Goal: Information Seeking & Learning: Learn about a topic

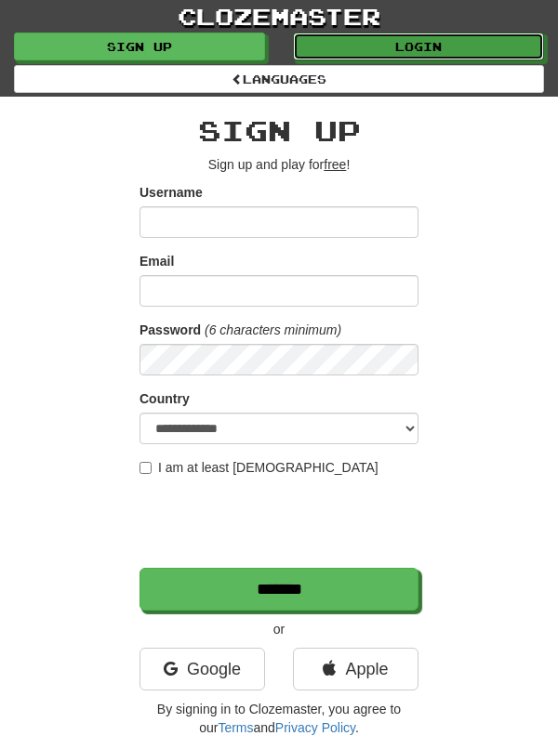
click at [483, 50] on link "Login" at bounding box center [418, 47] width 251 height 28
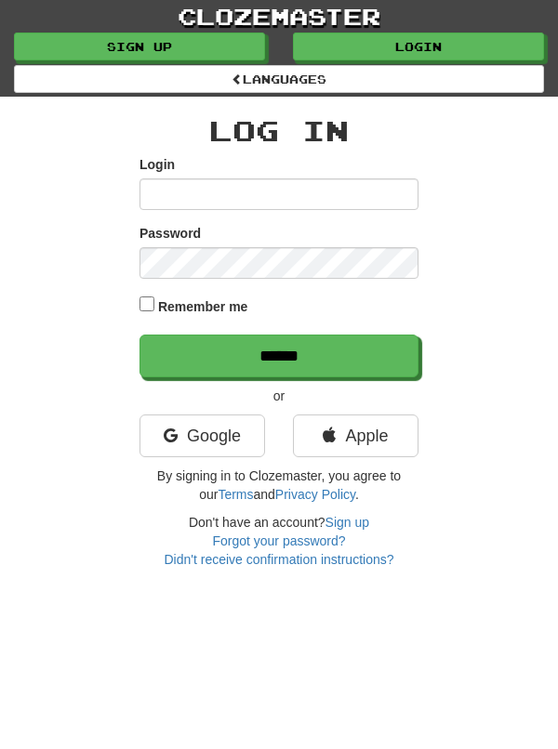
click at [309, 205] on input "Login" at bounding box center [278, 194] width 279 height 32
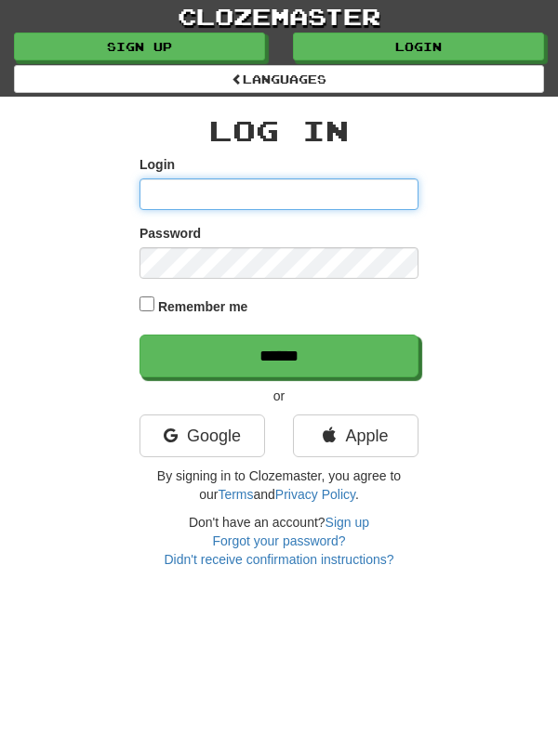
type input "*******"
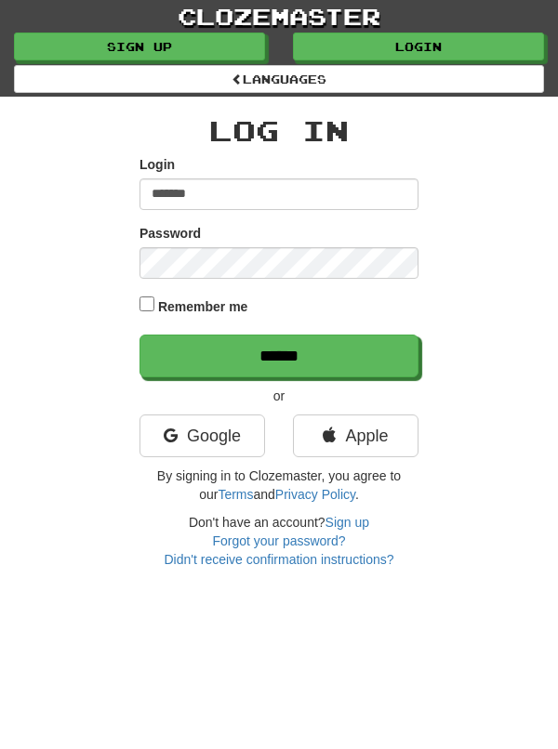
click at [139, 335] on input "******" at bounding box center [278, 356] width 279 height 43
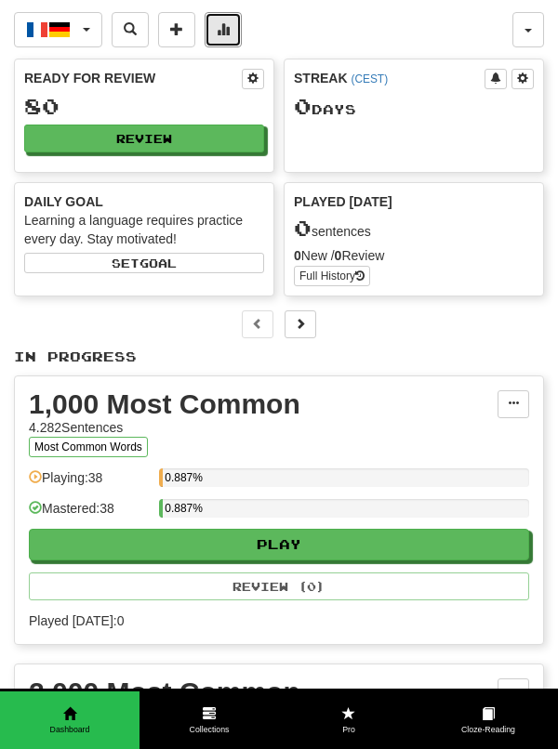
click at [224, 33] on span at bounding box center [223, 28] width 13 height 13
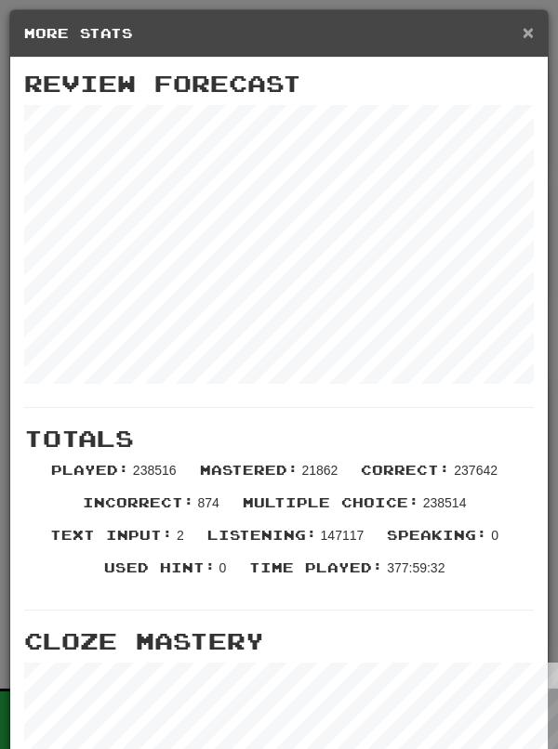
click at [529, 35] on span "×" at bounding box center [527, 31] width 11 height 21
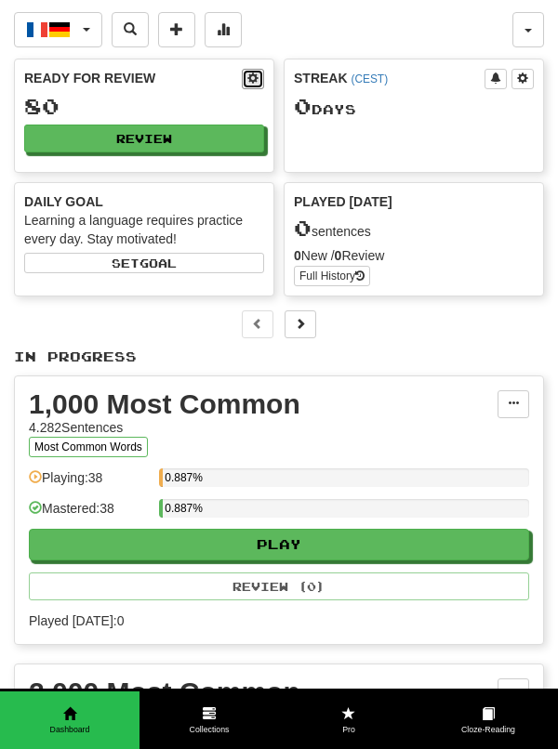
click at [257, 84] on span at bounding box center [252, 77] width 11 height 11
select select "**"
select select "*"
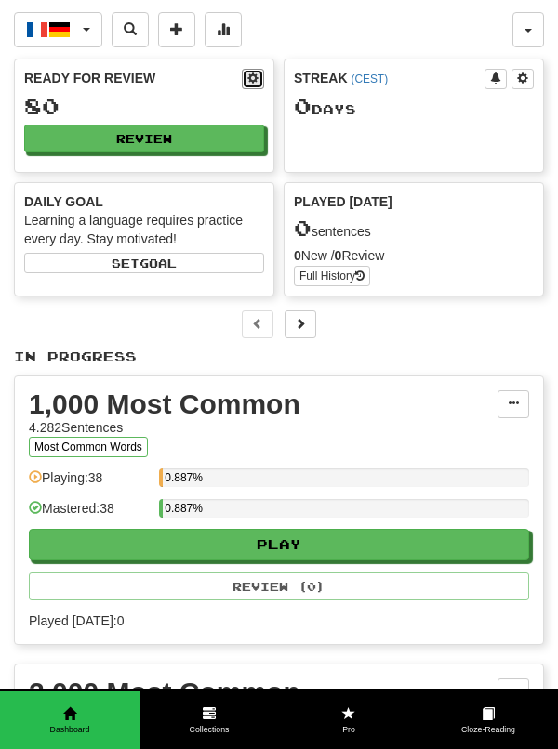
select select "*"
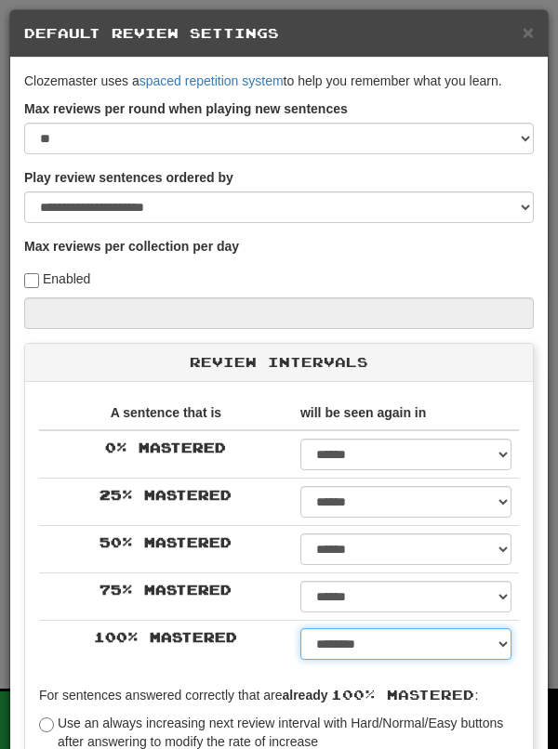
click at [507, 655] on select "****** ****** ****** ****** ****** ****** ****** ****** ****** ******* ******* …" at bounding box center [405, 644] width 211 height 32
select select "**"
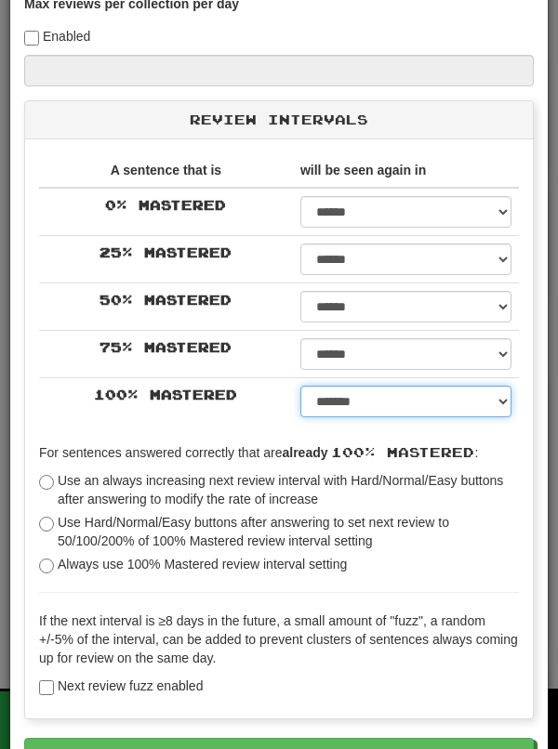
scroll to position [259, 0]
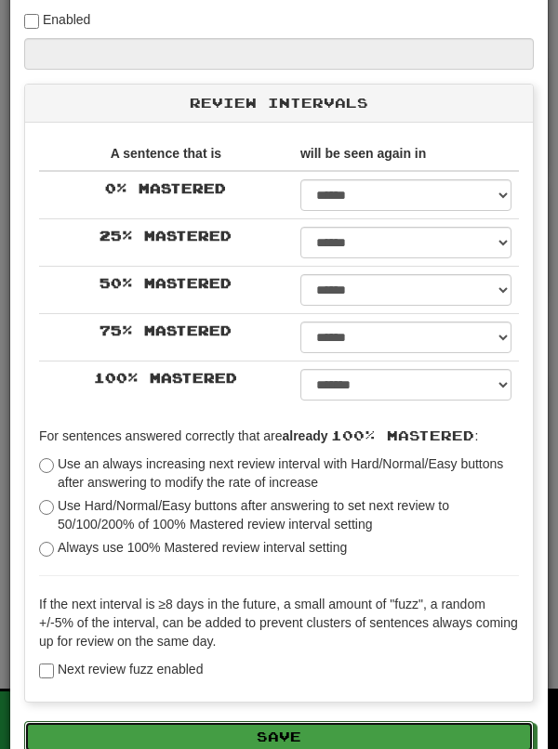
click at [428, 744] on button "Save" at bounding box center [278, 737] width 509 height 32
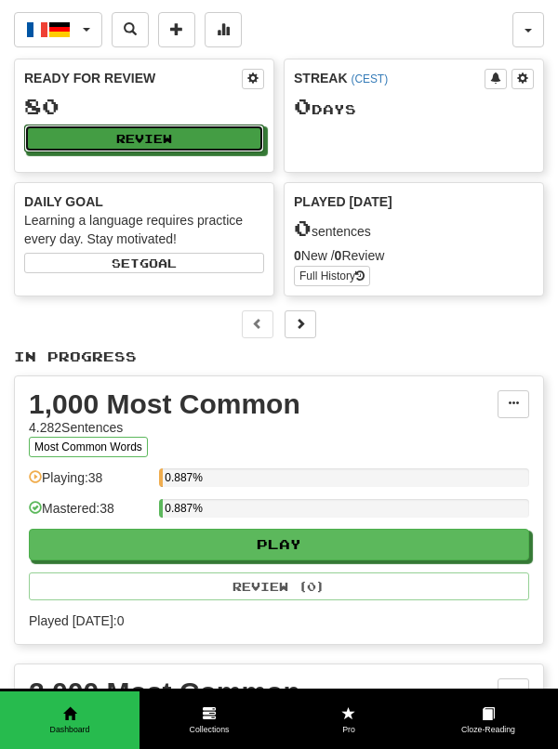
click at [205, 148] on button "Review" at bounding box center [144, 139] width 240 height 28
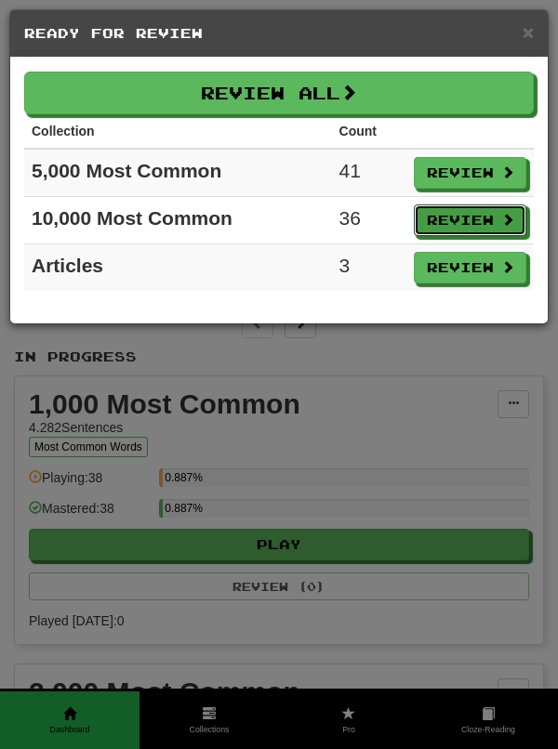
click at [488, 222] on button "Review" at bounding box center [470, 220] width 112 height 32
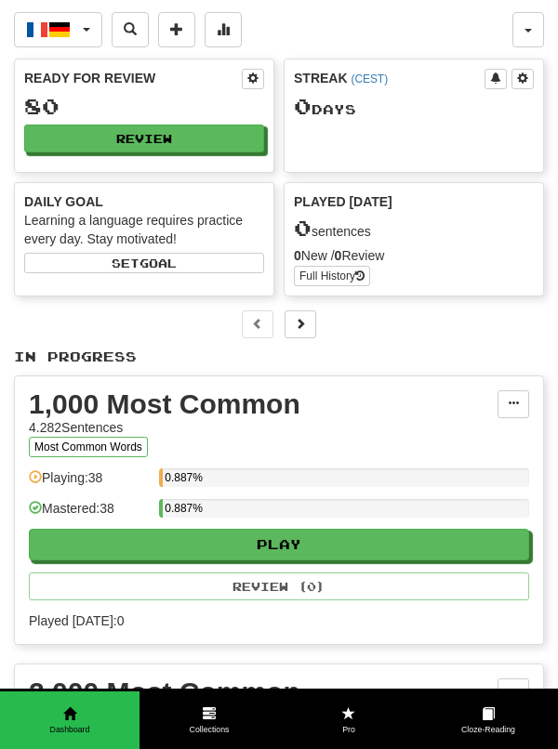
select select "**"
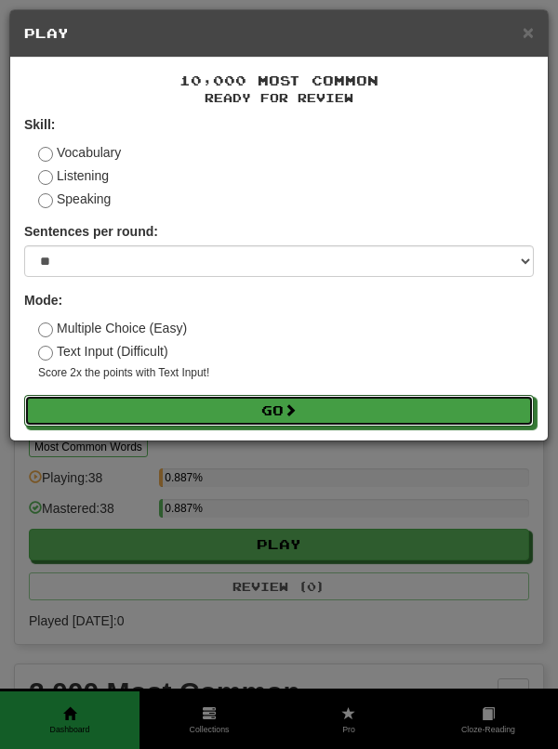
click at [438, 420] on button "Go" at bounding box center [278, 411] width 509 height 32
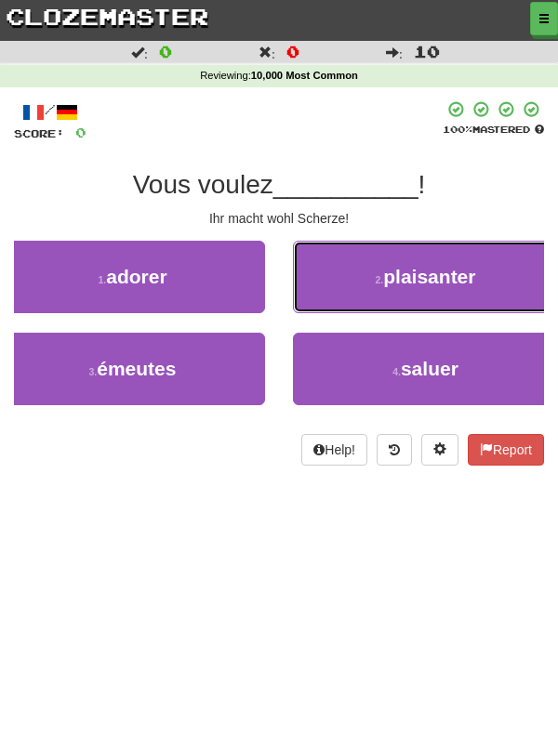
click at [483, 293] on button "2 . plaisanter" at bounding box center [425, 277] width 265 height 72
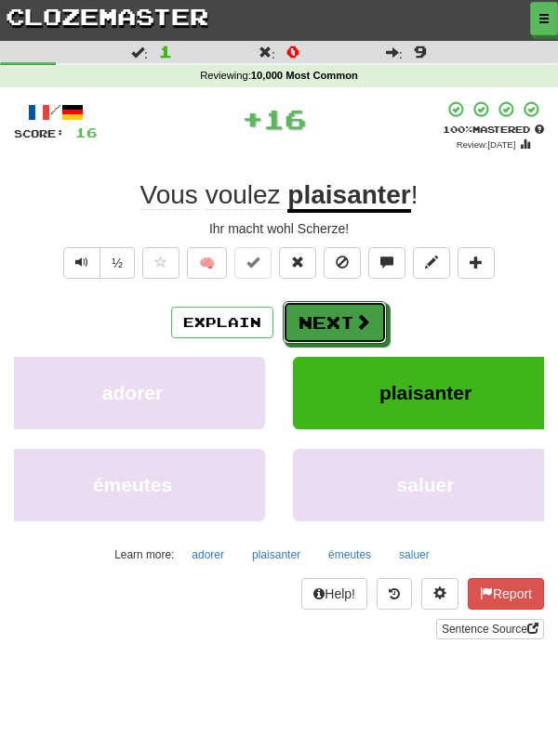
click at [346, 330] on button "Next" at bounding box center [335, 322] width 104 height 43
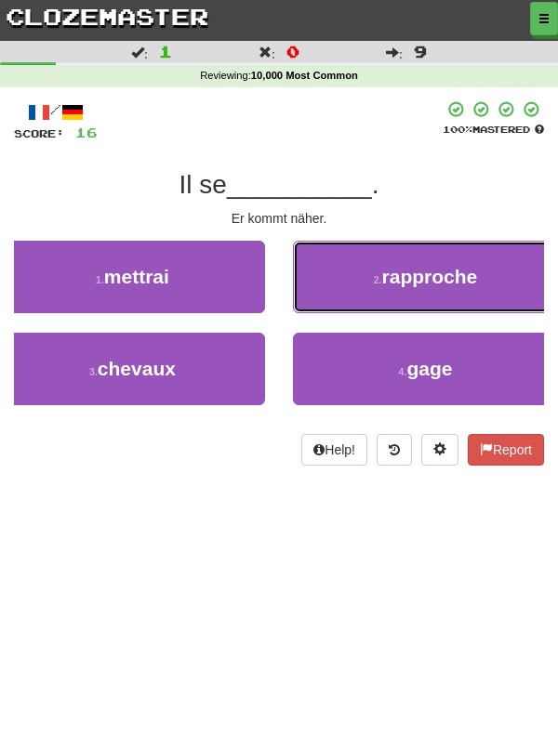
click at [486, 286] on button "2 . rapproche" at bounding box center [425, 277] width 265 height 72
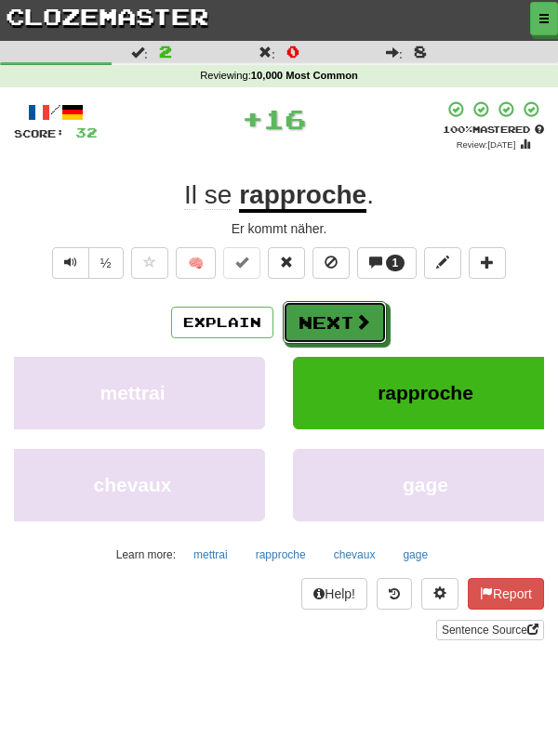
click at [338, 330] on button "Next" at bounding box center [335, 322] width 104 height 43
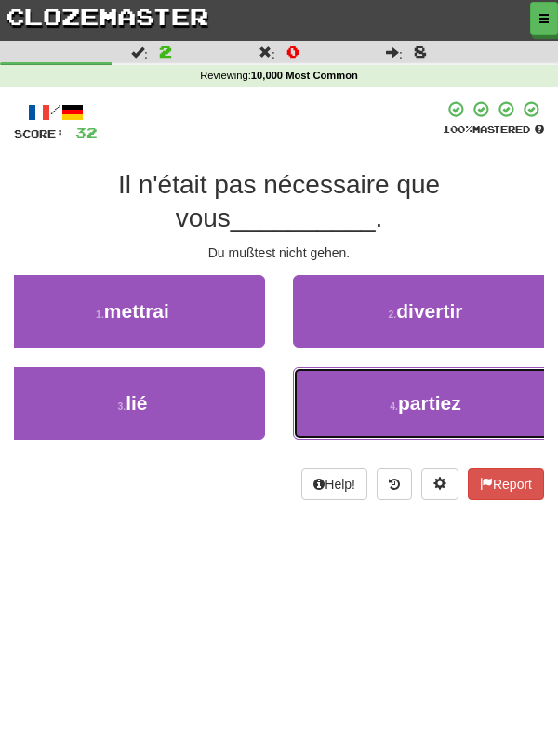
click at [467, 370] on button "4 . partiez" at bounding box center [425, 403] width 265 height 72
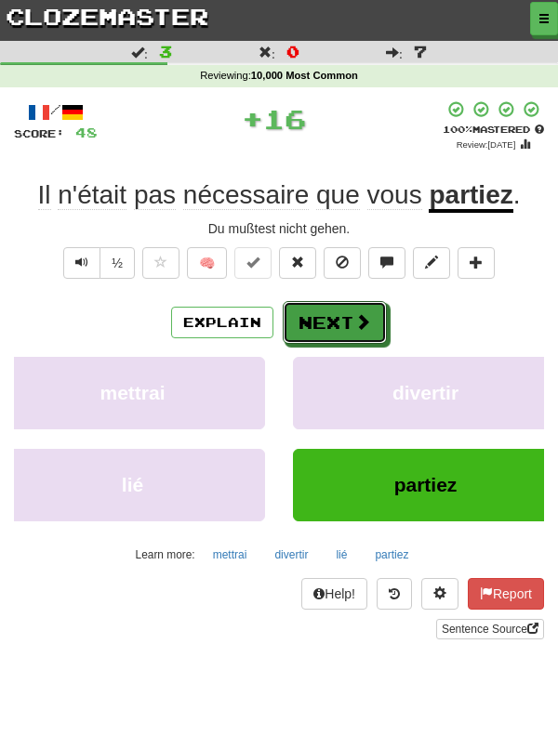
click at [340, 324] on button "Next" at bounding box center [335, 322] width 104 height 43
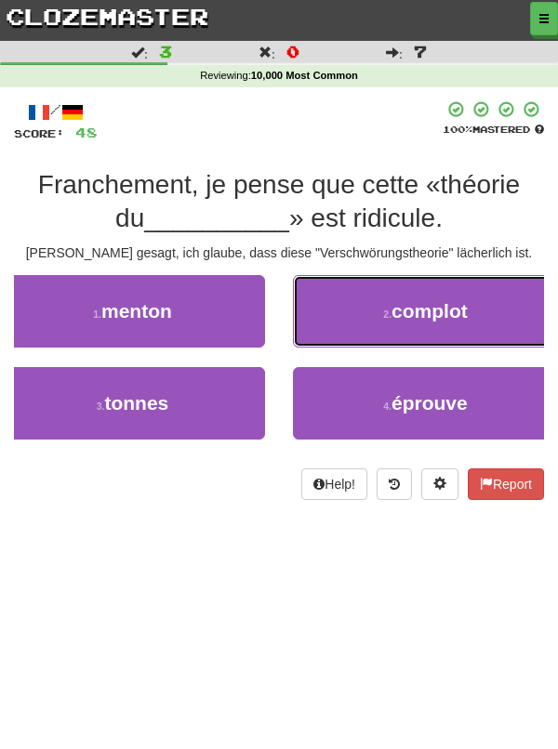
click at [472, 317] on button "2 . complot" at bounding box center [425, 311] width 265 height 72
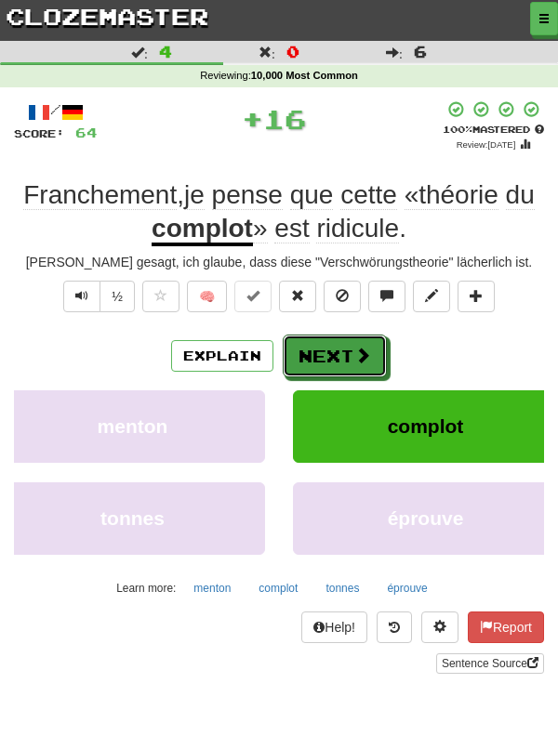
click at [331, 357] on button "Next" at bounding box center [335, 356] width 104 height 43
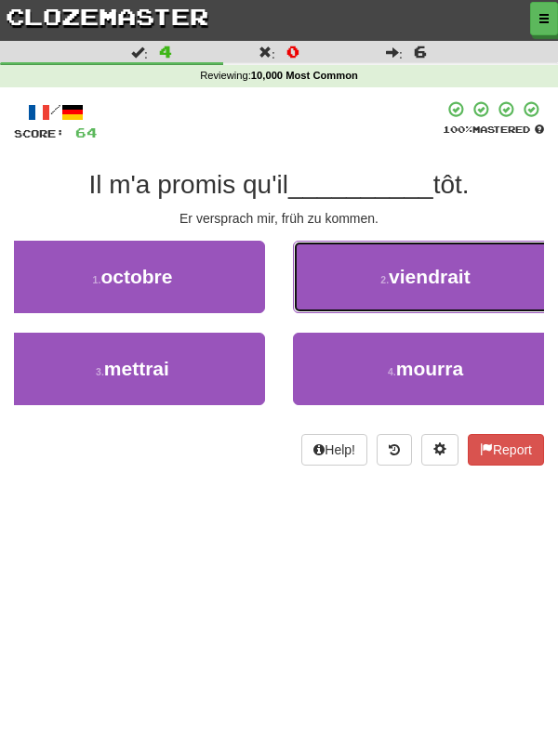
click at [461, 287] on span "viendrait" at bounding box center [429, 276] width 82 height 21
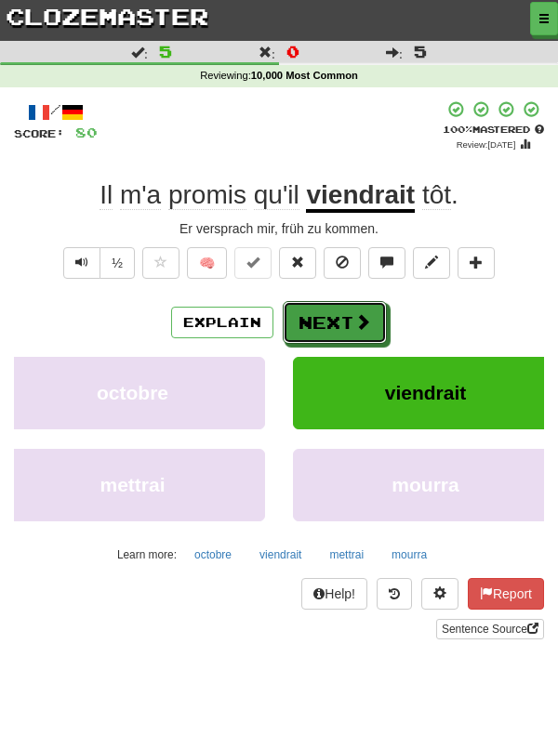
click at [359, 324] on span at bounding box center [362, 321] width 17 height 17
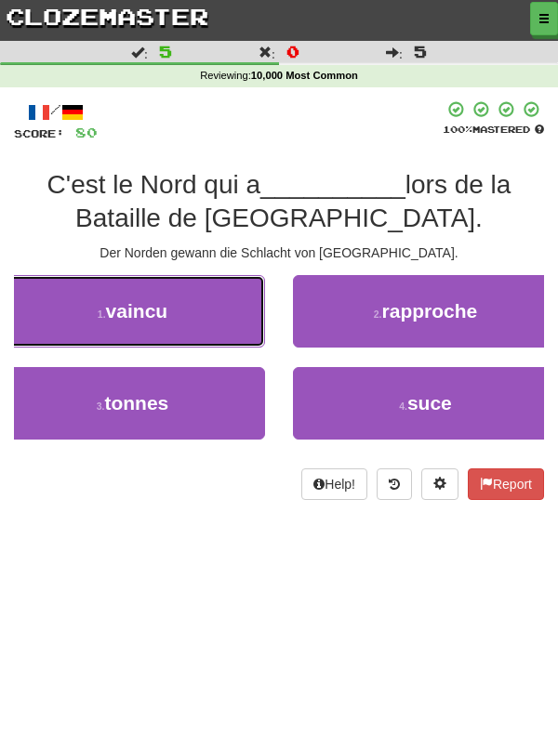
click at [210, 321] on button "1 . vaincu" at bounding box center [132, 311] width 265 height 72
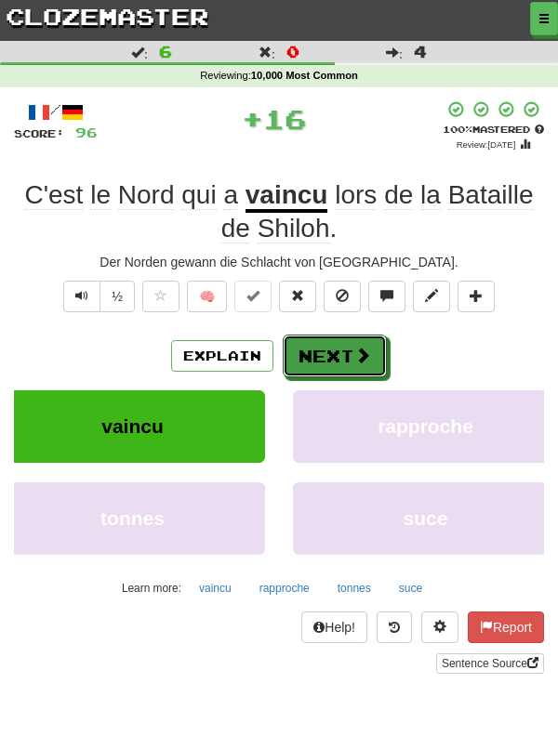
click at [339, 359] on button "Next" at bounding box center [335, 356] width 104 height 43
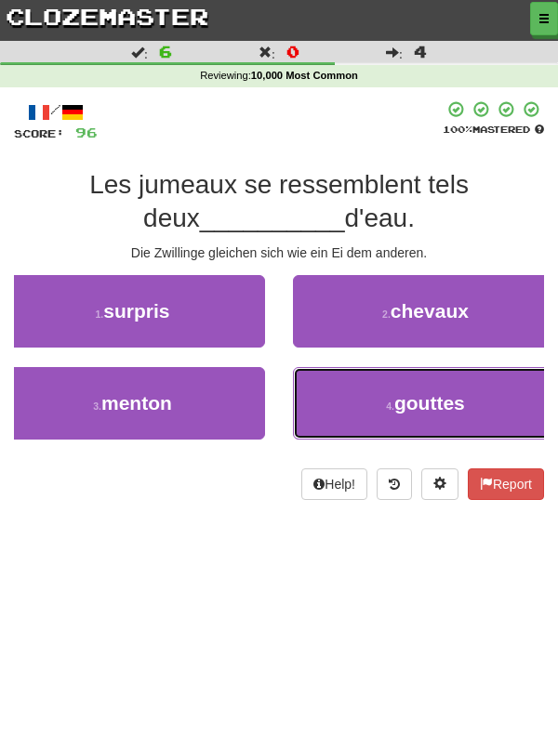
click at [462, 410] on span "gouttes" at bounding box center [429, 402] width 71 height 21
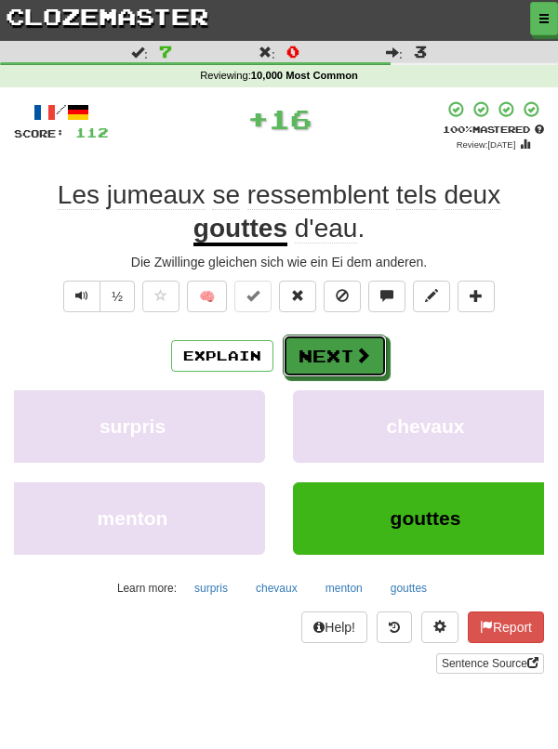
click at [335, 361] on button "Next" at bounding box center [335, 356] width 104 height 43
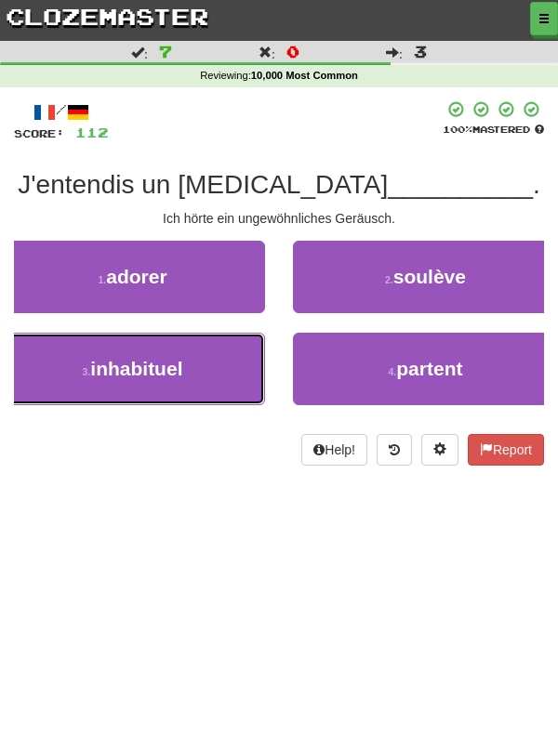
click at [183, 384] on button "3 . inhabituel" at bounding box center [132, 369] width 265 height 72
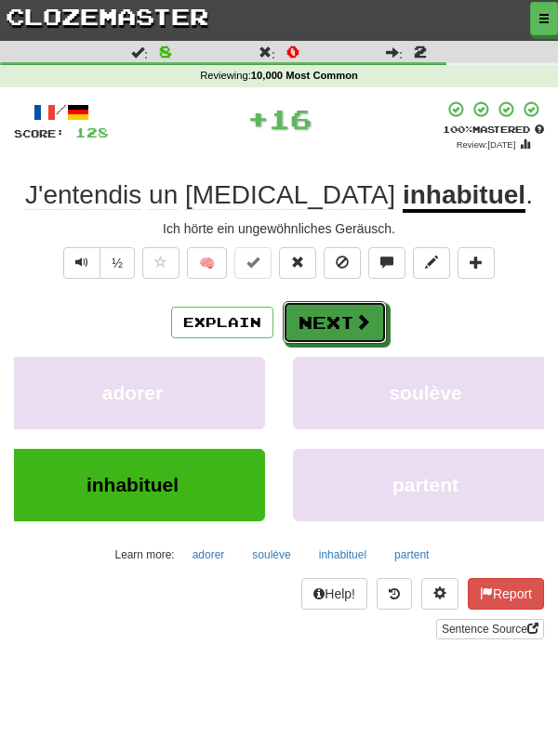
click at [354, 329] on span at bounding box center [362, 321] width 17 height 17
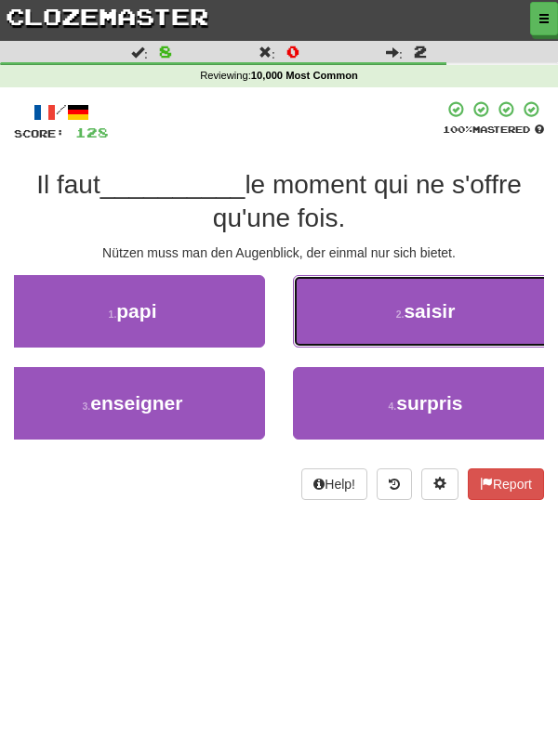
click at [483, 324] on button "2 . saisir" at bounding box center [425, 311] width 265 height 72
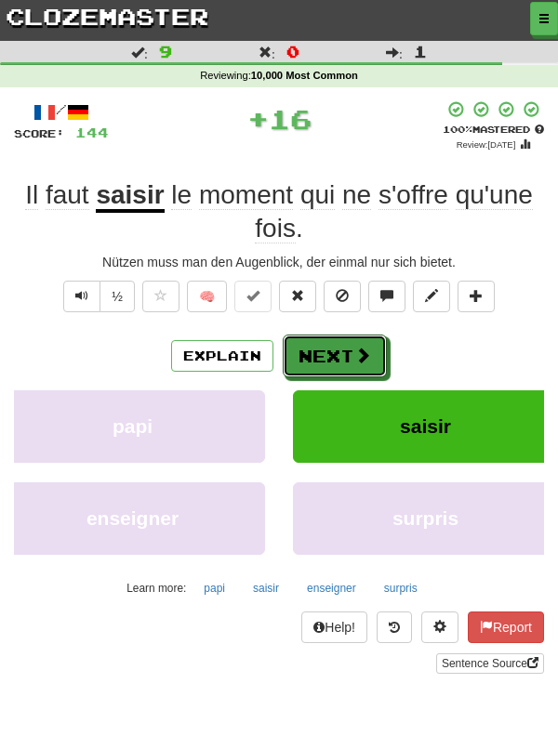
click at [345, 359] on button "Next" at bounding box center [335, 356] width 104 height 43
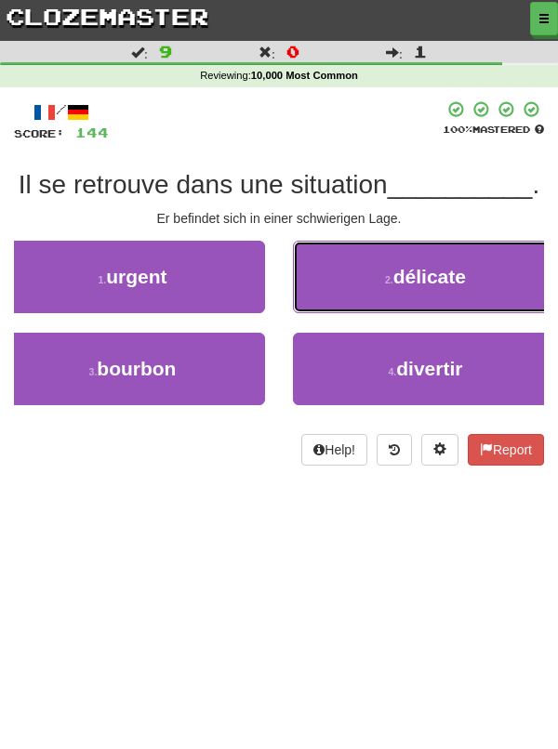
click at [484, 274] on button "2 . délicate" at bounding box center [425, 277] width 265 height 72
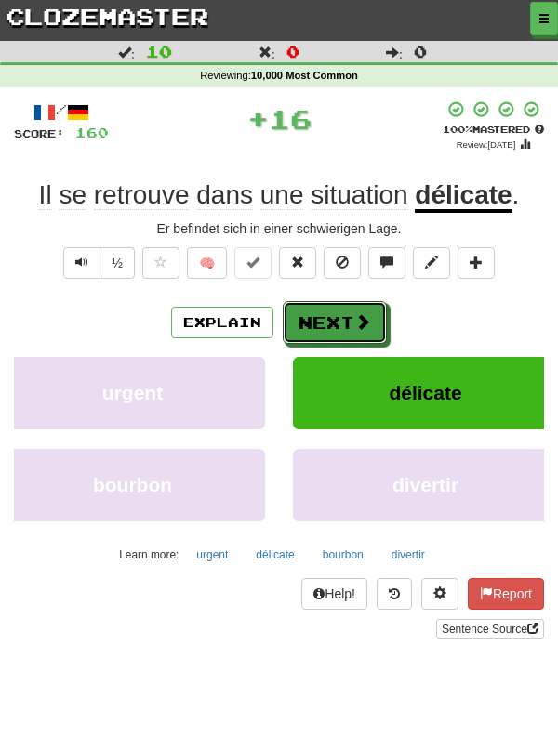
click at [338, 330] on button "Next" at bounding box center [335, 322] width 104 height 43
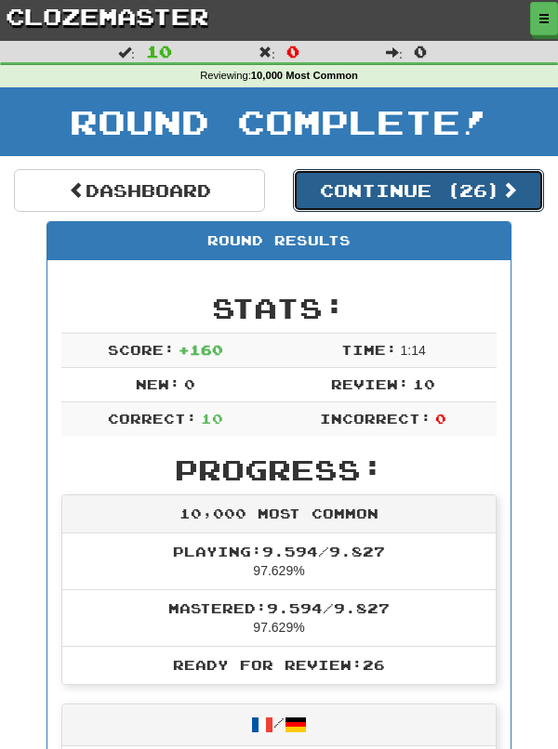
click at [413, 191] on button "Continue ( 26 )" at bounding box center [418, 190] width 251 height 43
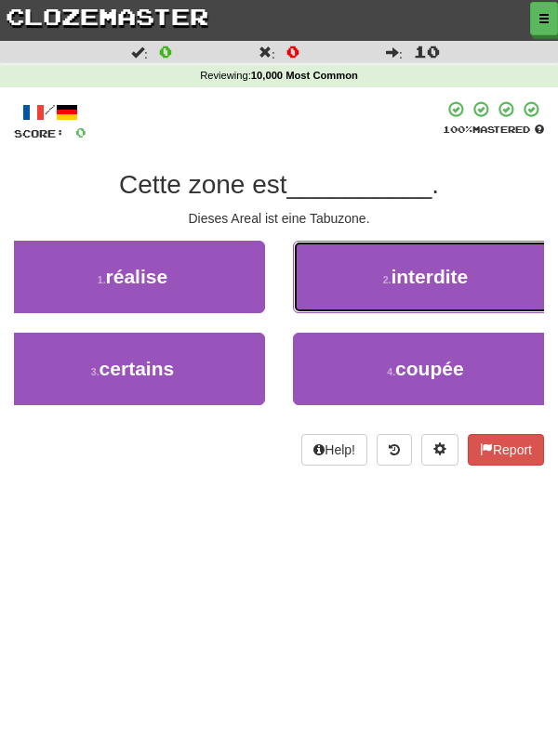
click at [479, 291] on button "2 . interdite" at bounding box center [425, 277] width 265 height 72
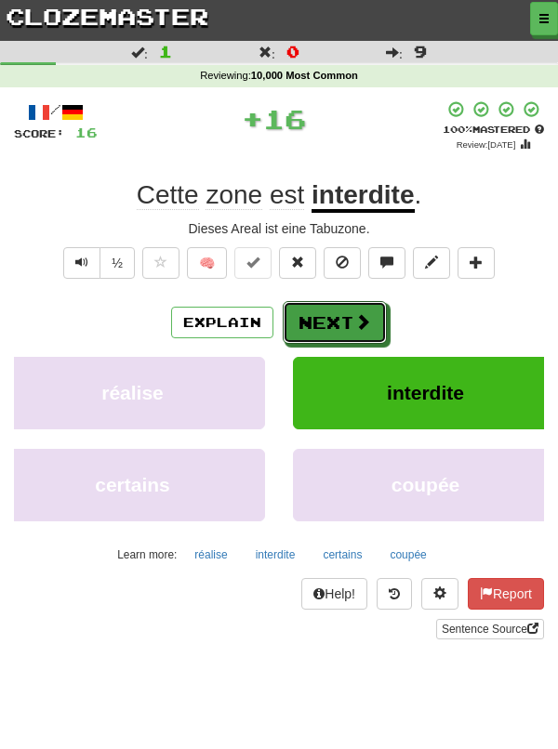
click at [336, 325] on button "Next" at bounding box center [335, 322] width 104 height 43
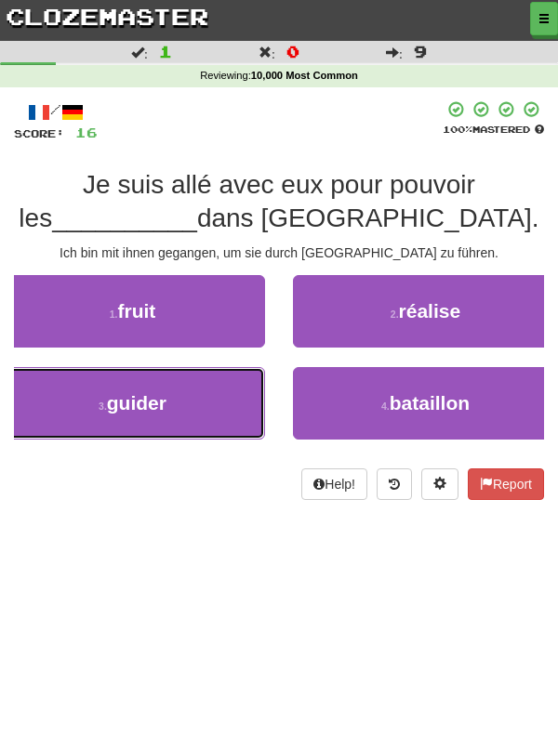
click at [161, 414] on span "guider" at bounding box center [136, 402] width 59 height 21
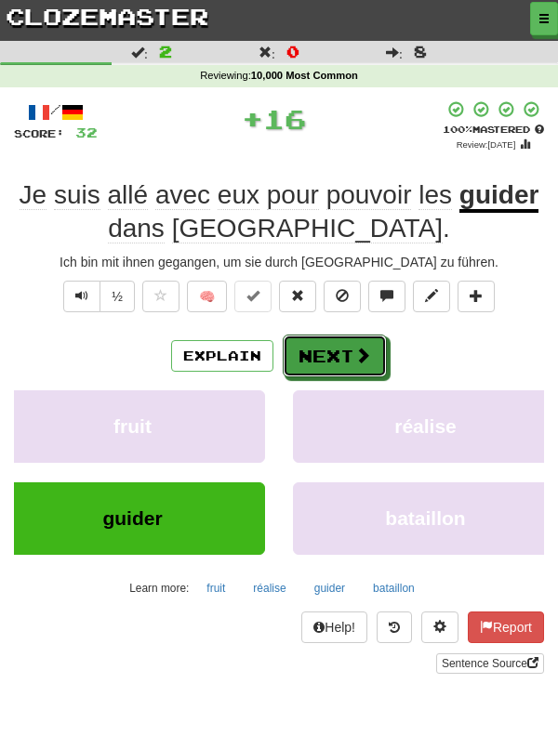
click at [342, 359] on button "Next" at bounding box center [335, 356] width 104 height 43
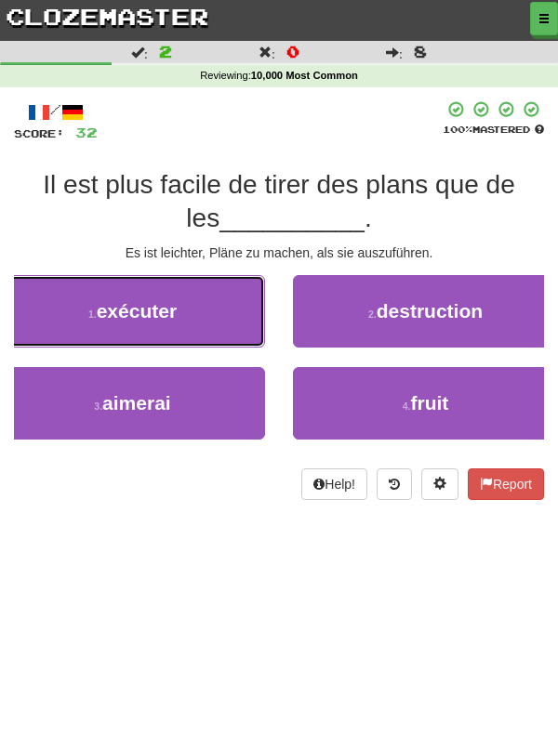
click at [191, 321] on button "1 . exécuter" at bounding box center [132, 311] width 265 height 72
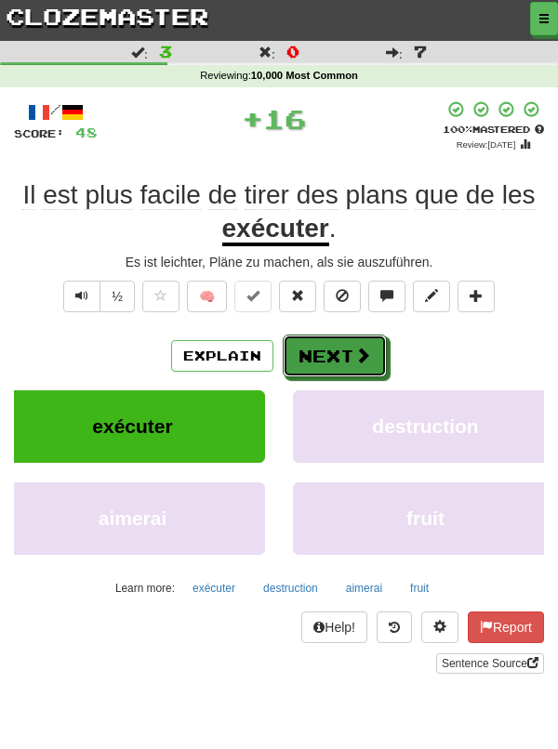
click at [350, 350] on button "Next" at bounding box center [335, 356] width 104 height 43
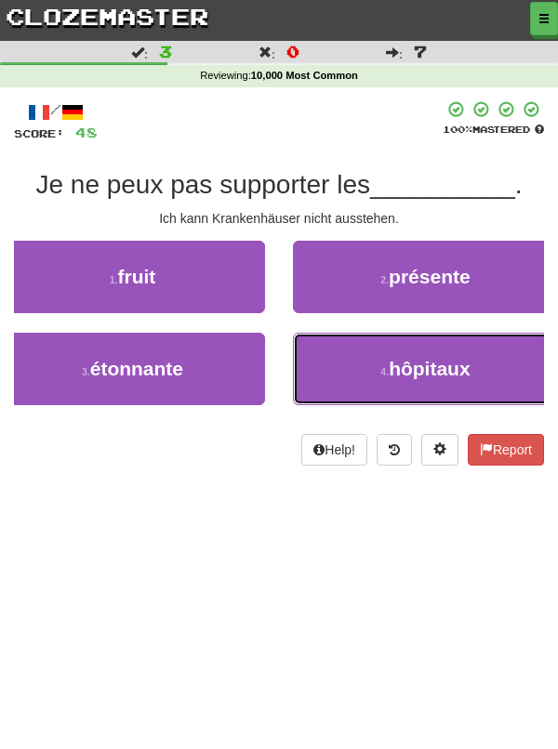
click at [456, 379] on span "hôpitaux" at bounding box center [429, 368] width 82 height 21
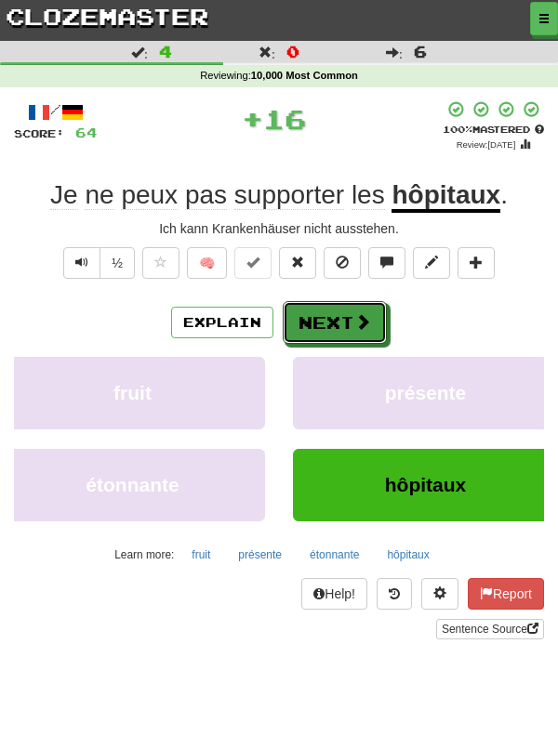
click at [326, 330] on button "Next" at bounding box center [335, 322] width 104 height 43
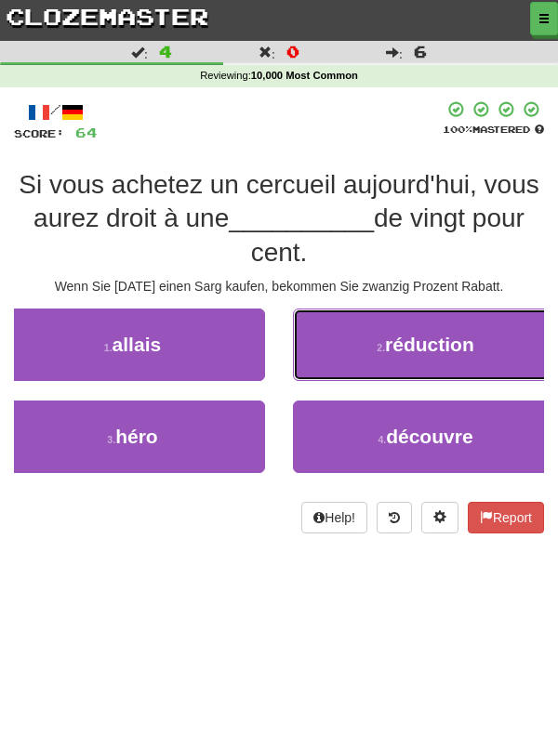
click at [472, 356] on button "2 . réduction" at bounding box center [425, 345] width 265 height 72
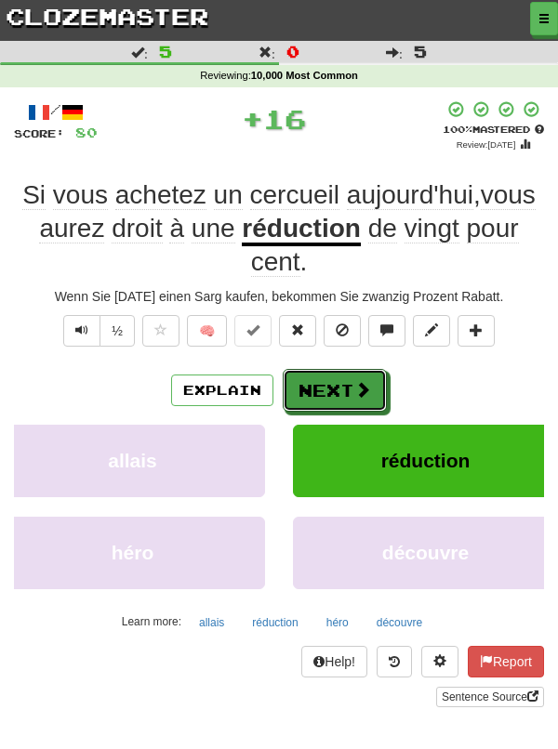
click at [340, 398] on button "Next" at bounding box center [335, 390] width 104 height 43
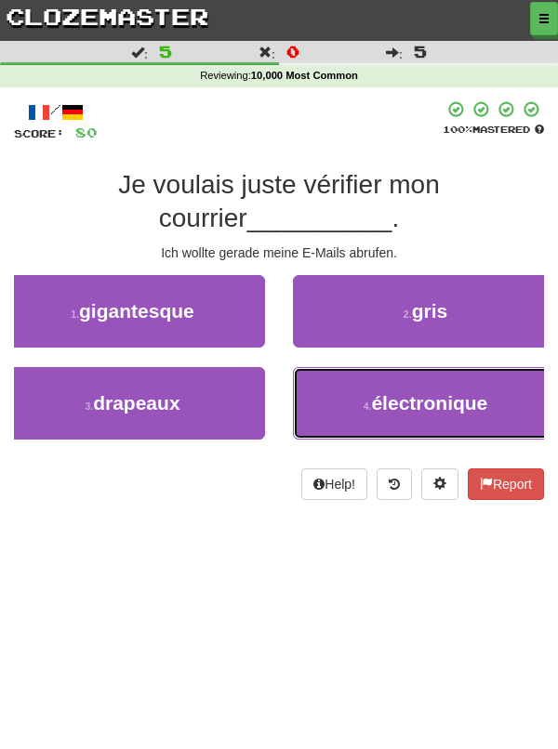
click at [465, 405] on span "électronique" at bounding box center [429, 402] width 116 height 21
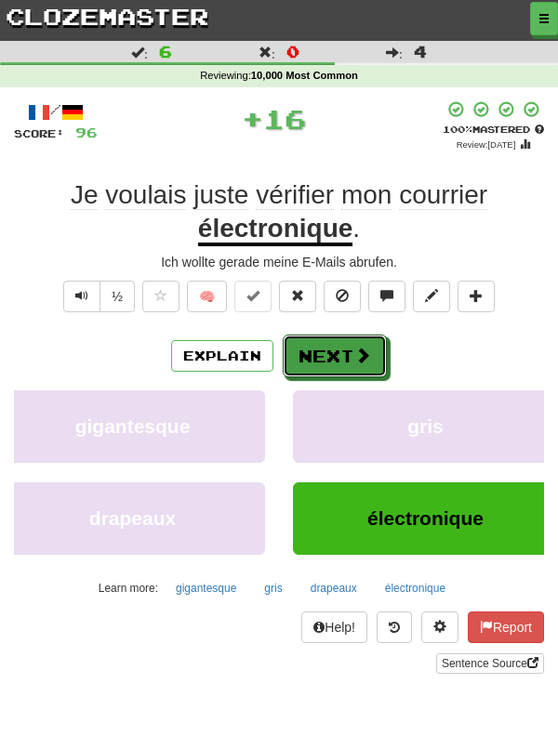
click at [342, 372] on button "Next" at bounding box center [335, 356] width 104 height 43
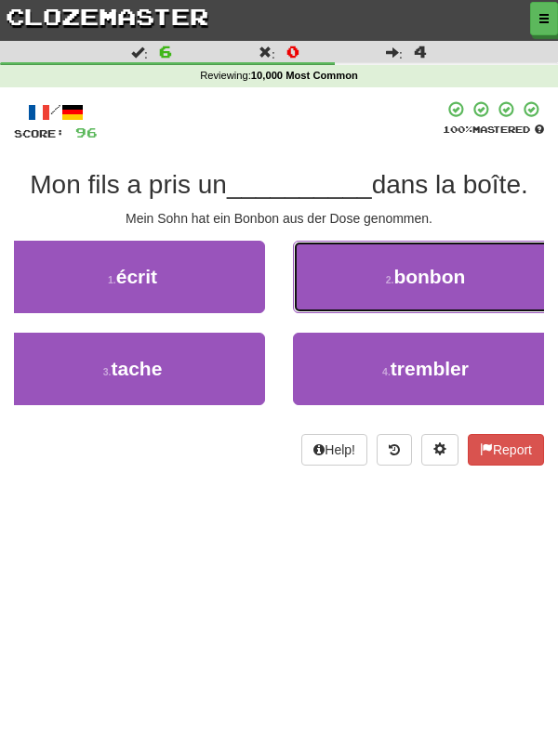
click at [486, 278] on button "2 . bonbon" at bounding box center [425, 277] width 265 height 72
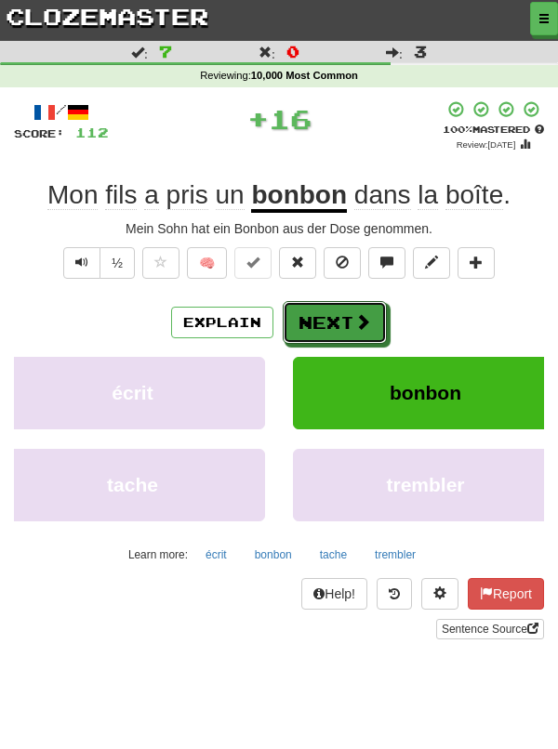
click at [343, 314] on button "Next" at bounding box center [335, 322] width 104 height 43
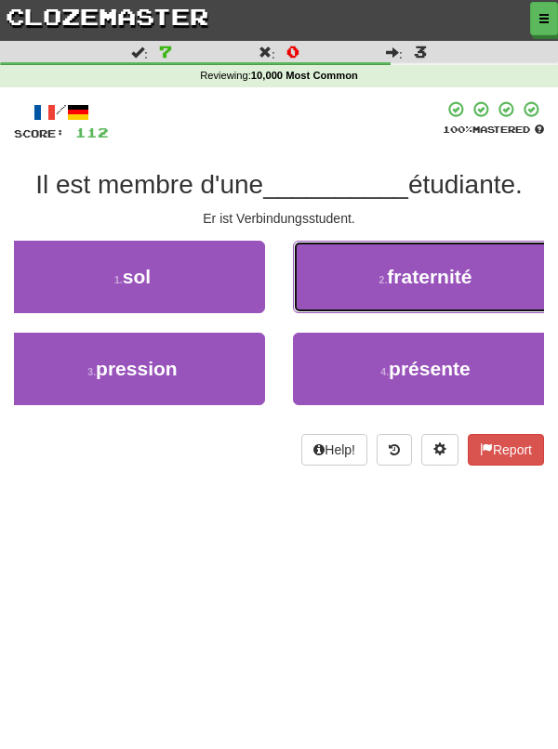
click at [507, 283] on button "2 . fraternité" at bounding box center [425, 277] width 265 height 72
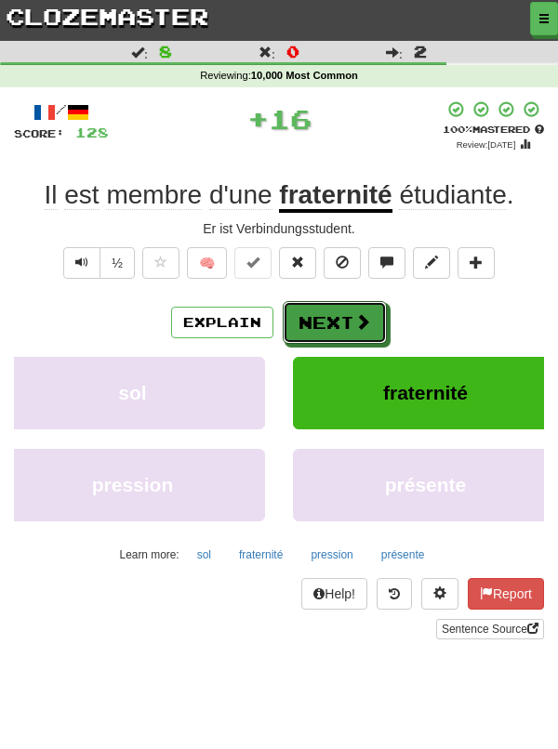
click at [349, 319] on button "Next" at bounding box center [335, 322] width 104 height 43
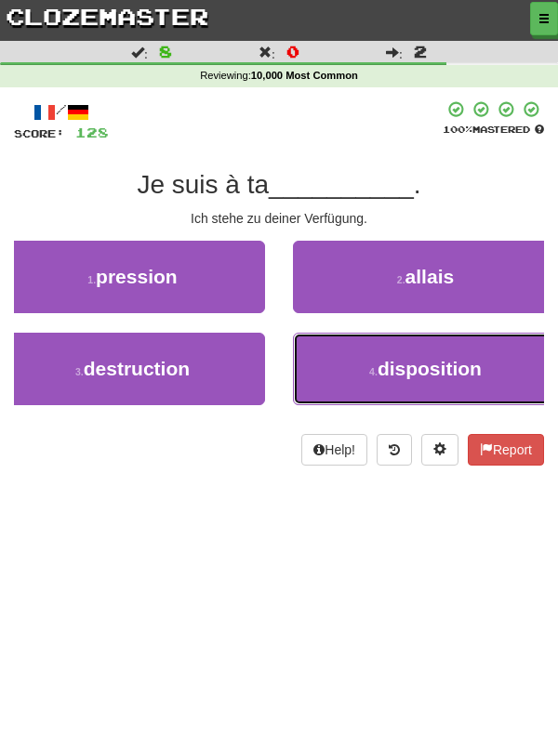
click at [479, 372] on span "disposition" at bounding box center [429, 368] width 104 height 21
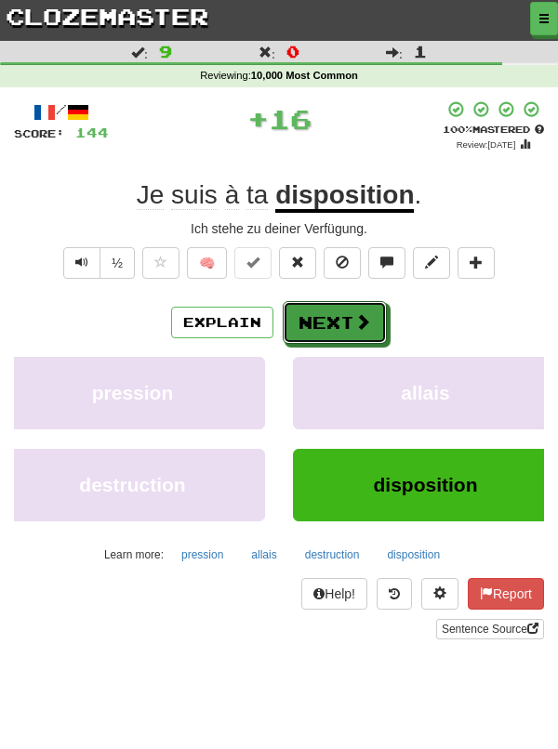
click at [323, 318] on button "Next" at bounding box center [335, 322] width 104 height 43
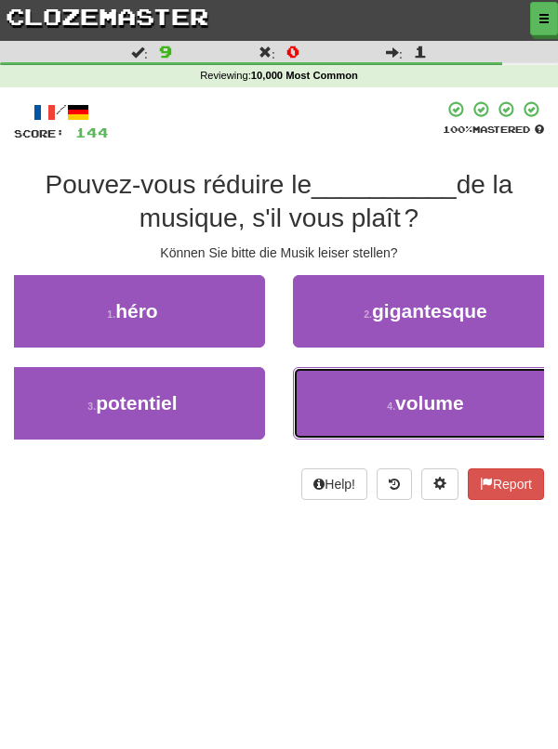
click at [483, 406] on button "4 . volume" at bounding box center [425, 403] width 265 height 72
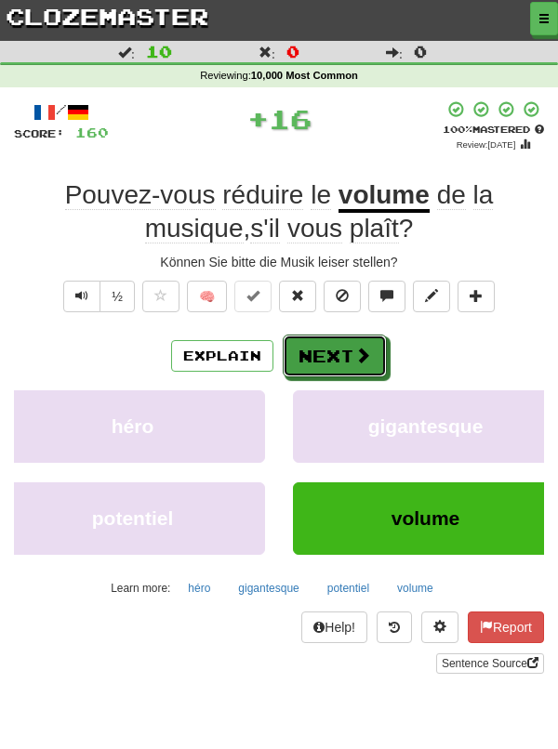
click at [335, 361] on button "Next" at bounding box center [335, 356] width 104 height 43
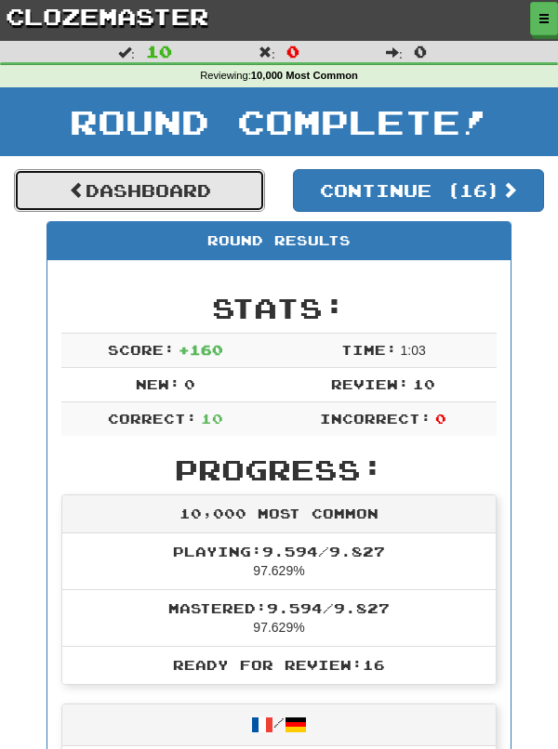
click at [223, 194] on link "Dashboard" at bounding box center [139, 190] width 251 height 43
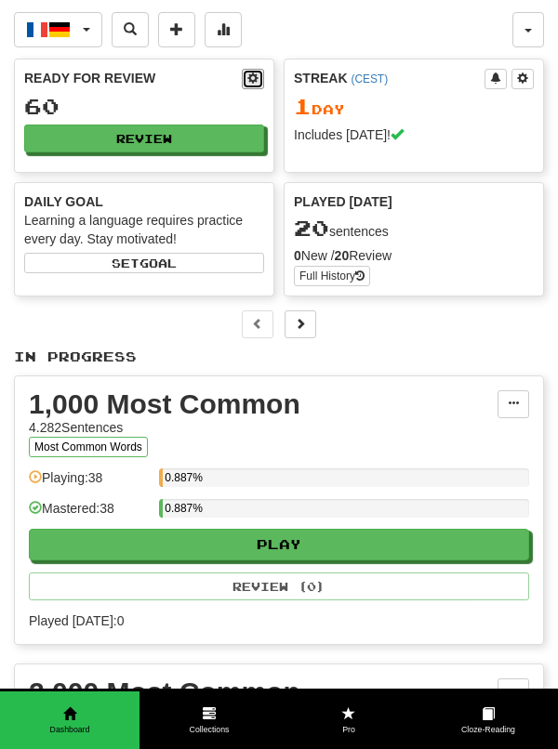
click at [256, 87] on button at bounding box center [253, 79] width 22 height 20
select select "**"
select select "*"
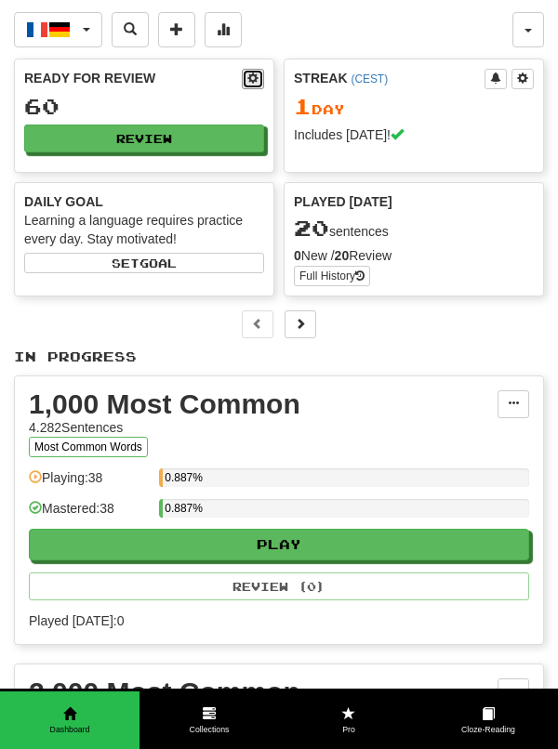
select select "*"
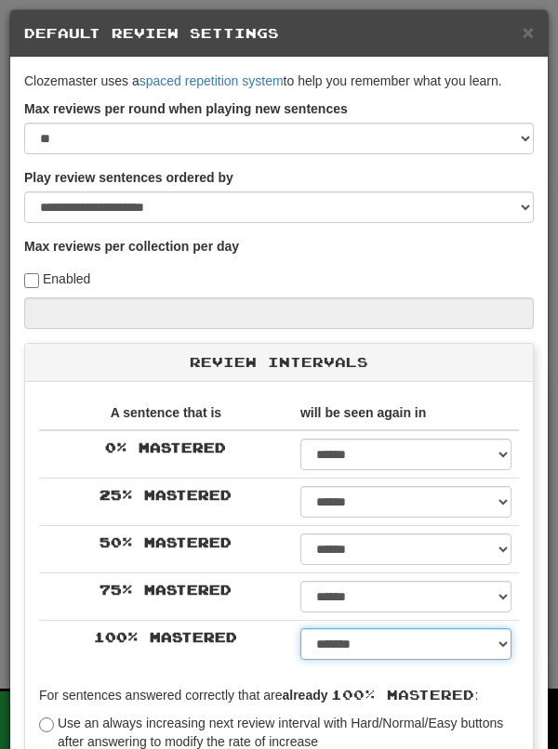
click at [509, 650] on select "****** ****** ****** ****** ****** ****** ****** ****** ****** ******* ******* …" at bounding box center [405, 644] width 211 height 32
select select "***"
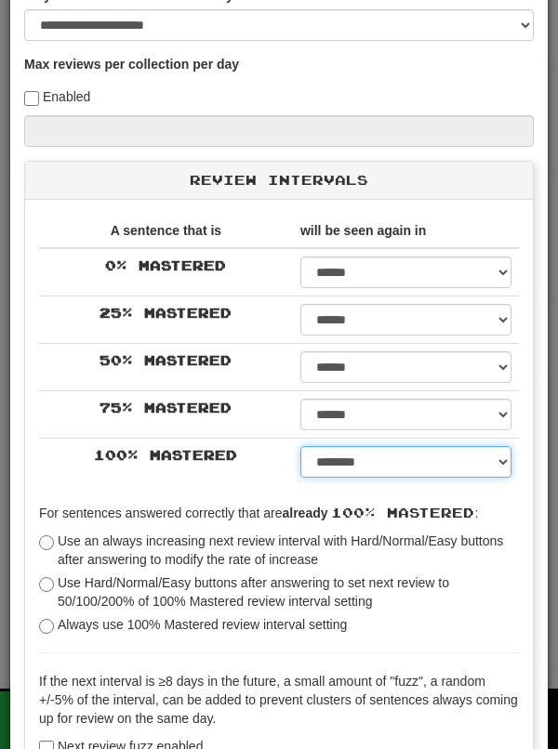
scroll to position [259, 0]
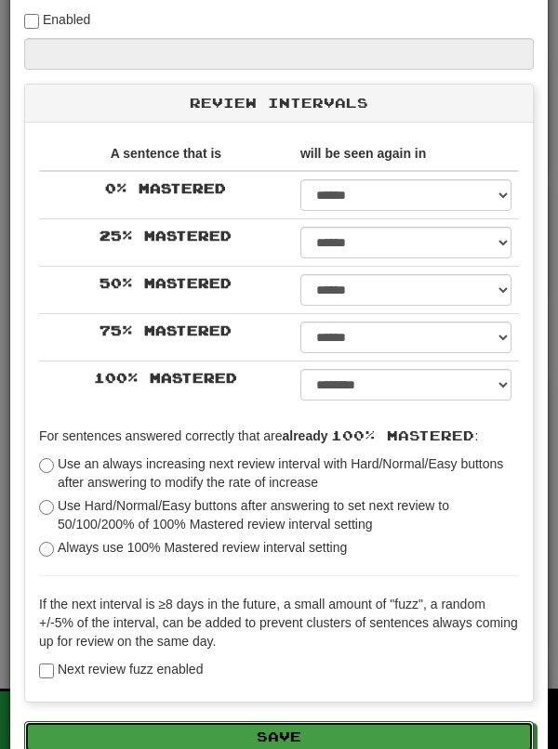
click at [462, 748] on button "Save" at bounding box center [278, 737] width 509 height 32
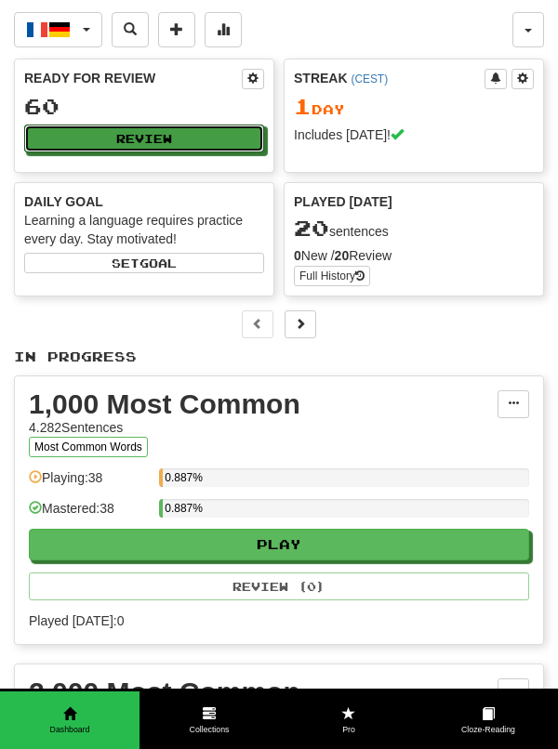
click at [215, 148] on button "Review" at bounding box center [144, 139] width 240 height 28
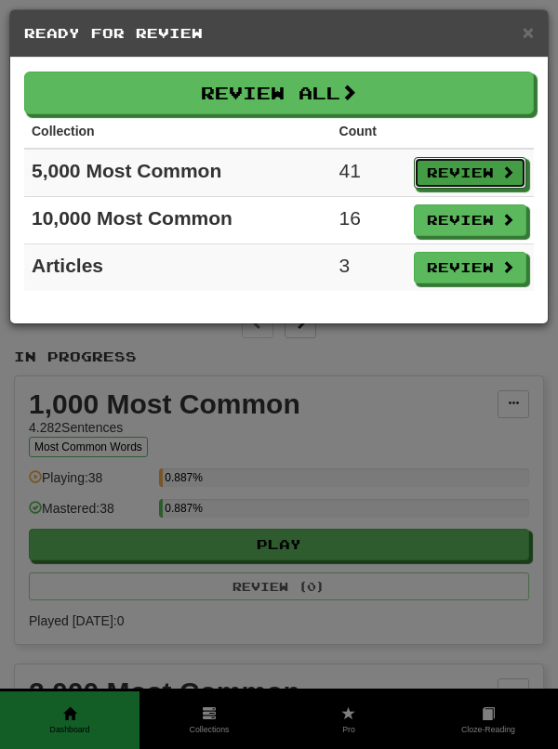
click at [461, 184] on button "Review" at bounding box center [470, 173] width 112 height 32
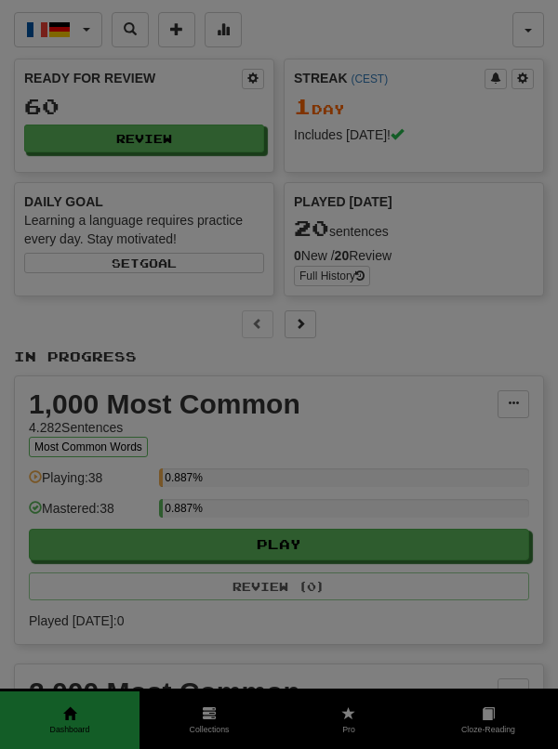
select select "**"
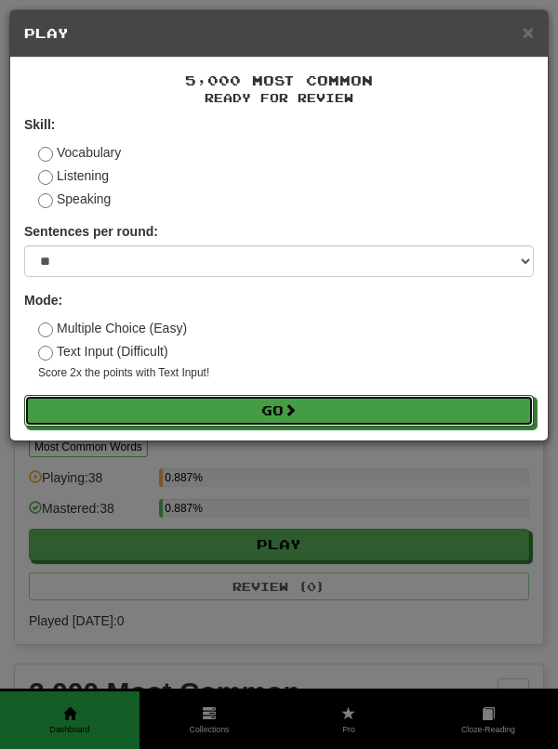
click at [435, 424] on button "Go" at bounding box center [278, 411] width 509 height 32
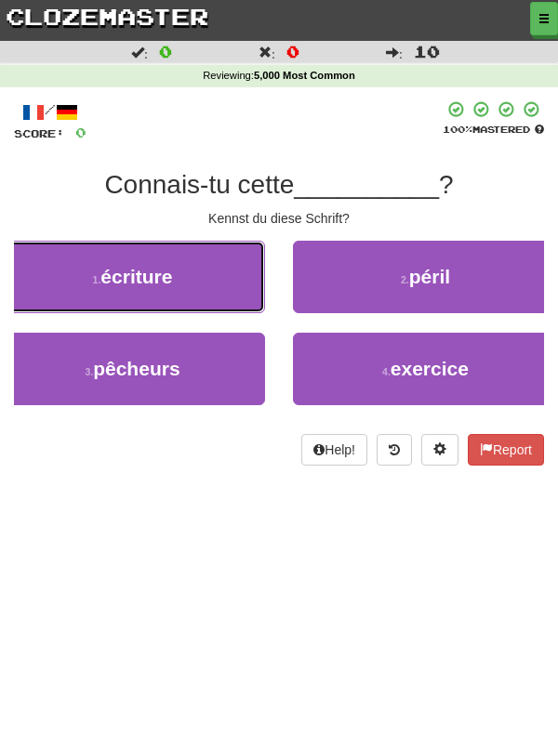
click at [201, 287] on button "1 . écriture" at bounding box center [132, 277] width 265 height 72
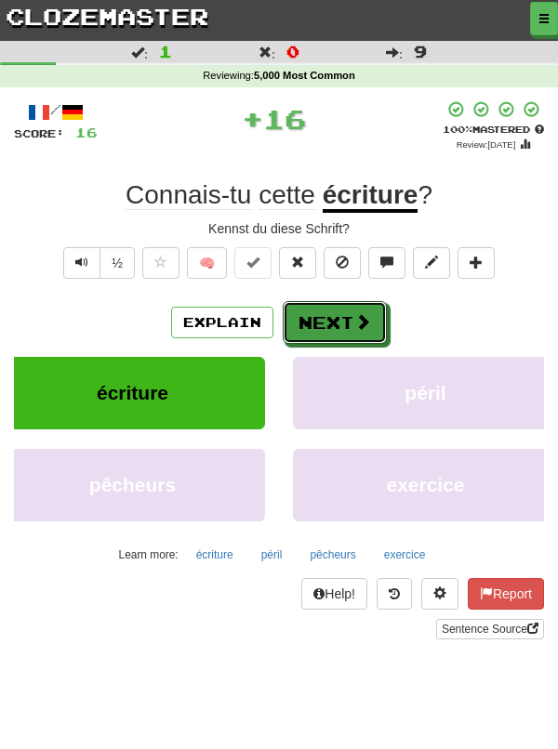
click at [347, 331] on button "Next" at bounding box center [335, 322] width 104 height 43
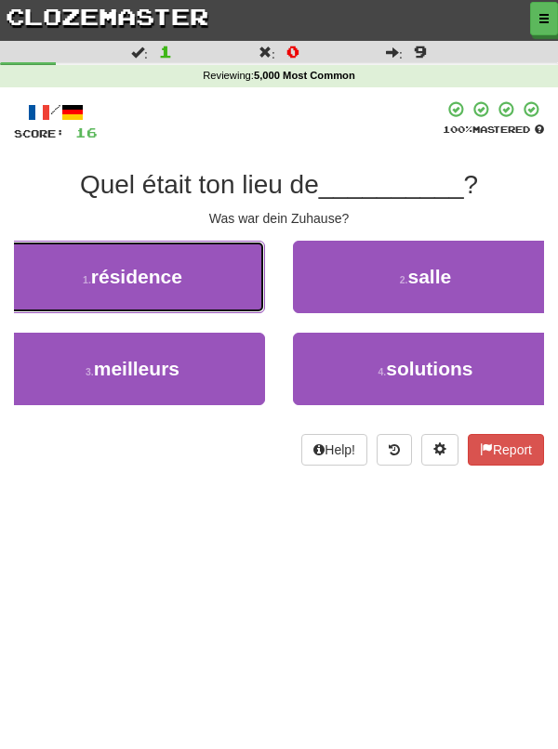
click at [215, 284] on button "1 . résidence" at bounding box center [132, 277] width 265 height 72
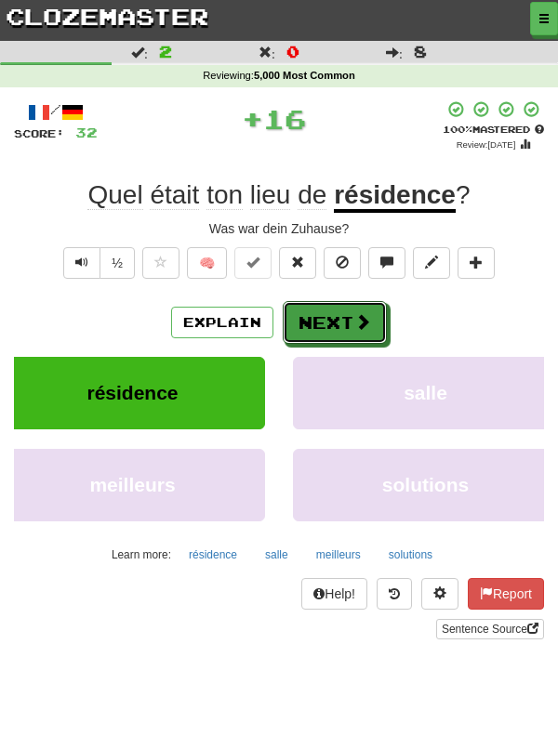
click at [349, 325] on button "Next" at bounding box center [335, 322] width 104 height 43
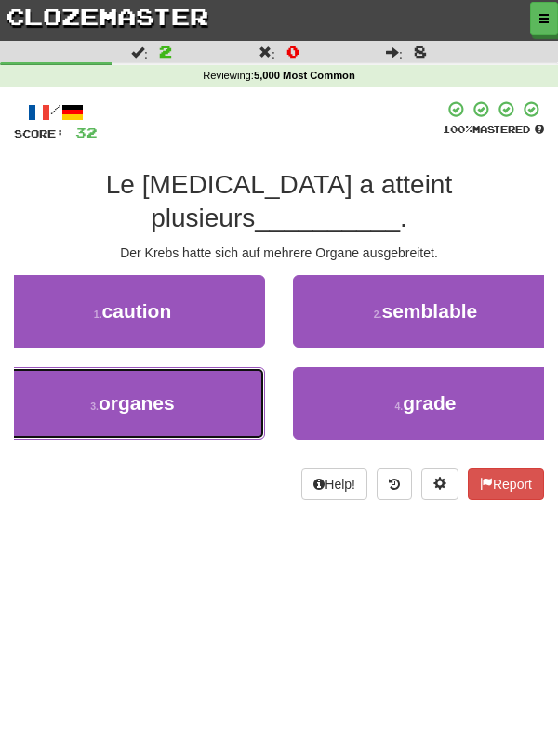
click at [188, 375] on button "3 . organes" at bounding box center [132, 403] width 265 height 72
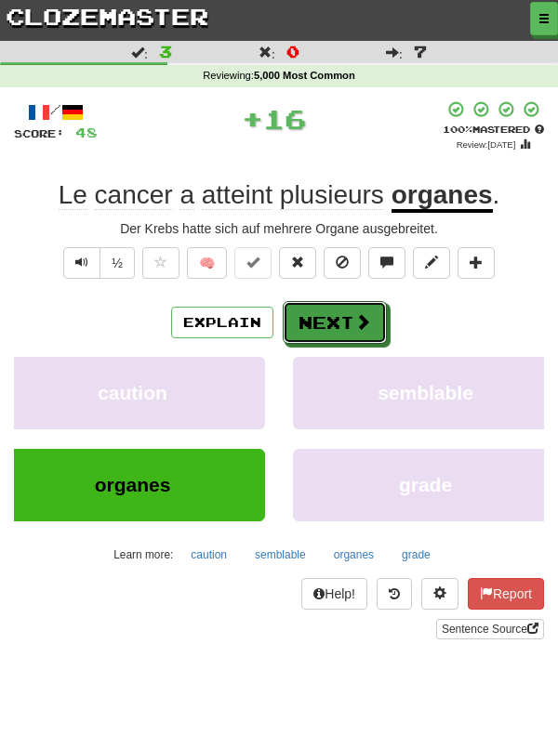
click at [344, 323] on button "Next" at bounding box center [335, 322] width 104 height 43
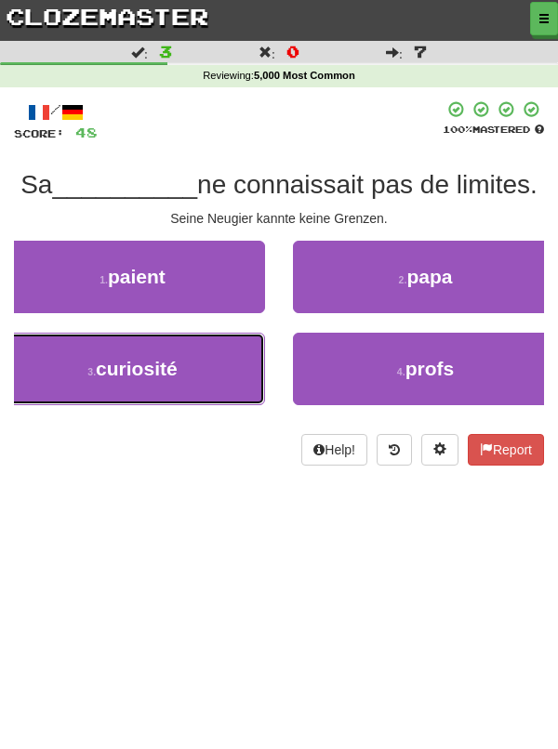
click at [202, 381] on button "3 . curiosité" at bounding box center [132, 369] width 265 height 72
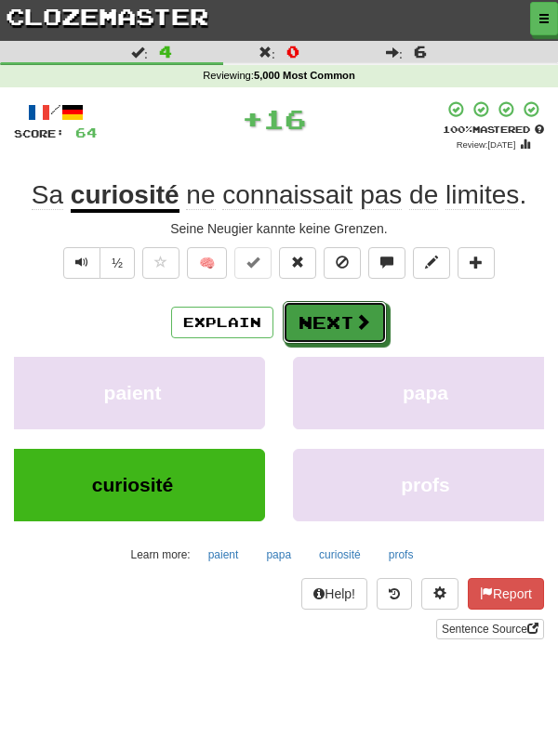
click at [338, 319] on button "Next" at bounding box center [335, 322] width 104 height 43
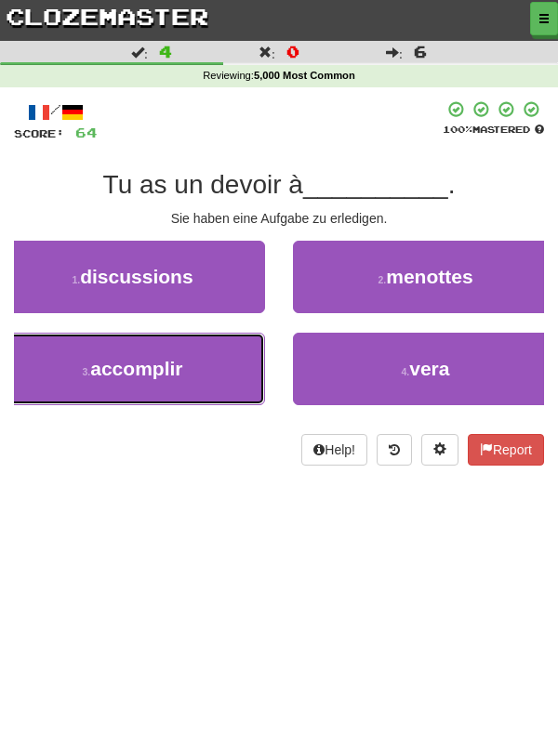
click at [180, 379] on span "accomplir" at bounding box center [136, 368] width 92 height 21
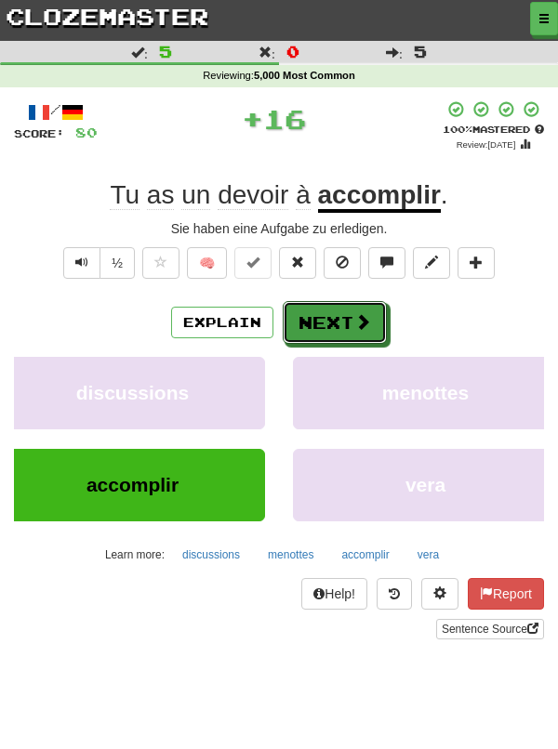
click at [357, 327] on span at bounding box center [362, 321] width 17 height 17
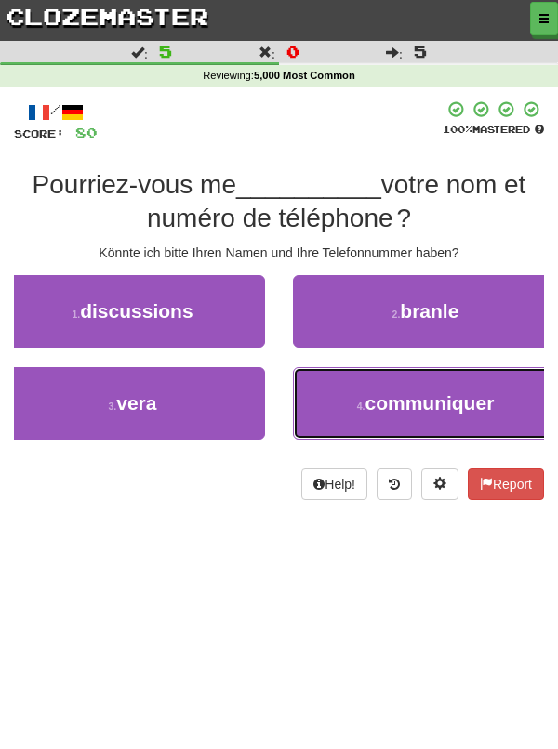
click at [451, 403] on span "communiquer" at bounding box center [428, 402] width 129 height 21
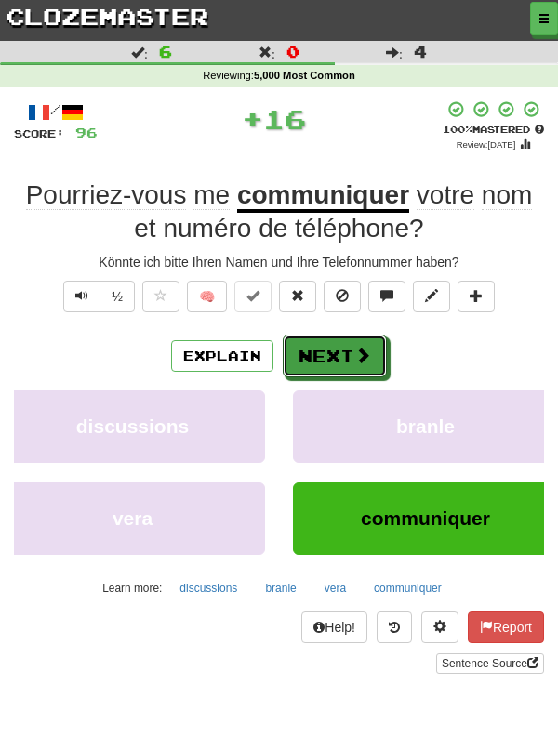
click at [343, 356] on button "Next" at bounding box center [335, 356] width 104 height 43
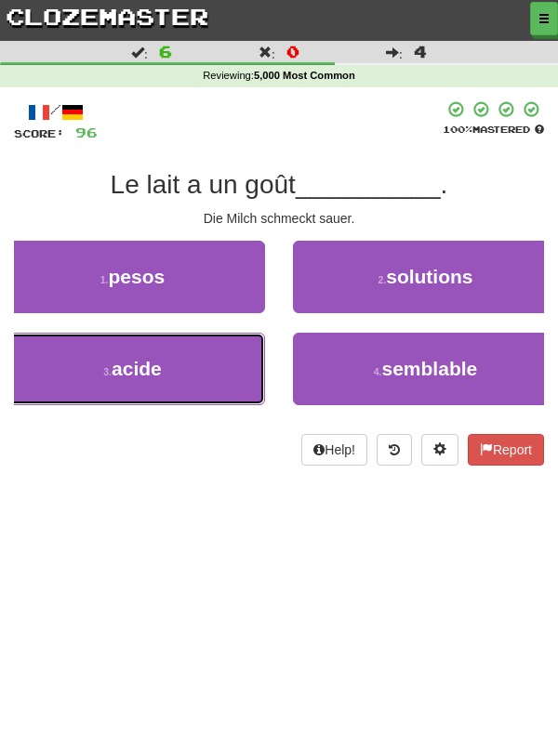
click at [193, 378] on button "3 . acide" at bounding box center [132, 369] width 265 height 72
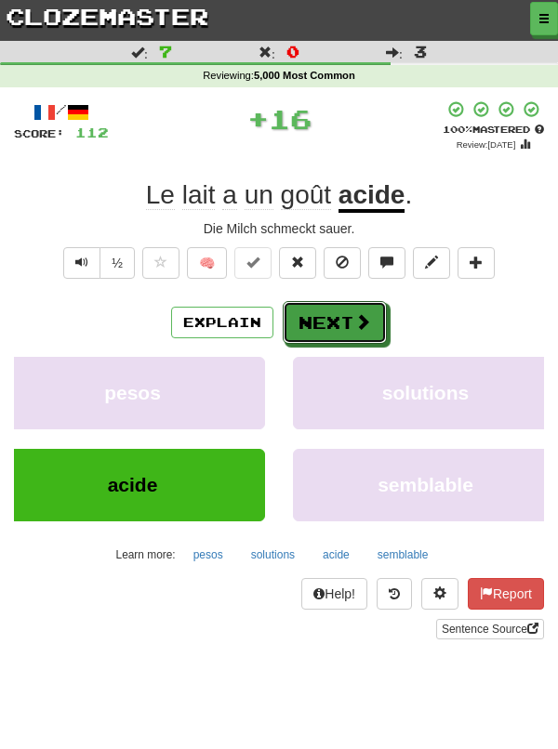
click at [343, 323] on button "Next" at bounding box center [335, 322] width 104 height 43
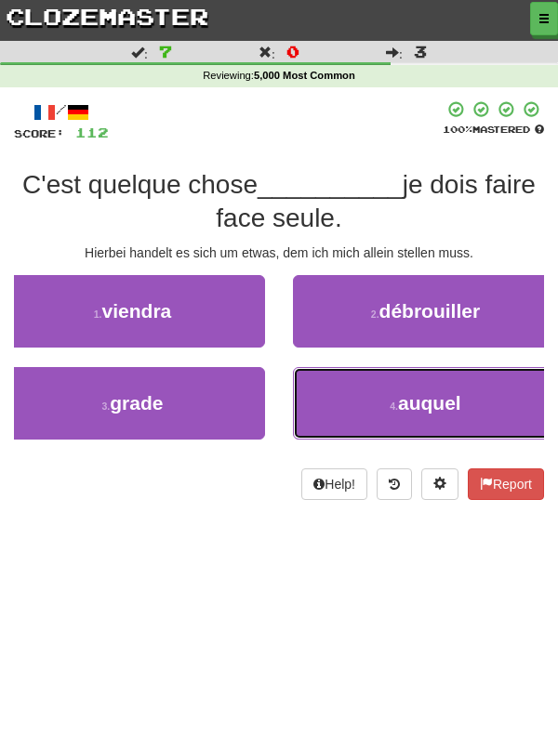
click at [467, 401] on button "4 . auquel" at bounding box center [425, 403] width 265 height 72
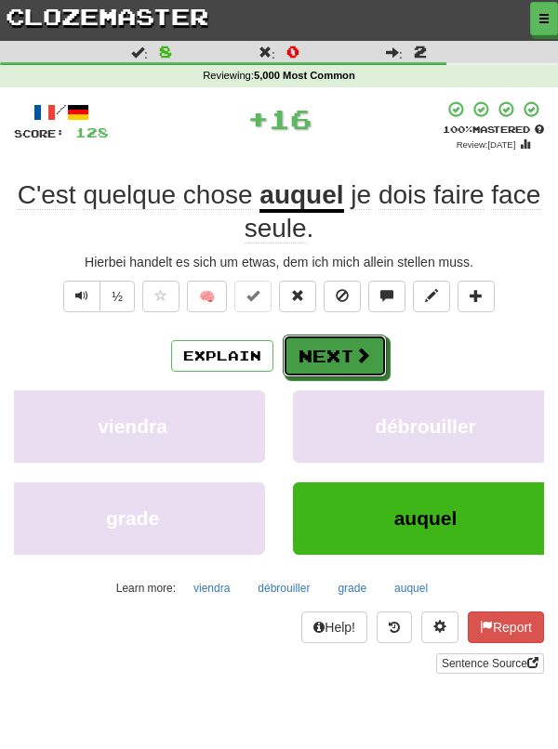
click at [330, 355] on button "Next" at bounding box center [335, 356] width 104 height 43
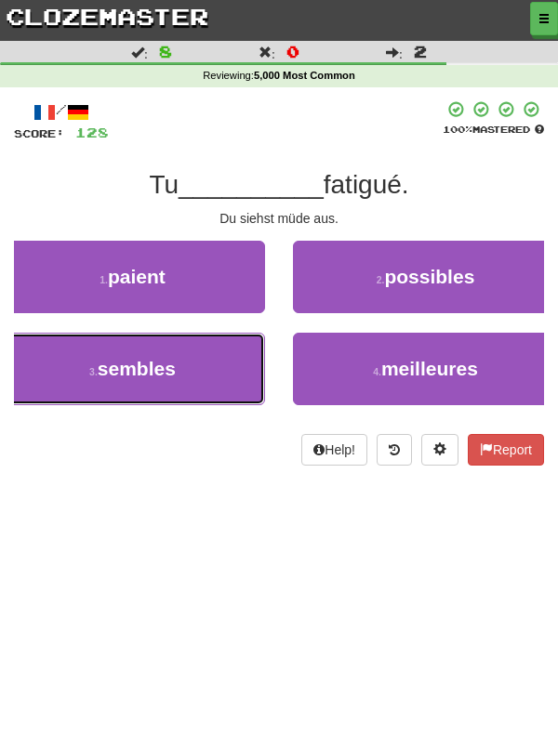
click at [194, 383] on button "3 . sembles" at bounding box center [132, 369] width 265 height 72
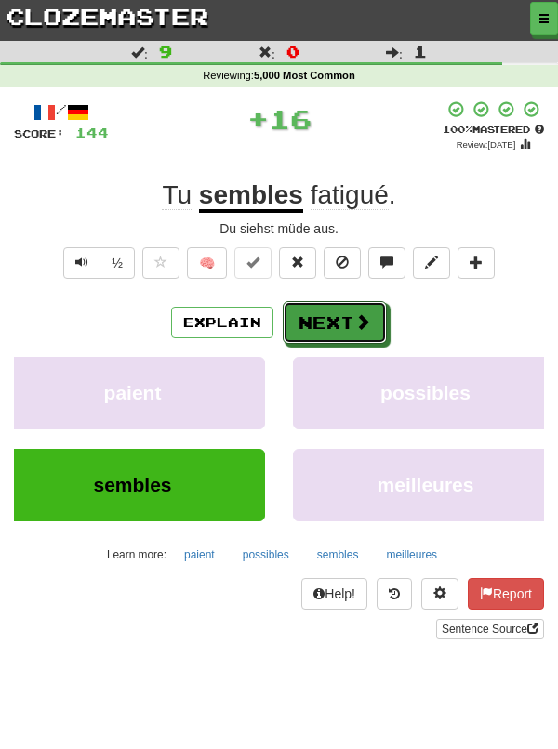
click at [345, 326] on button "Next" at bounding box center [335, 322] width 104 height 43
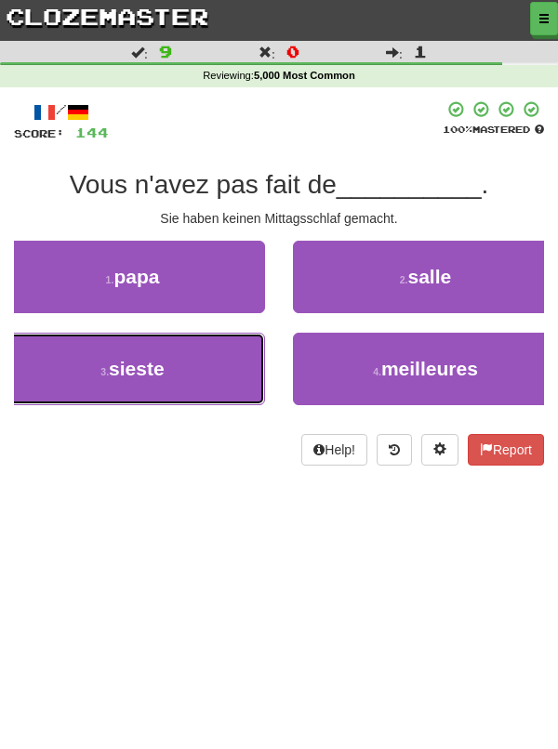
click at [204, 367] on button "3 . sieste" at bounding box center [132, 369] width 265 height 72
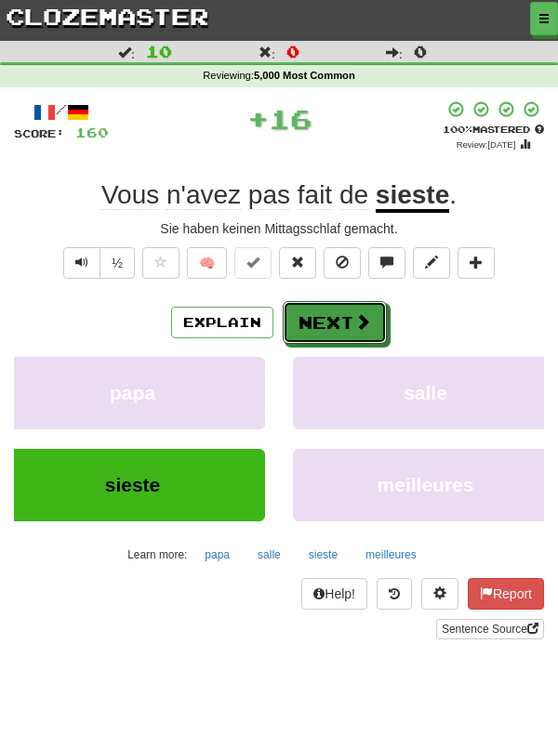
click at [350, 323] on button "Next" at bounding box center [335, 322] width 104 height 43
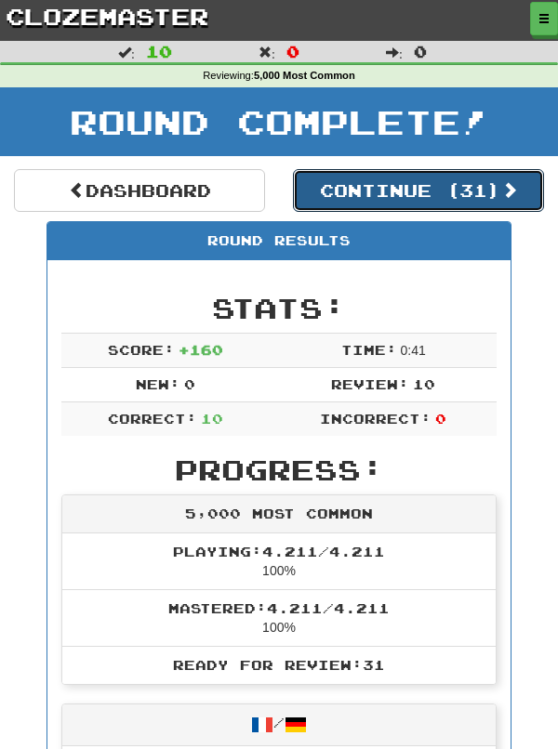
click at [417, 189] on button "Continue ( 31 )" at bounding box center [418, 190] width 251 height 43
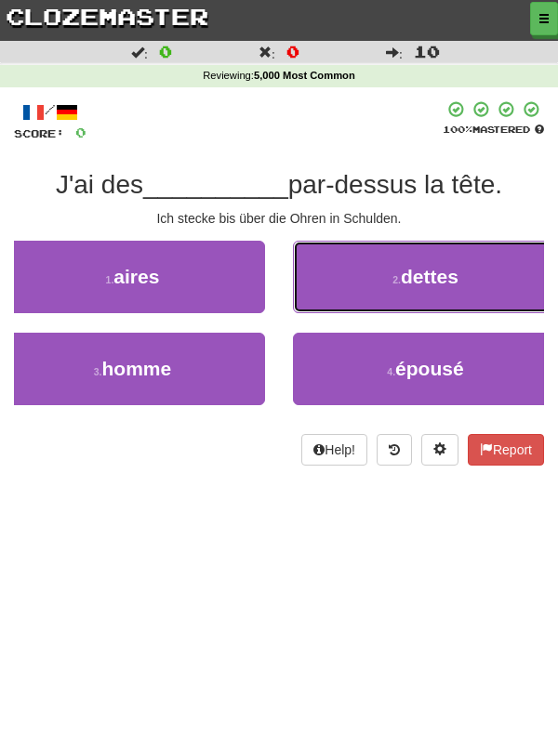
click at [492, 292] on button "2 . dettes" at bounding box center [425, 277] width 265 height 72
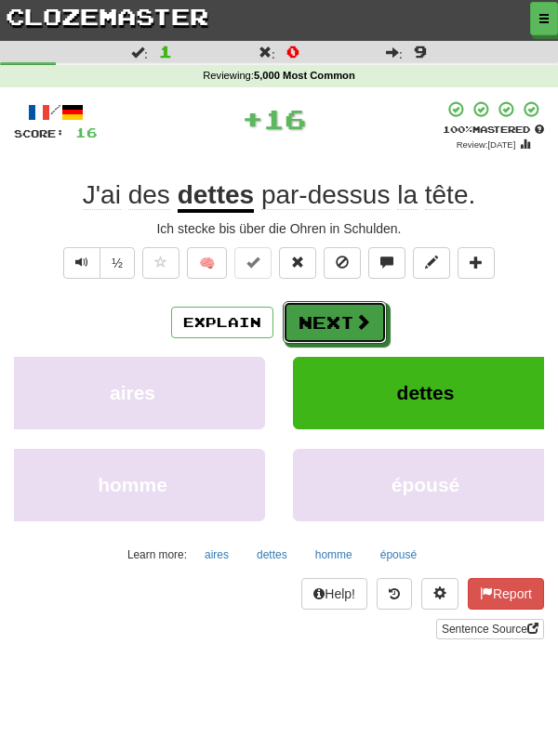
click at [336, 328] on button "Next" at bounding box center [335, 322] width 104 height 43
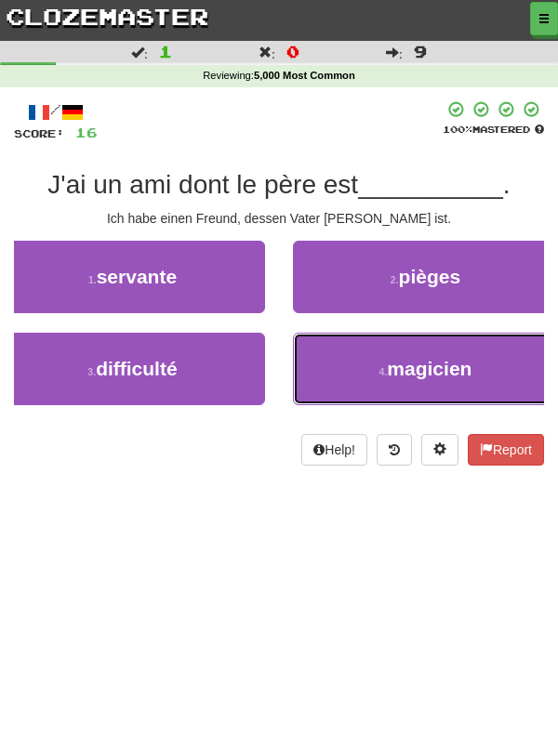
click at [465, 376] on span "magicien" at bounding box center [429, 368] width 85 height 21
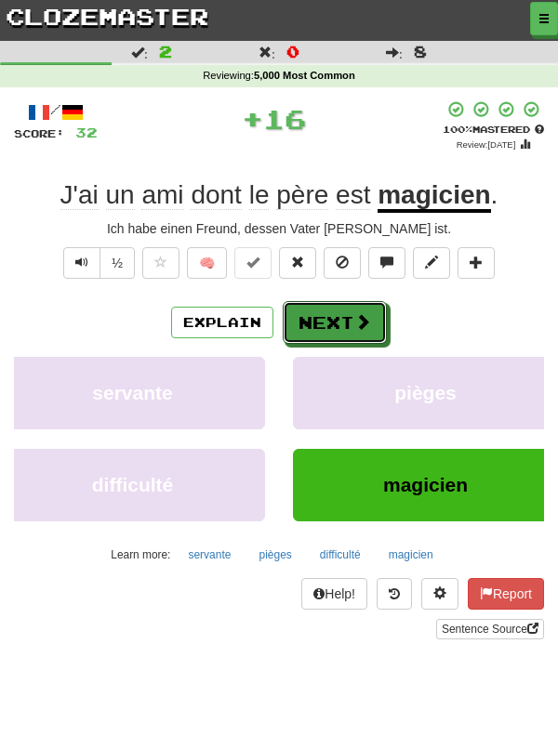
click at [325, 322] on button "Next" at bounding box center [335, 322] width 104 height 43
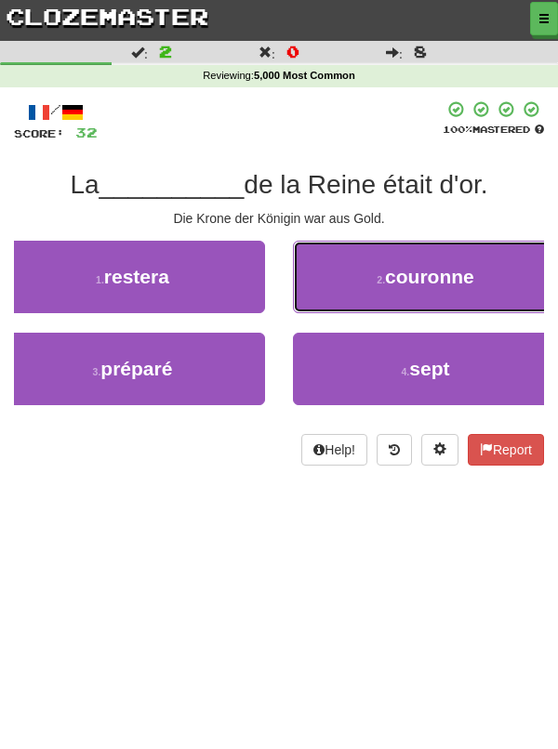
click at [478, 289] on button "2 . couronne" at bounding box center [425, 277] width 265 height 72
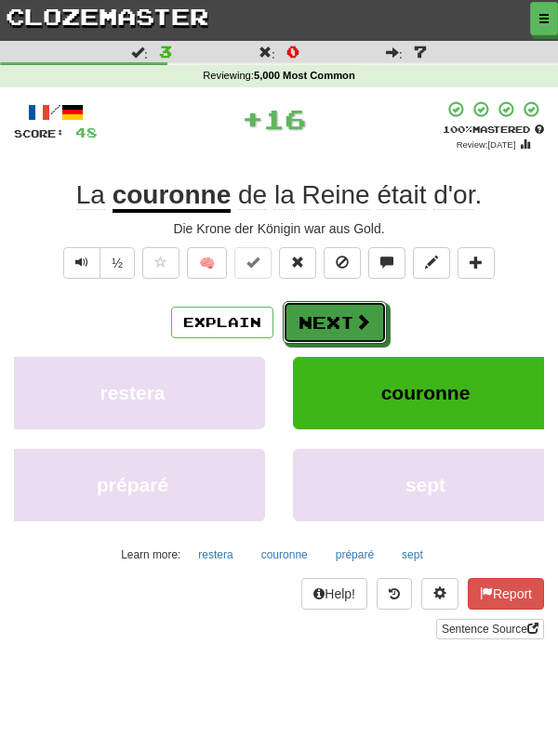
click at [342, 323] on button "Next" at bounding box center [335, 322] width 104 height 43
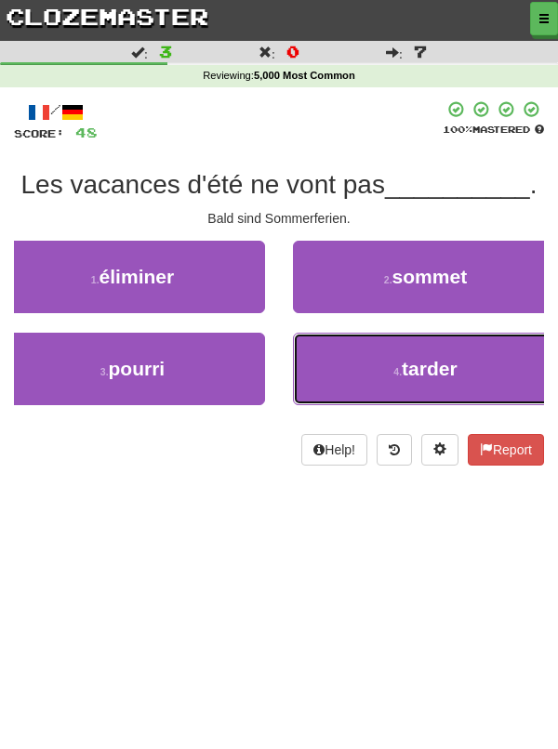
click at [494, 373] on button "4 . tarder" at bounding box center [425, 369] width 265 height 72
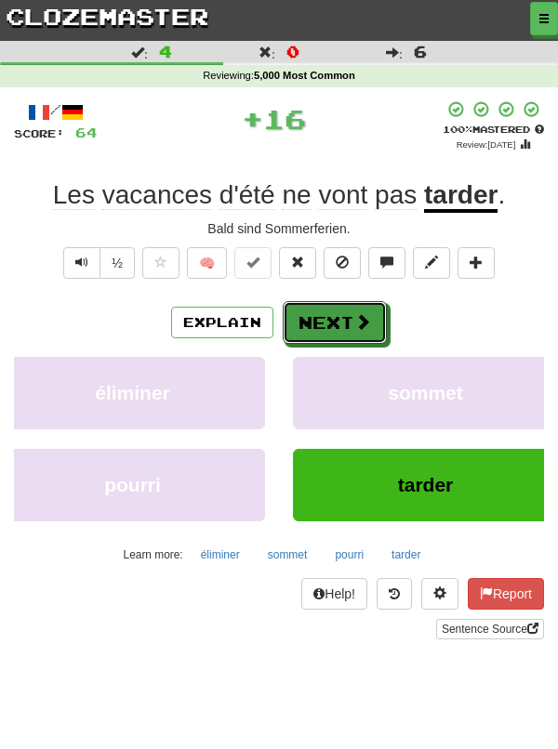
click at [341, 320] on button "Next" at bounding box center [335, 322] width 104 height 43
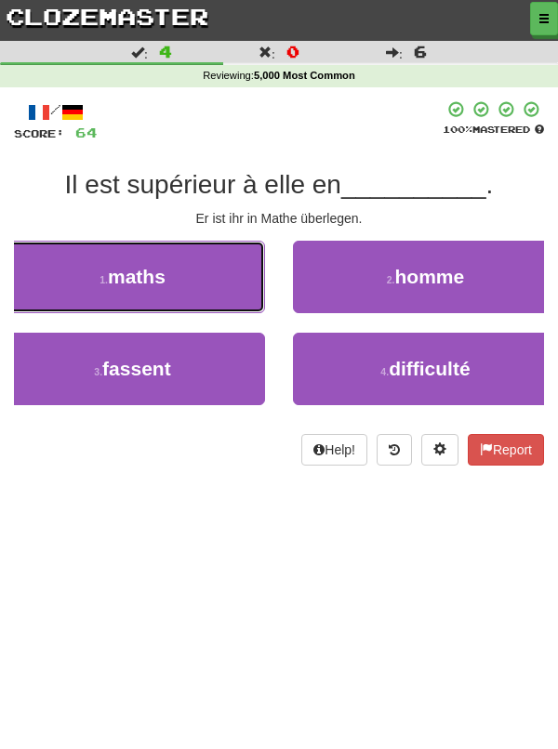
click at [195, 287] on button "1 . maths" at bounding box center [132, 277] width 265 height 72
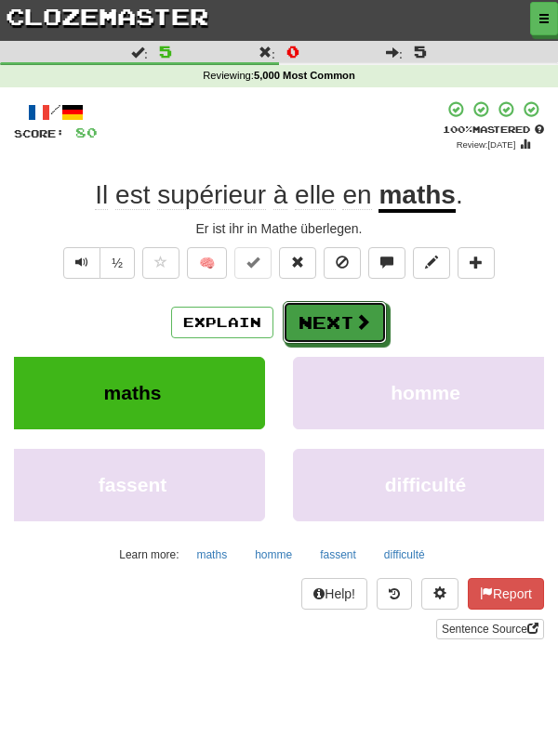
click at [348, 323] on button "Next" at bounding box center [335, 322] width 104 height 43
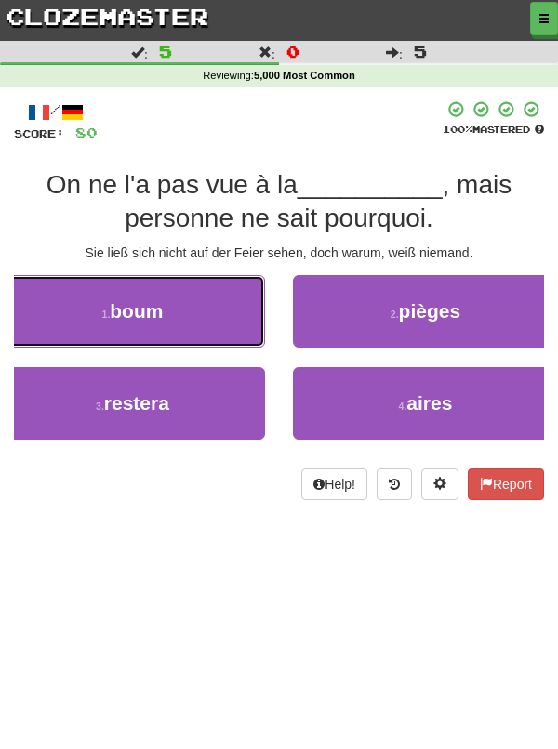
click at [206, 310] on button "1 . boum" at bounding box center [132, 311] width 265 height 72
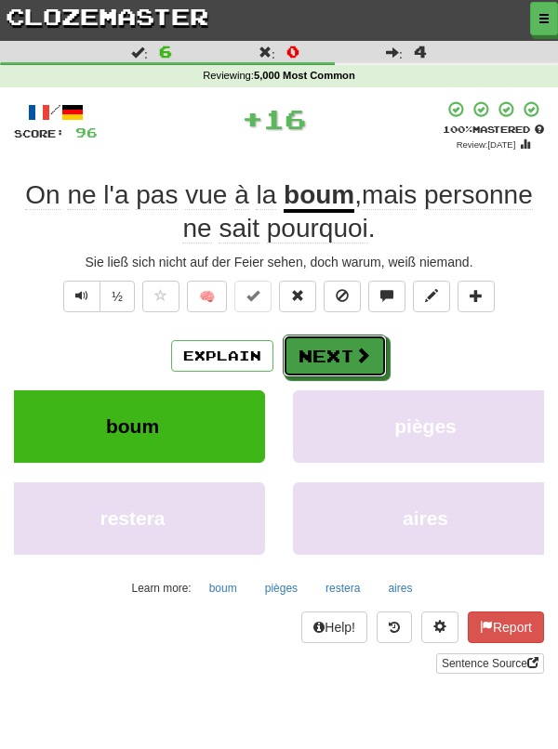
click at [340, 355] on button "Next" at bounding box center [335, 356] width 104 height 43
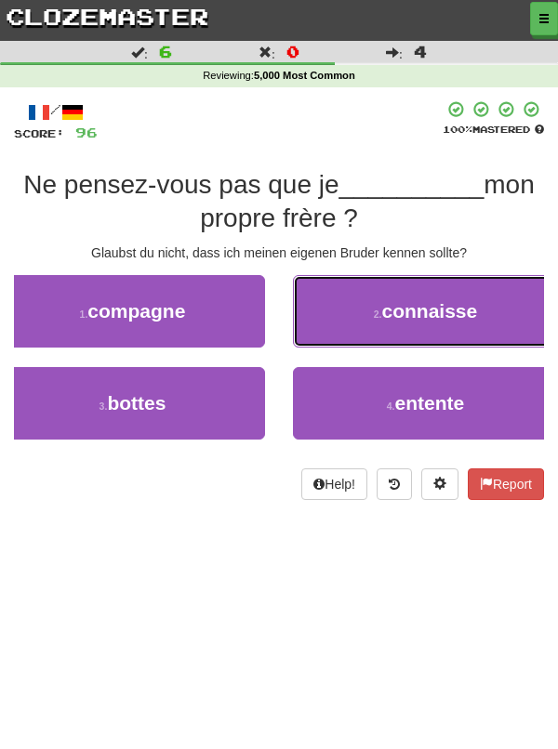
click at [484, 323] on button "2 . connaisse" at bounding box center [425, 311] width 265 height 72
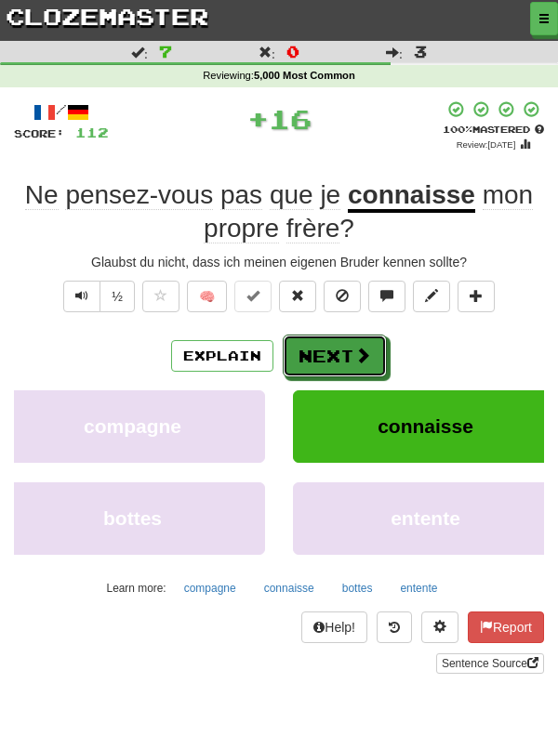
click at [341, 354] on button "Next" at bounding box center [335, 356] width 104 height 43
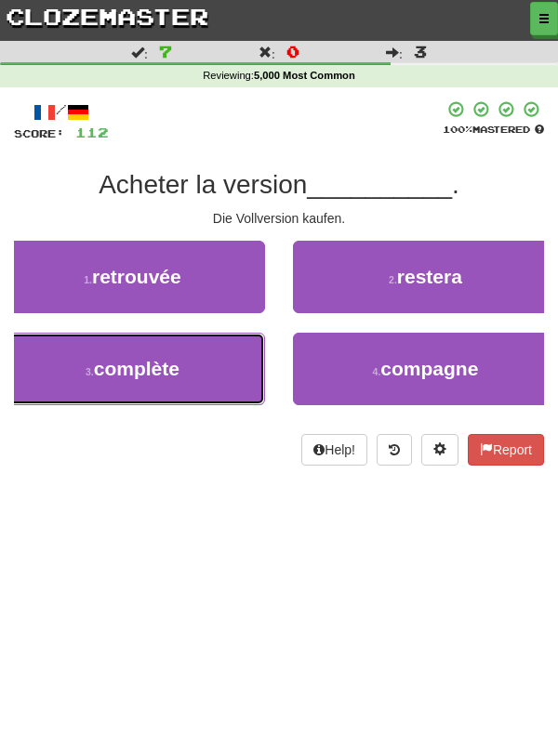
click at [181, 377] on button "3 . complète" at bounding box center [132, 369] width 265 height 72
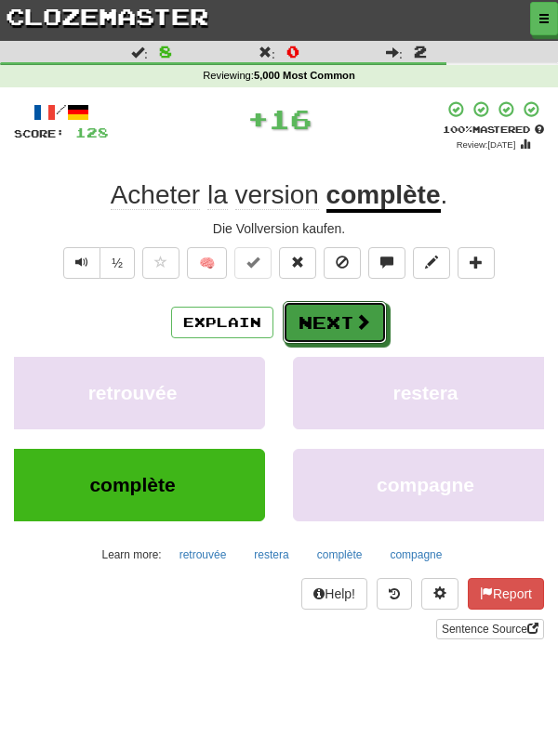
click at [337, 328] on button "Next" at bounding box center [335, 322] width 104 height 43
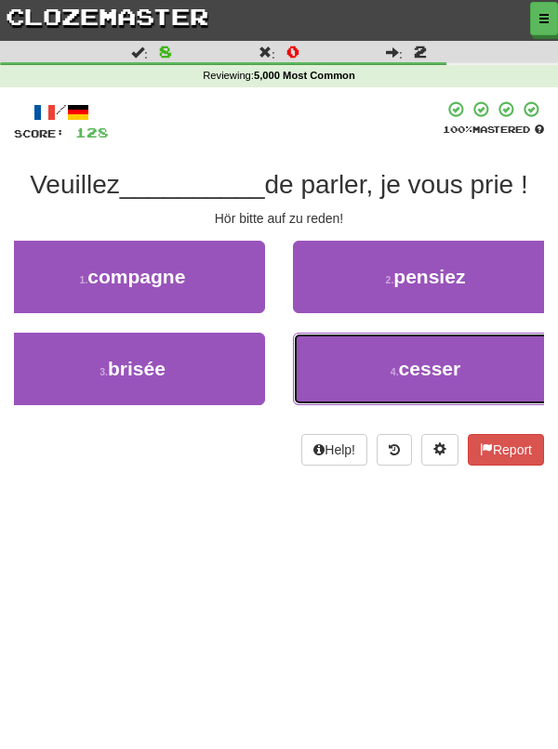
click at [471, 382] on button "4 . cesser" at bounding box center [425, 369] width 265 height 72
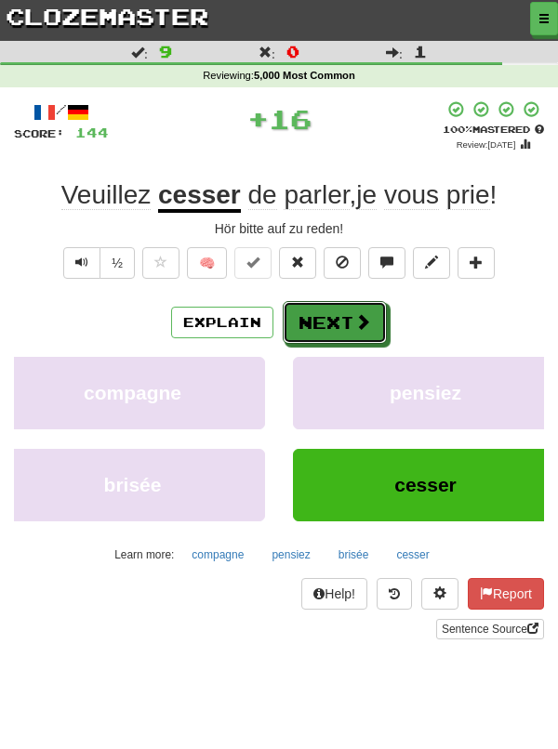
click at [326, 315] on button "Next" at bounding box center [335, 322] width 104 height 43
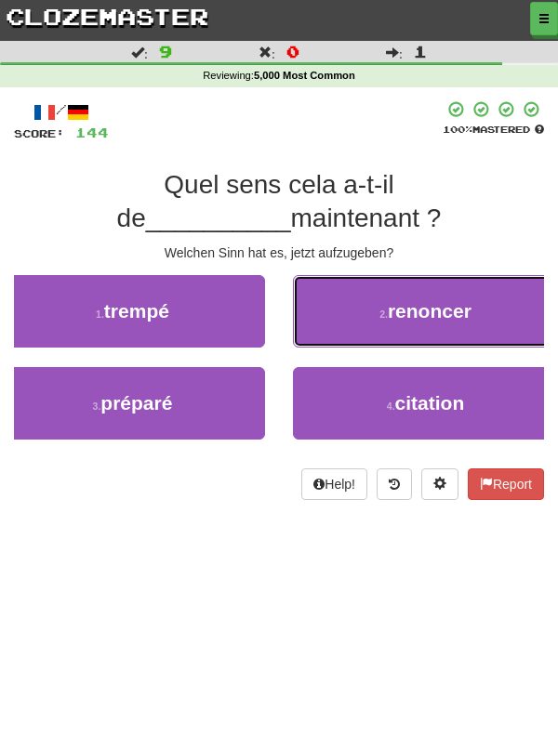
click at [478, 322] on button "2 . renoncer" at bounding box center [425, 311] width 265 height 72
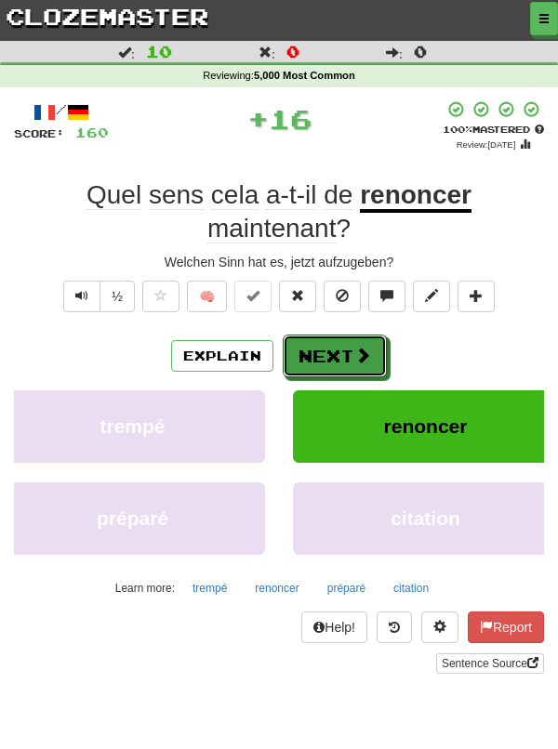
click at [335, 335] on button "Next" at bounding box center [335, 356] width 104 height 43
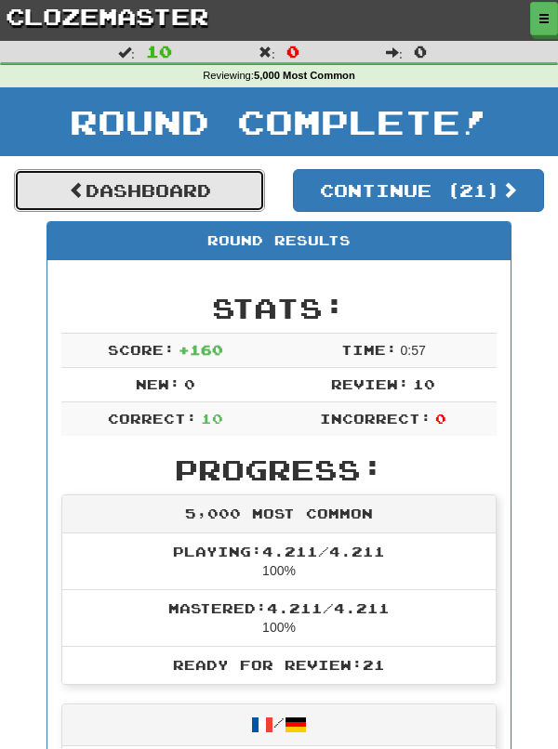
click at [215, 193] on link "Dashboard" at bounding box center [139, 190] width 251 height 43
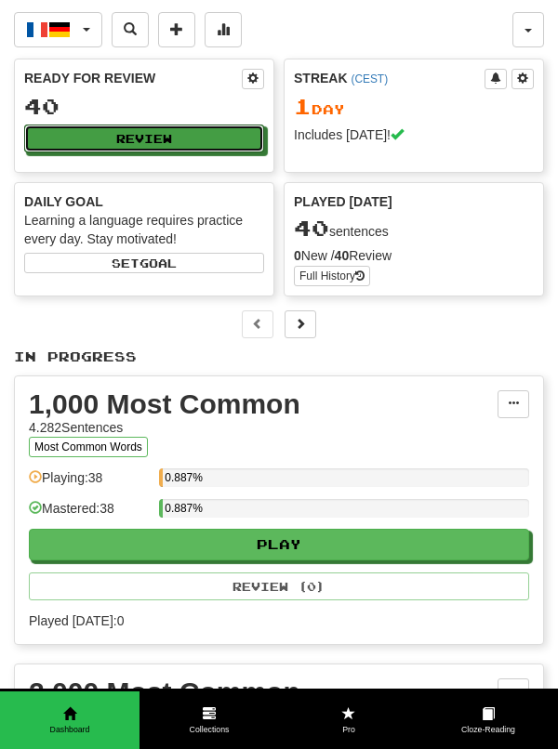
click at [197, 150] on button "Review" at bounding box center [144, 139] width 240 height 28
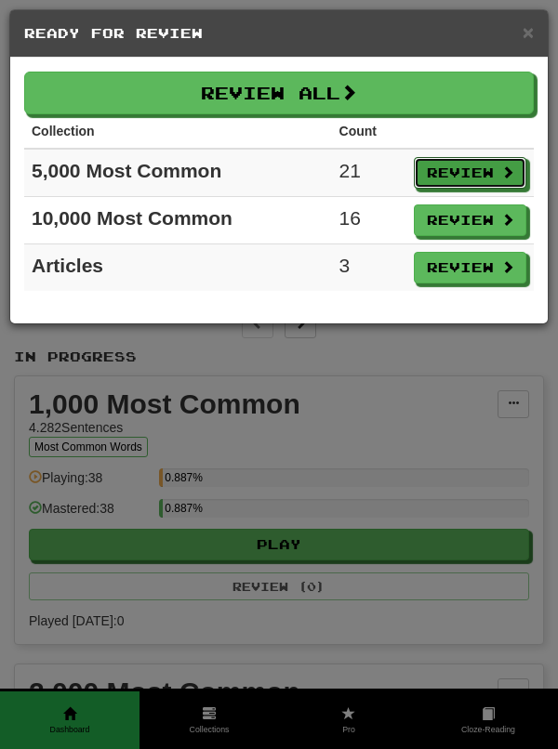
click at [471, 178] on button "Review" at bounding box center [470, 173] width 112 height 32
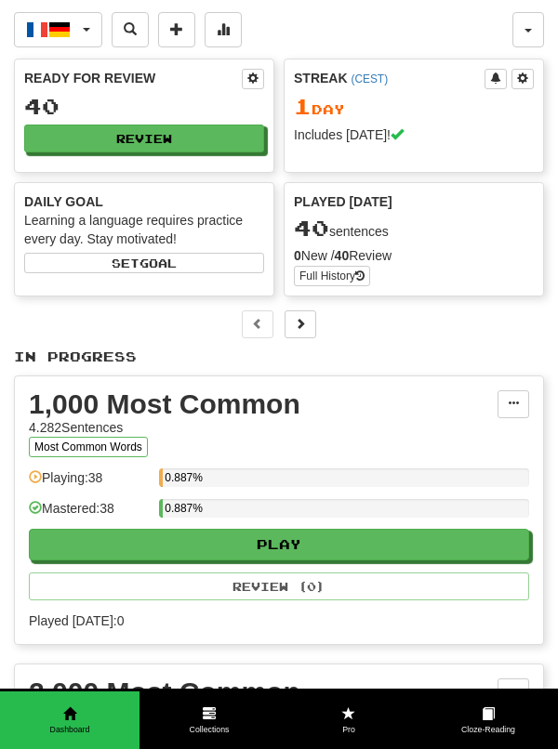
select select "**"
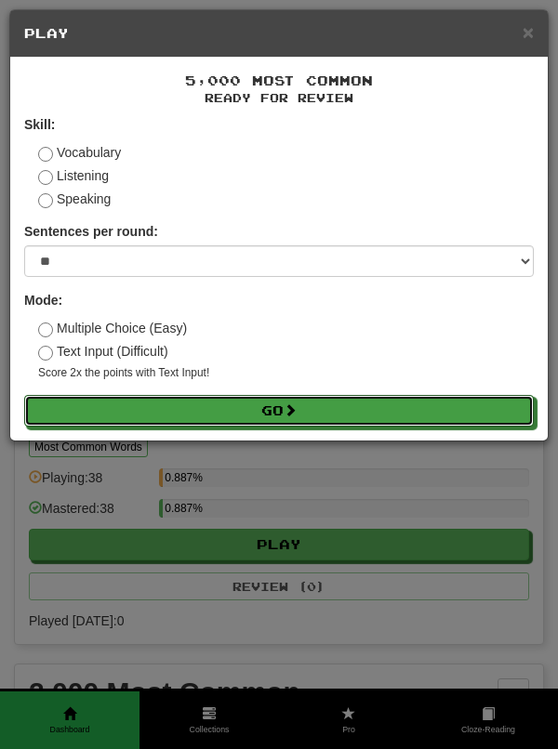
click at [455, 417] on button "Go" at bounding box center [278, 411] width 509 height 32
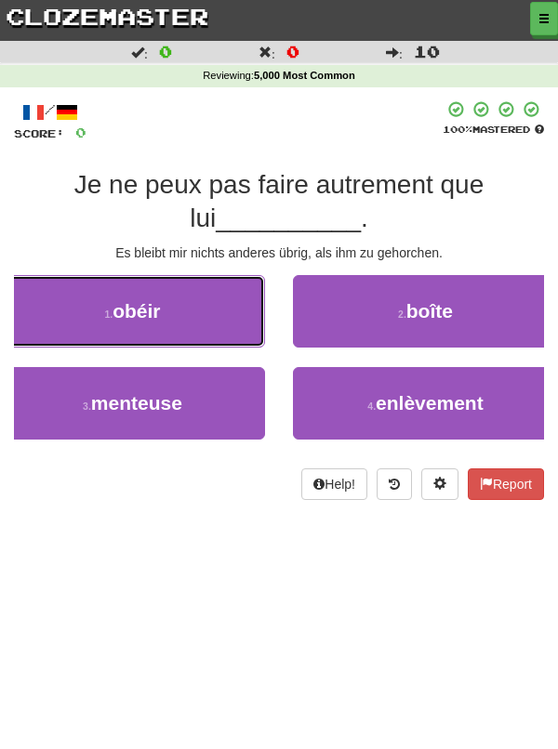
click at [208, 323] on button "1 . obéir" at bounding box center [132, 311] width 265 height 72
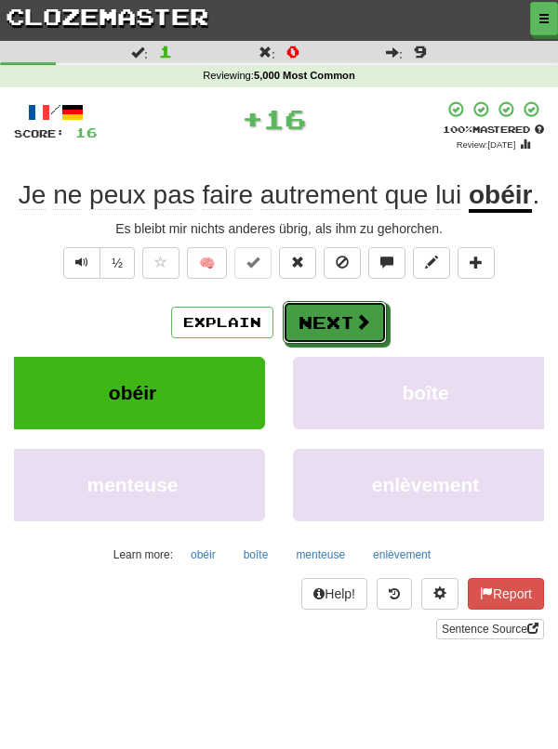
click at [354, 323] on span at bounding box center [362, 321] width 17 height 17
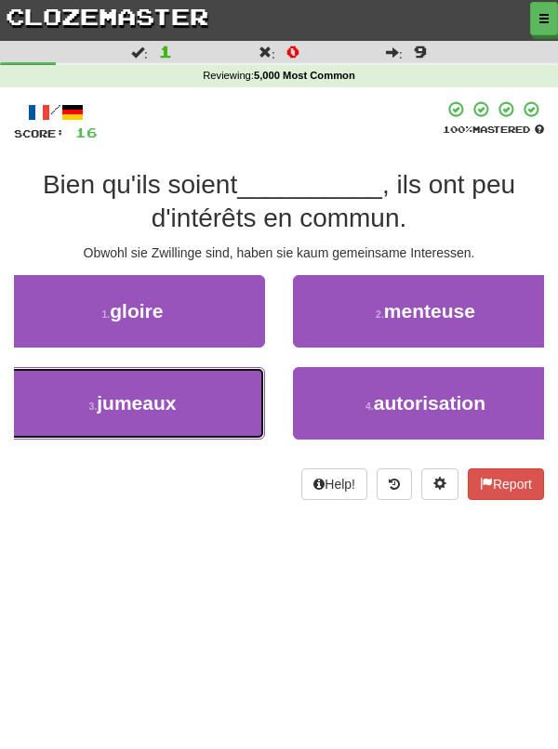
click at [209, 413] on button "3 . jumeaux" at bounding box center [132, 403] width 265 height 72
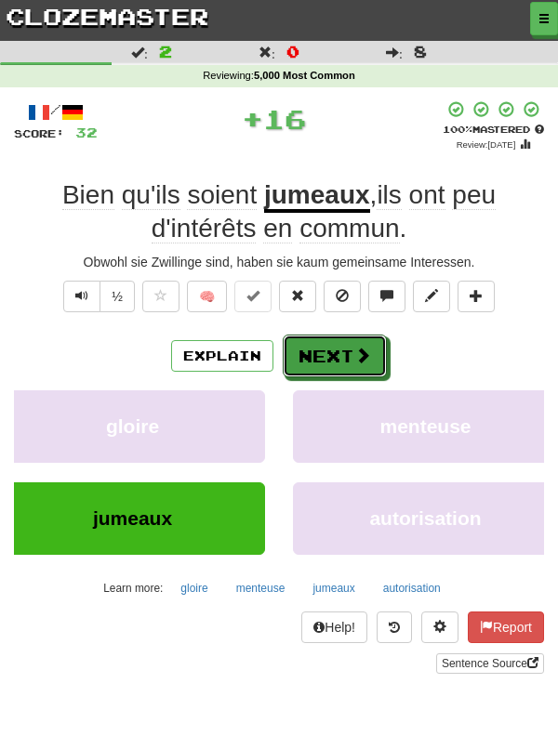
click at [339, 352] on button "Next" at bounding box center [335, 356] width 104 height 43
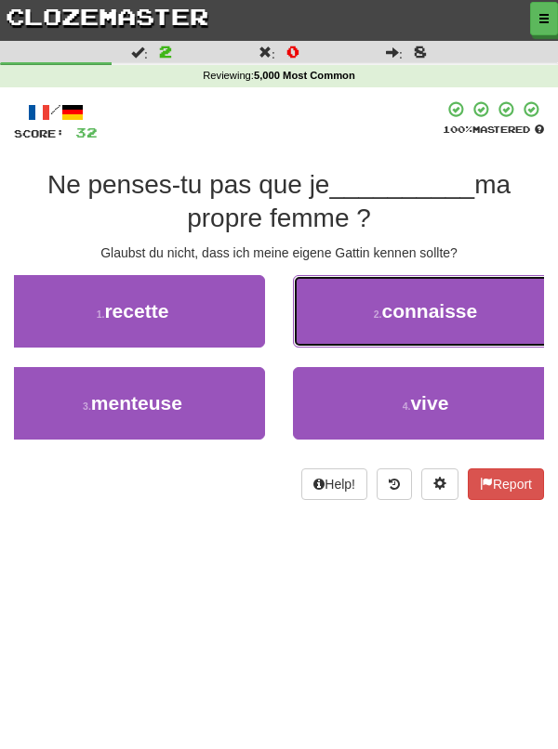
click at [490, 323] on button "2 . connaisse" at bounding box center [425, 311] width 265 height 72
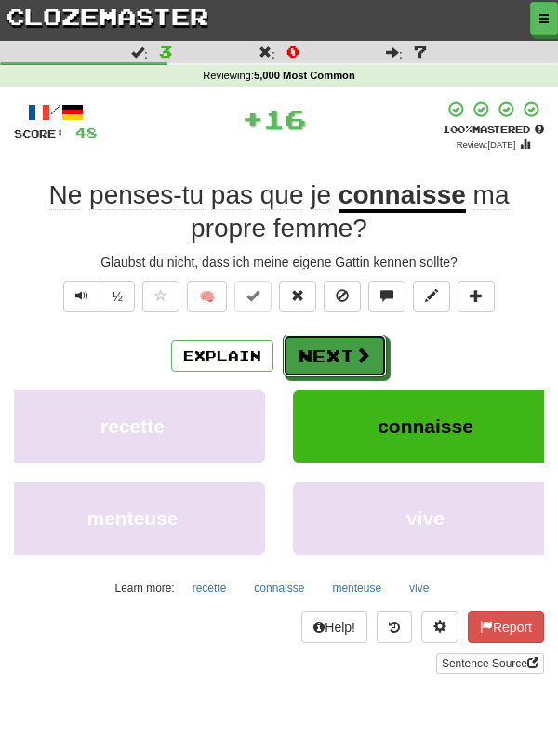
click at [339, 358] on button "Next" at bounding box center [335, 356] width 104 height 43
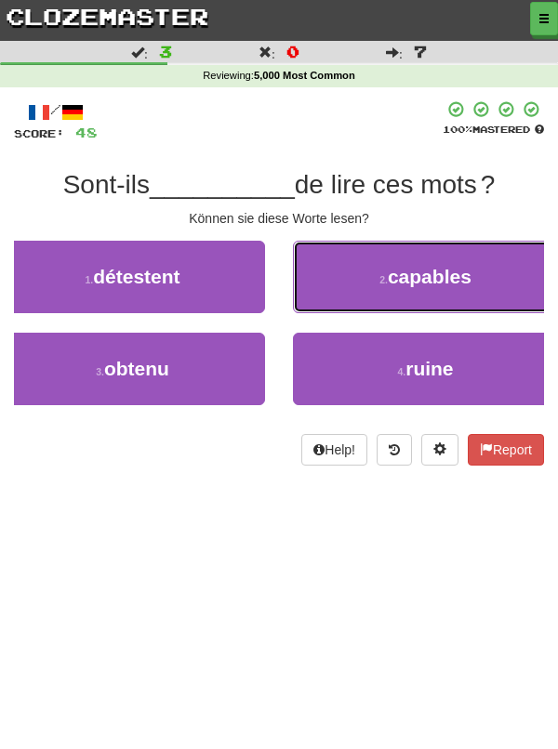
click at [458, 281] on span "capables" at bounding box center [430, 276] width 84 height 21
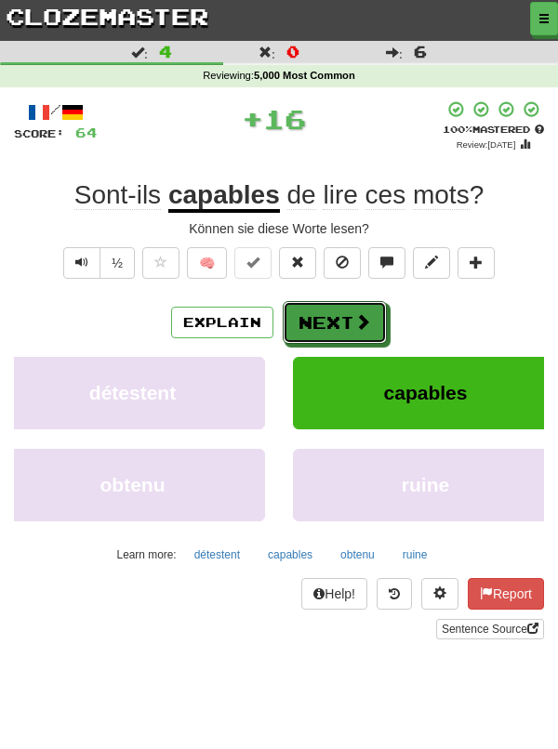
click at [328, 320] on button "Next" at bounding box center [335, 322] width 104 height 43
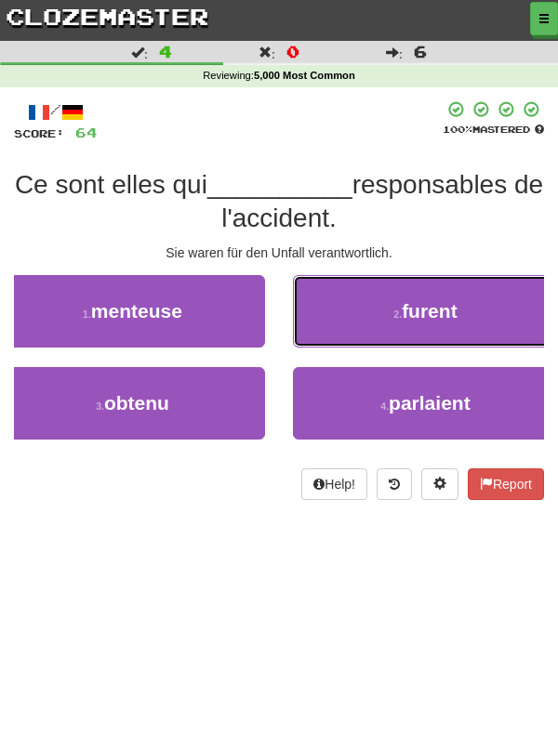
click at [479, 318] on button "2 . furent" at bounding box center [425, 311] width 265 height 72
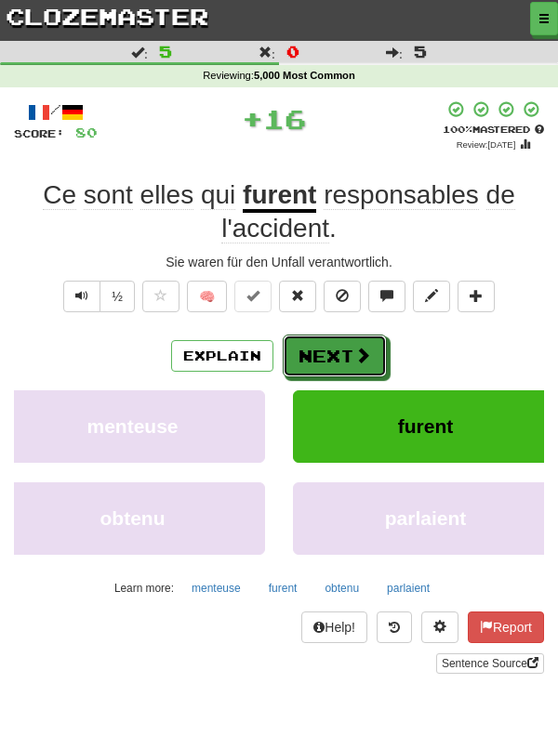
click at [342, 357] on button "Next" at bounding box center [335, 356] width 104 height 43
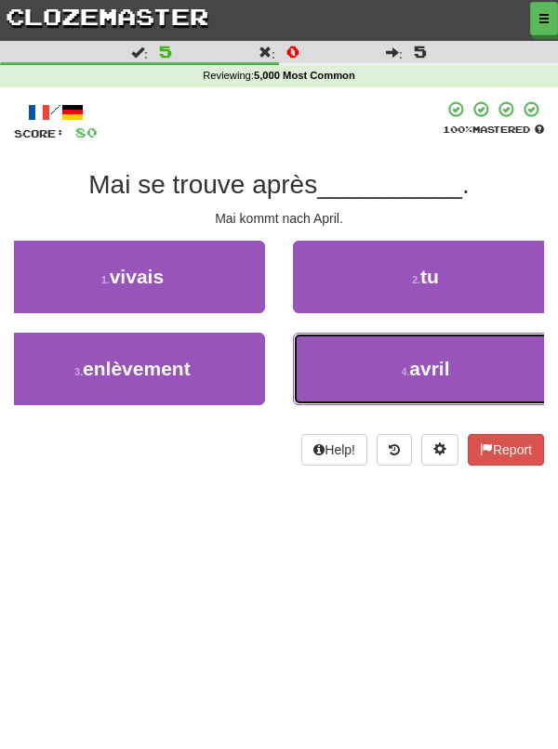
click at [461, 386] on button "4 . avril" at bounding box center [425, 369] width 265 height 72
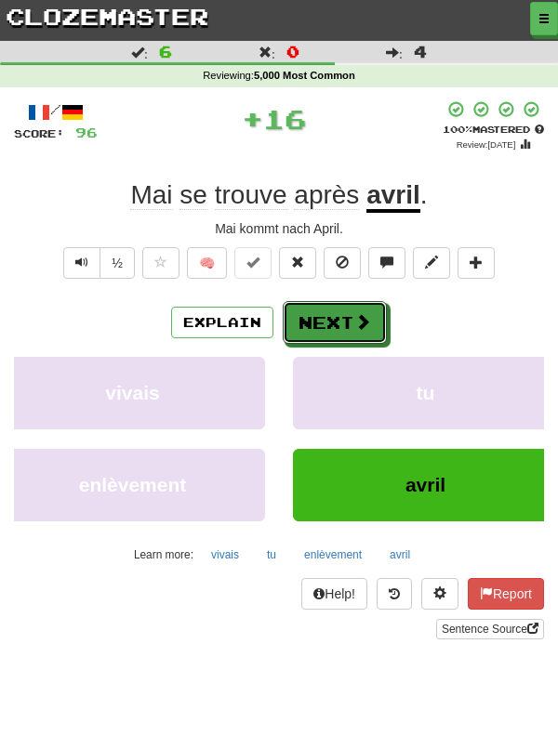
click at [336, 329] on button "Next" at bounding box center [335, 322] width 104 height 43
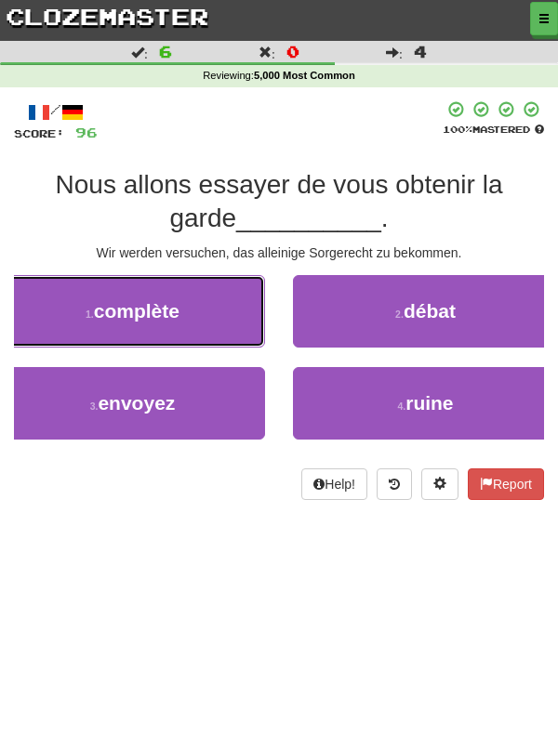
click at [195, 341] on button "1 . complète" at bounding box center [132, 311] width 265 height 72
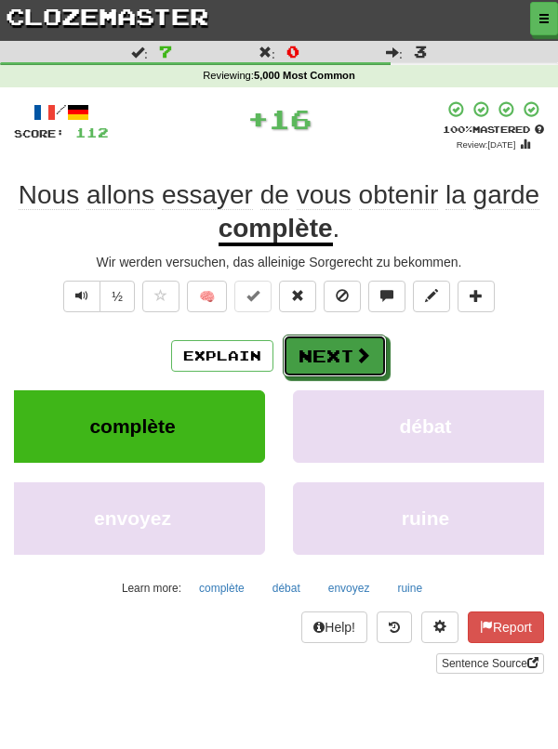
click at [340, 355] on button "Next" at bounding box center [335, 356] width 104 height 43
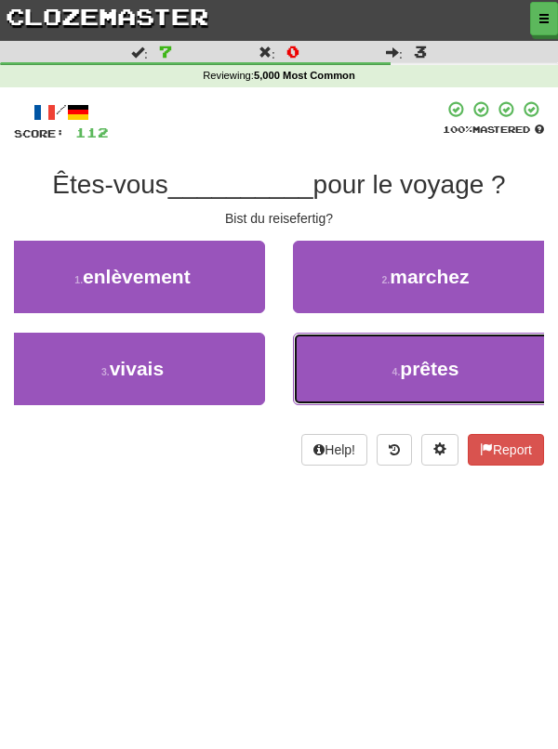
click at [474, 375] on button "4 . prêtes" at bounding box center [425, 369] width 265 height 72
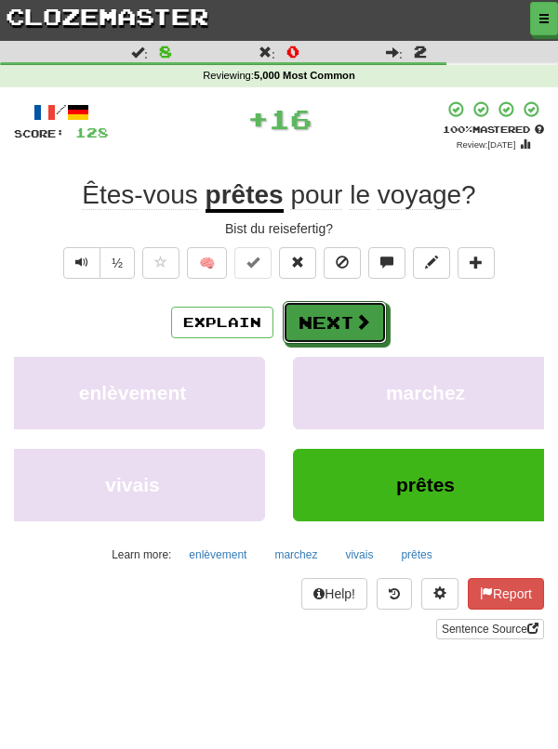
click at [341, 330] on button "Next" at bounding box center [335, 322] width 104 height 43
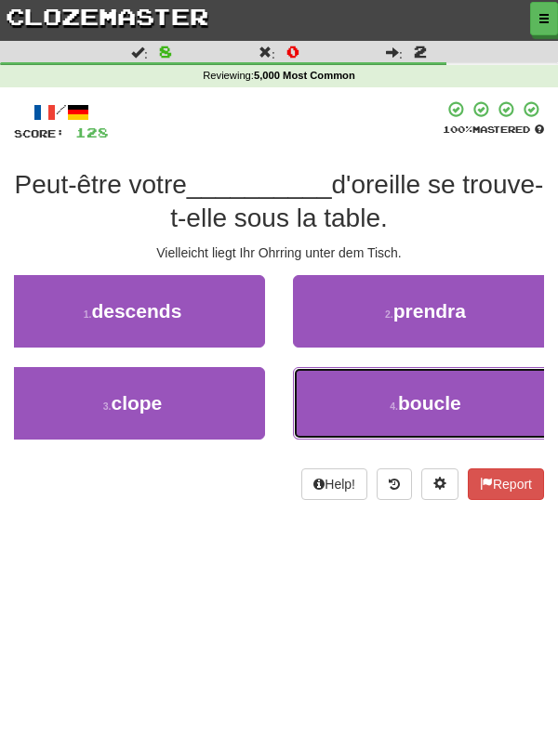
click at [482, 395] on button "4 . boucle" at bounding box center [425, 403] width 265 height 72
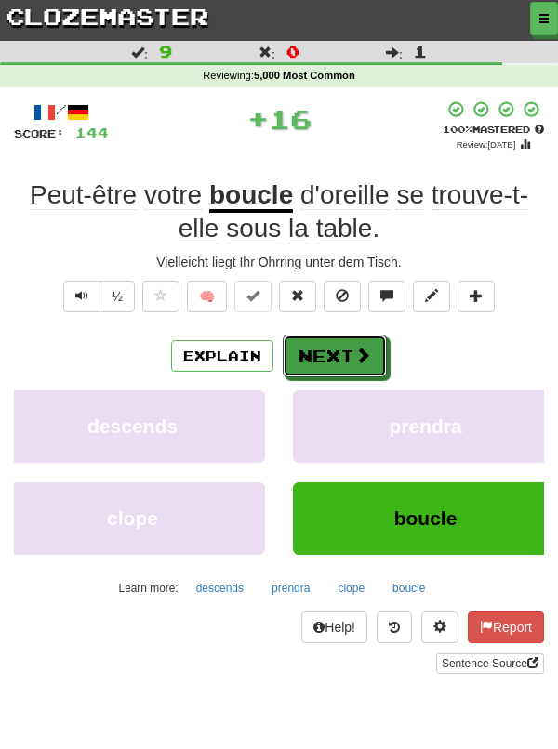
click at [347, 347] on button "Next" at bounding box center [335, 356] width 104 height 43
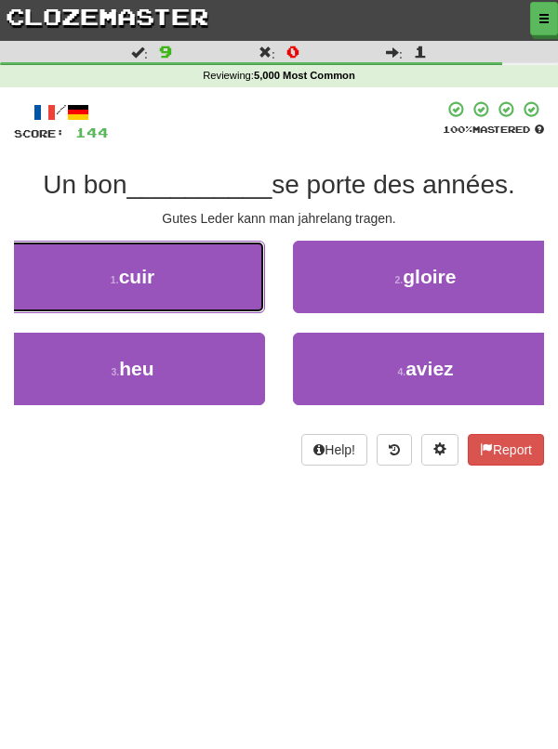
click at [221, 296] on button "1 . cuir" at bounding box center [132, 277] width 265 height 72
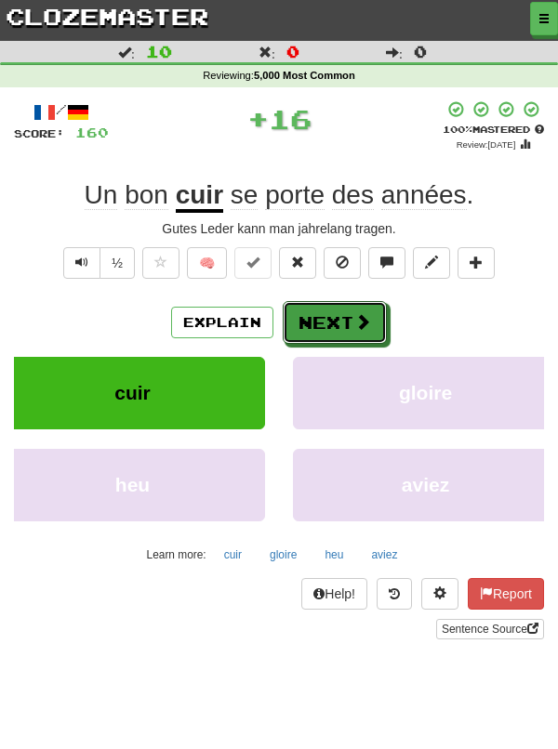
click at [350, 320] on button "Next" at bounding box center [335, 322] width 104 height 43
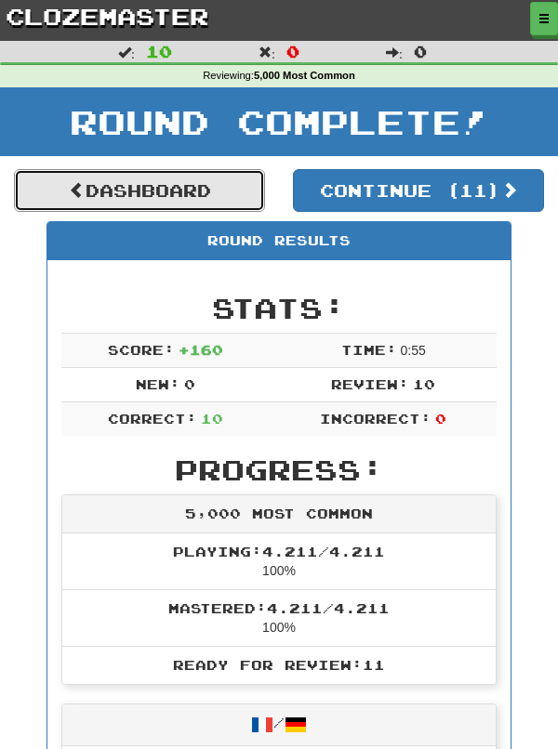
click at [212, 197] on link "Dashboard" at bounding box center [139, 190] width 251 height 43
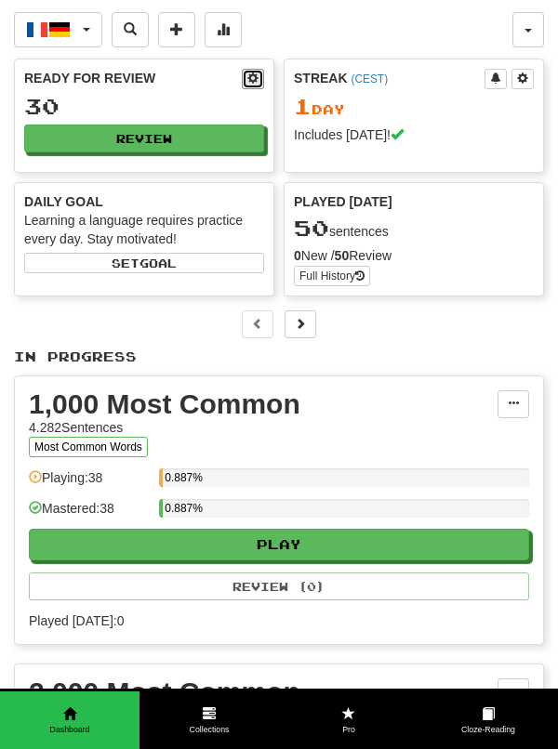
click at [253, 79] on span at bounding box center [252, 77] width 11 height 11
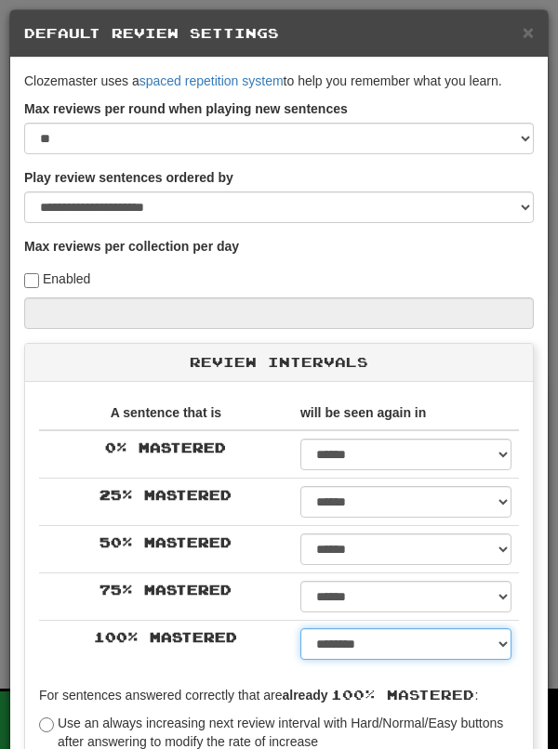
click at [508, 652] on select "****** ****** ****** ****** ****** ****** ****** ****** ****** ******* ******* …" at bounding box center [405, 644] width 211 height 32
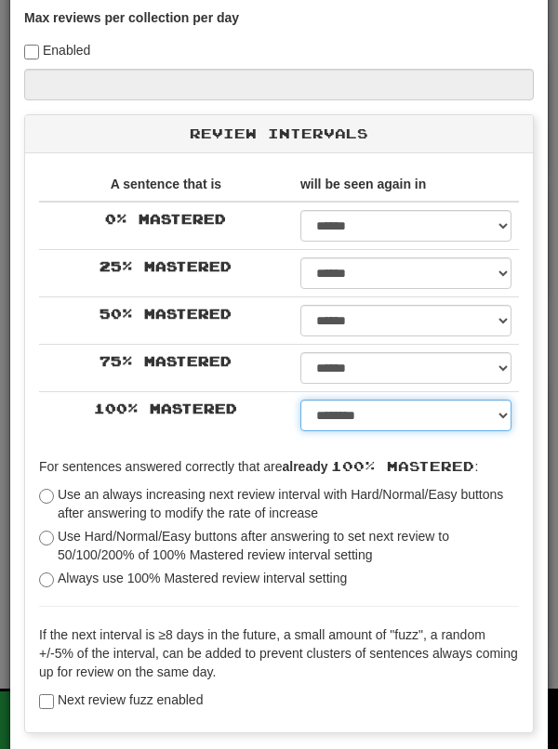
scroll to position [231, 0]
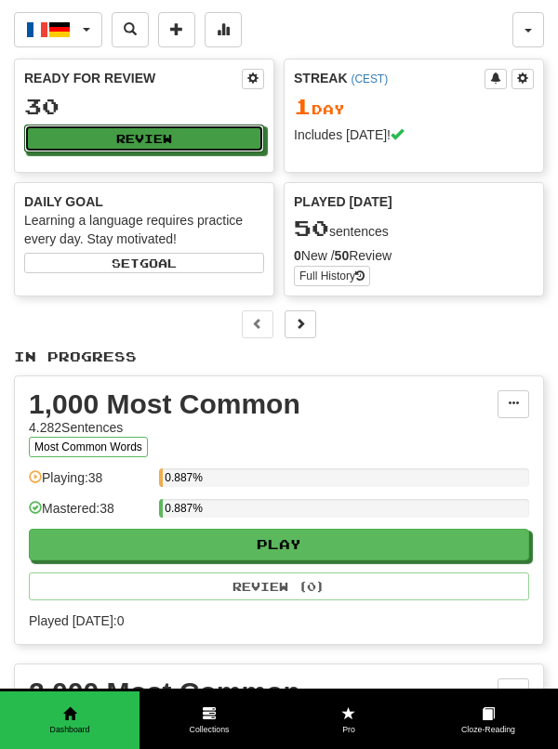
click at [232, 135] on button "Review" at bounding box center [144, 139] width 240 height 28
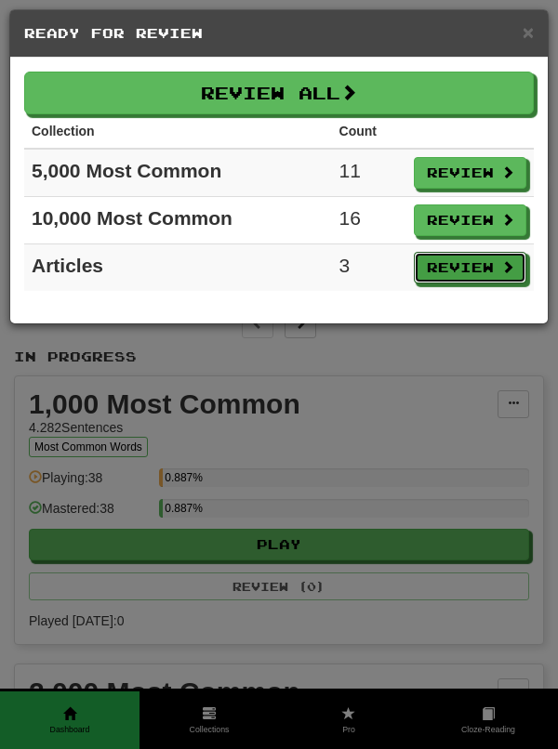
click at [469, 279] on button "Review" at bounding box center [470, 268] width 112 height 32
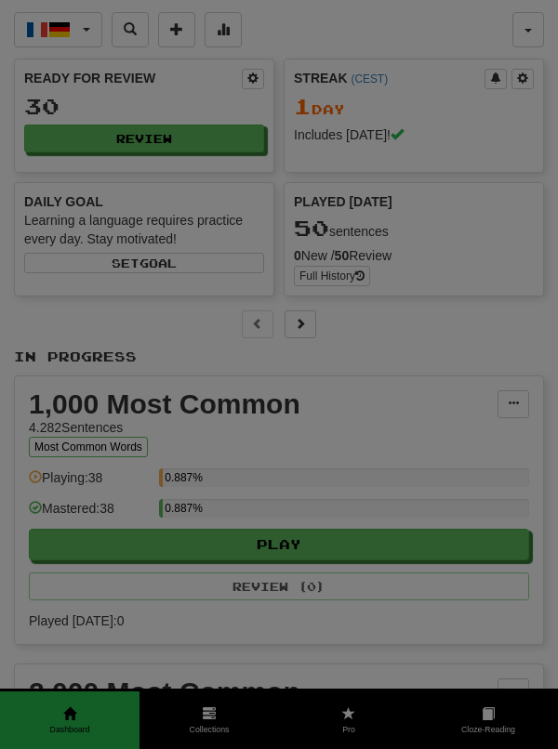
select select "**"
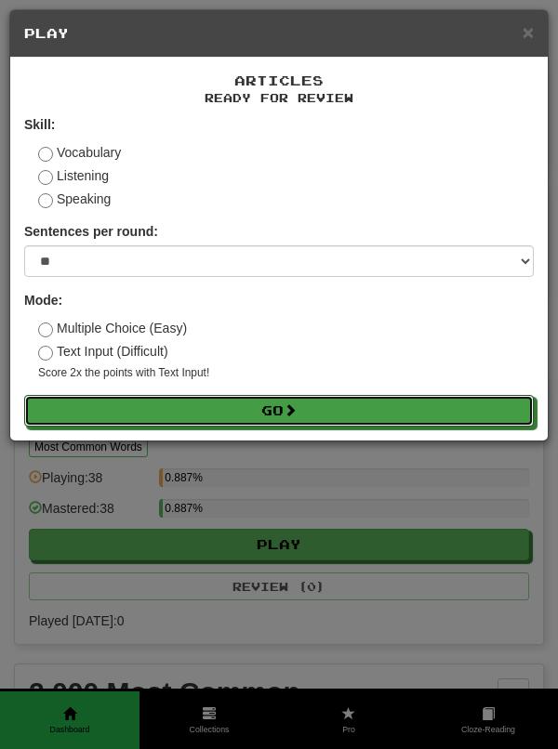
click at [381, 424] on button "Go" at bounding box center [278, 411] width 509 height 32
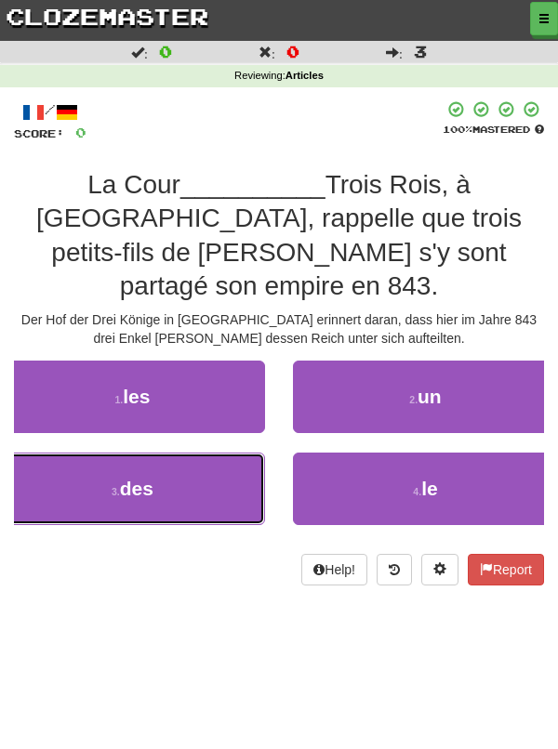
click at [195, 471] on button "3 . des" at bounding box center [132, 489] width 265 height 72
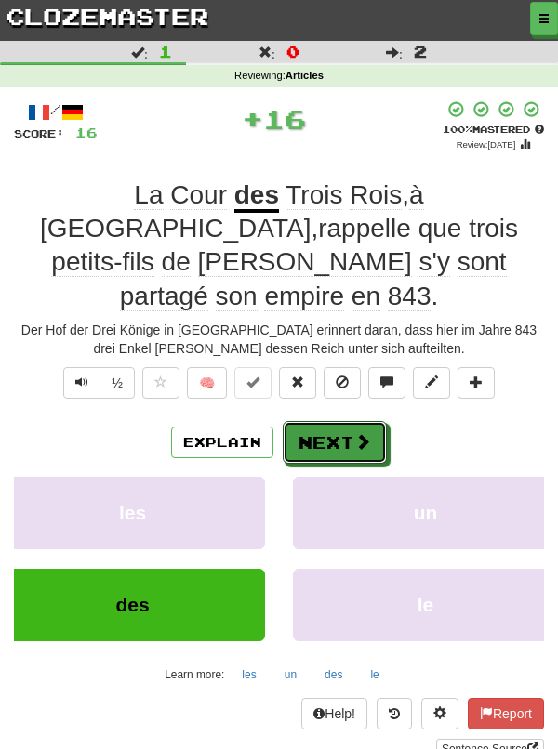
click at [339, 421] on button "Next" at bounding box center [335, 442] width 104 height 43
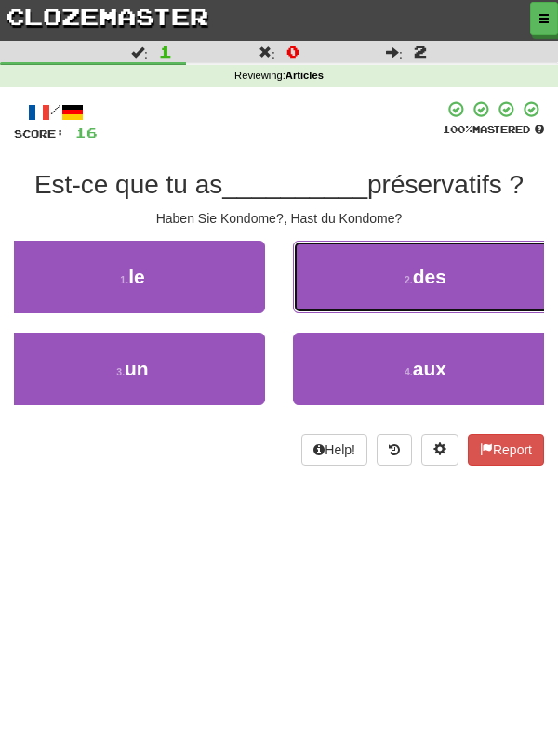
click at [479, 285] on button "2 . des" at bounding box center [425, 277] width 265 height 72
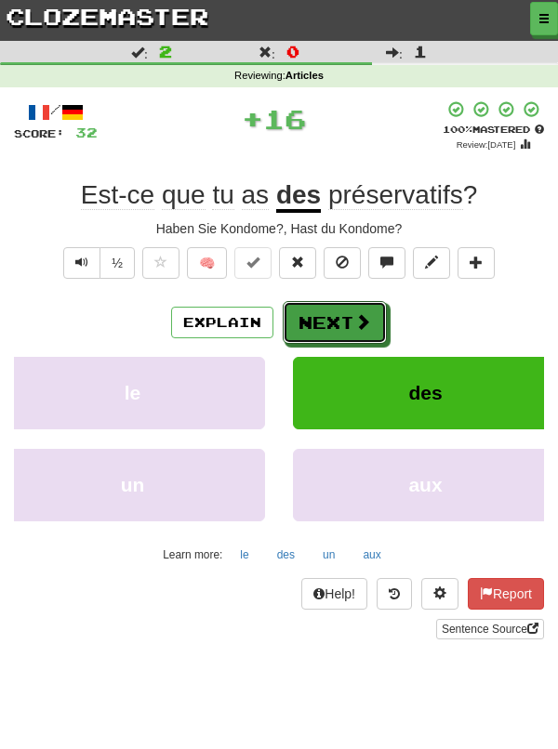
click at [343, 320] on button "Next" at bounding box center [335, 322] width 104 height 43
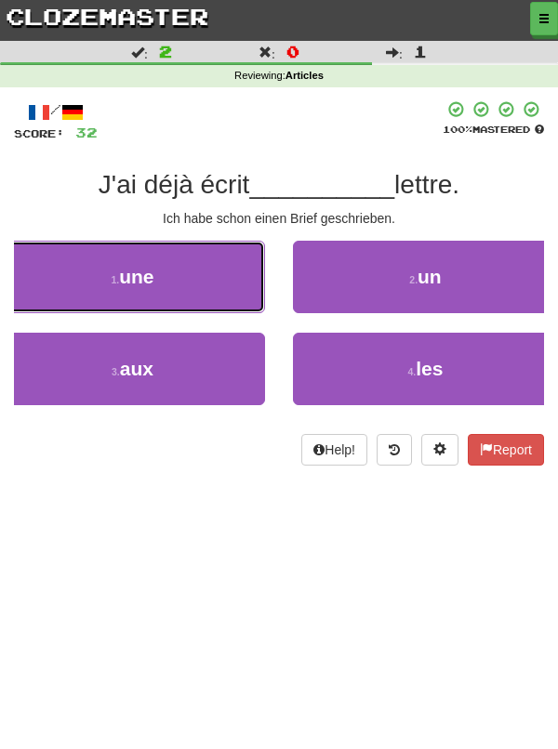
click at [195, 288] on button "1 . une" at bounding box center [132, 277] width 265 height 72
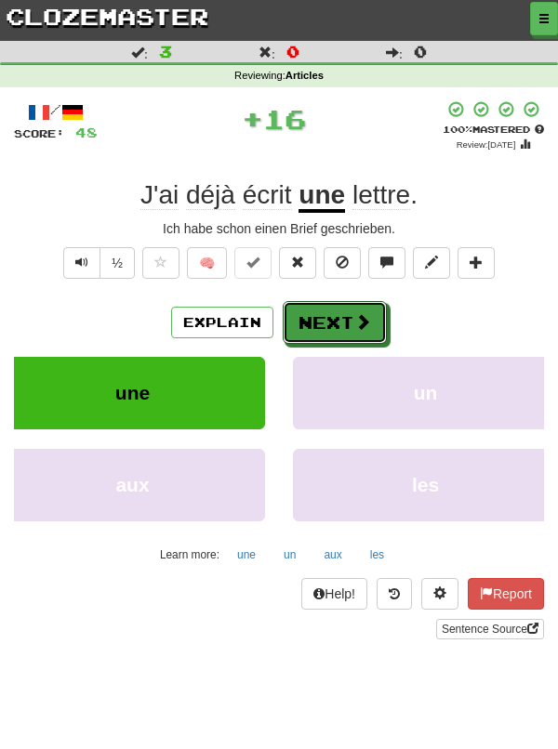
click at [350, 332] on button "Next" at bounding box center [335, 322] width 104 height 43
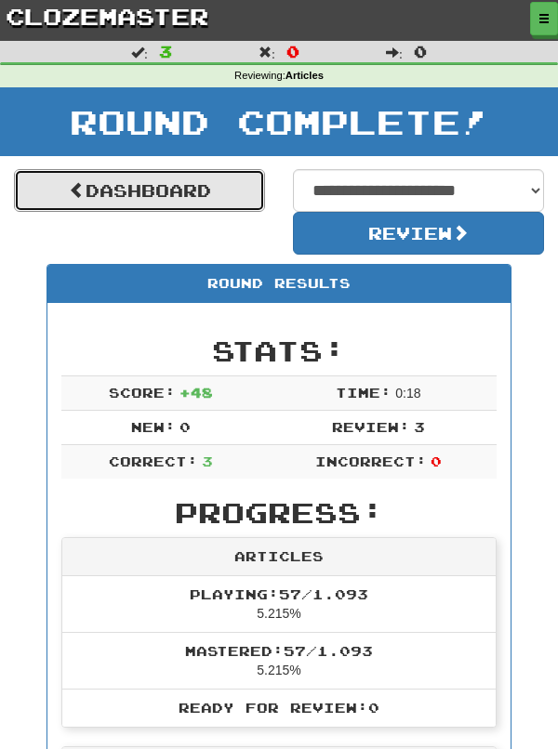
click at [223, 192] on link "Dashboard" at bounding box center [139, 190] width 251 height 43
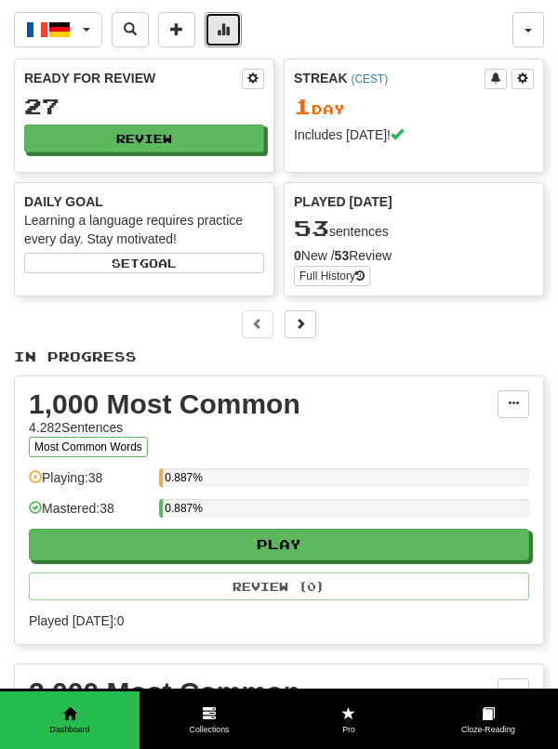
click at [228, 35] on span at bounding box center [223, 28] width 13 height 13
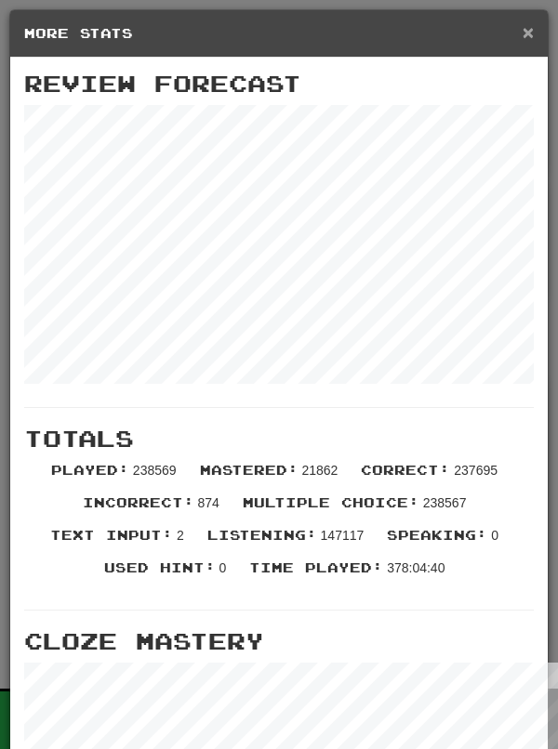
click at [531, 40] on span "×" at bounding box center [527, 31] width 11 height 21
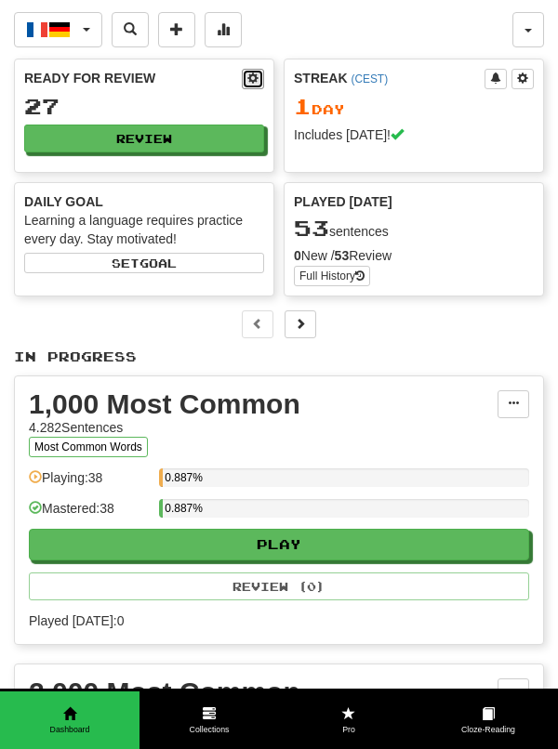
click at [251, 86] on button at bounding box center [253, 79] width 22 height 20
select select "**"
select select "*"
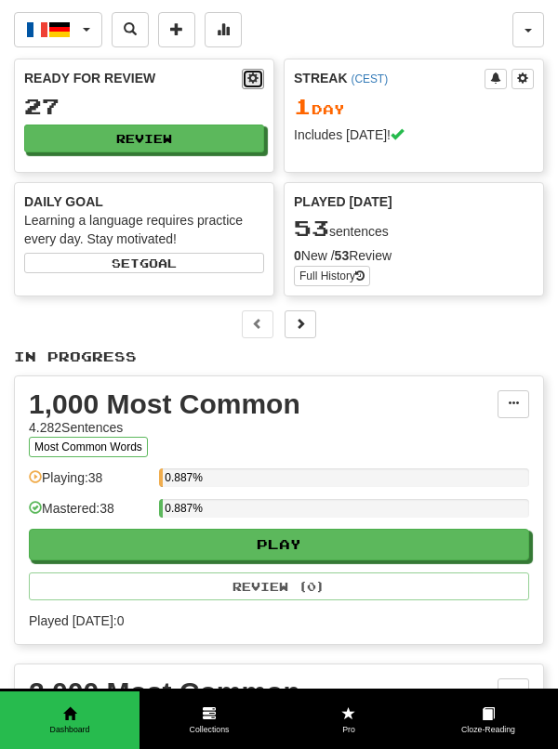
select select "*"
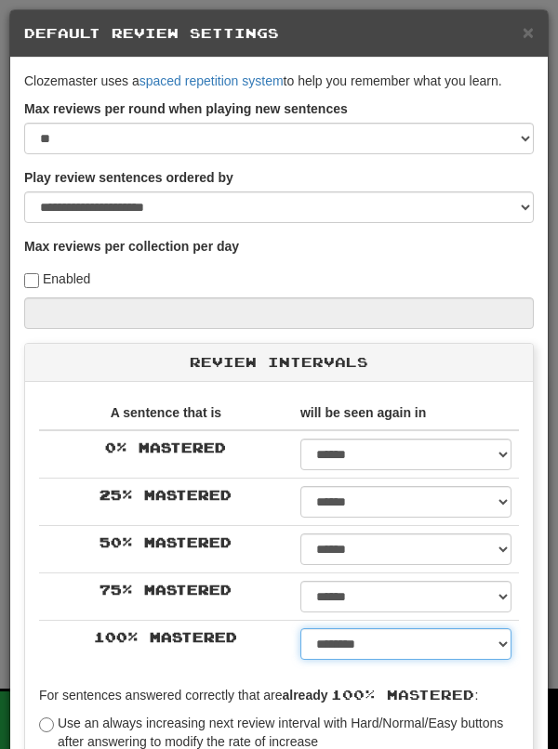
click at [508, 652] on select "****** ****** ****** ****** ****** ****** ****** ****** ****** ******* ******* …" at bounding box center [405, 644] width 211 height 32
select select "**"
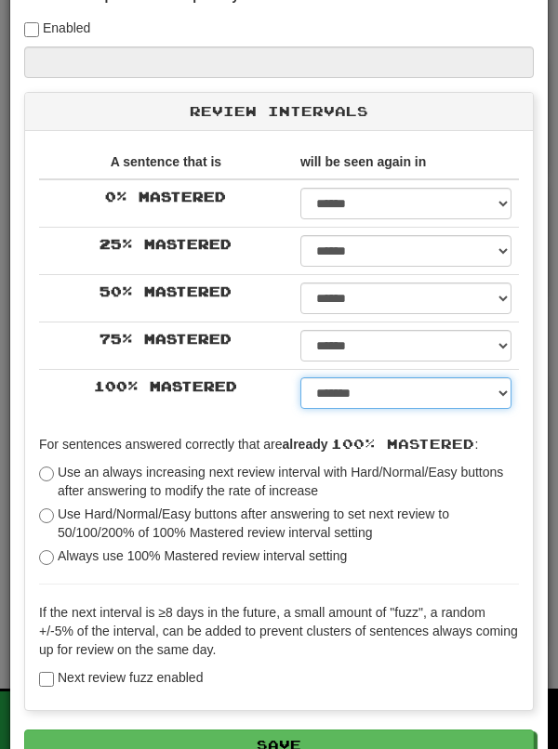
scroll to position [259, 0]
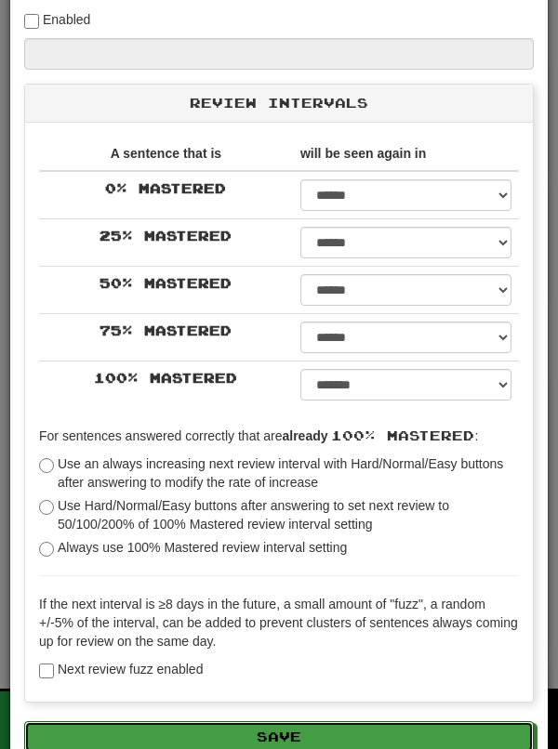
click at [490, 747] on button "Save" at bounding box center [278, 737] width 509 height 32
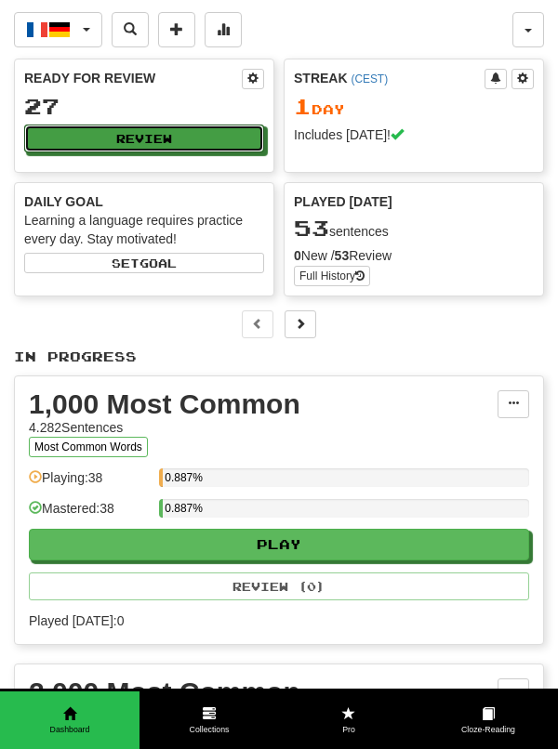
click at [226, 147] on button "Review" at bounding box center [144, 139] width 240 height 28
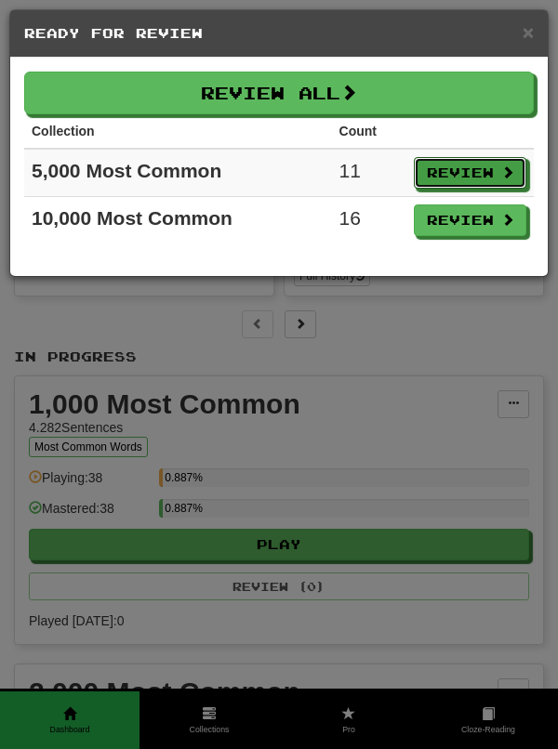
click at [467, 176] on button "Review" at bounding box center [470, 173] width 112 height 32
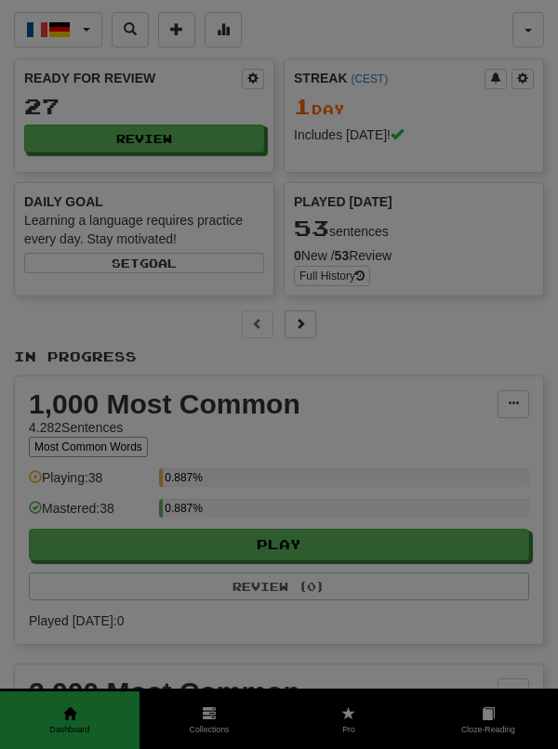
select select "**"
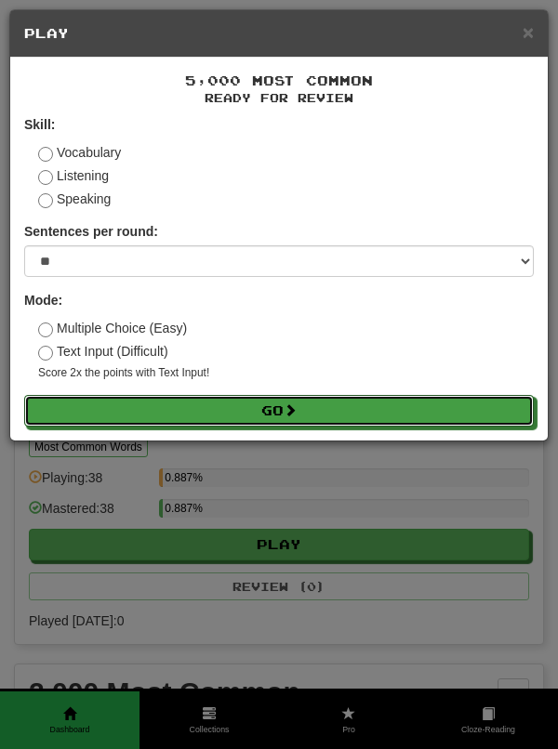
click at [465, 424] on button "Go" at bounding box center [278, 411] width 509 height 32
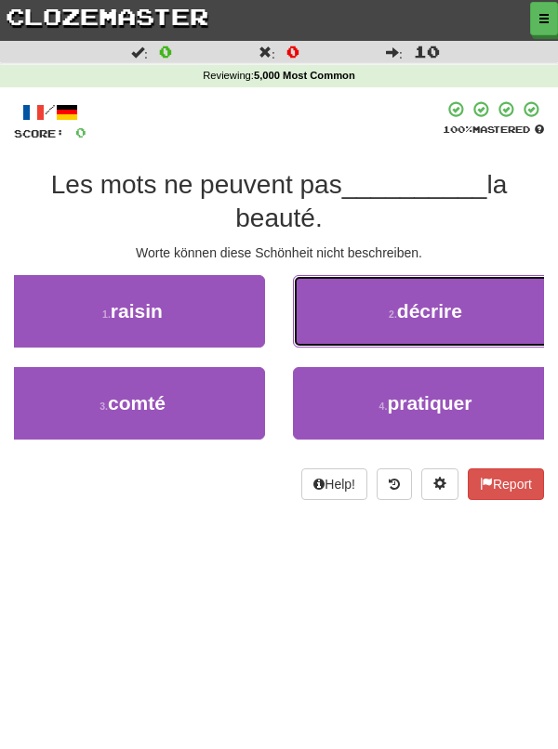
click at [475, 327] on button "2 . décrire" at bounding box center [425, 311] width 265 height 72
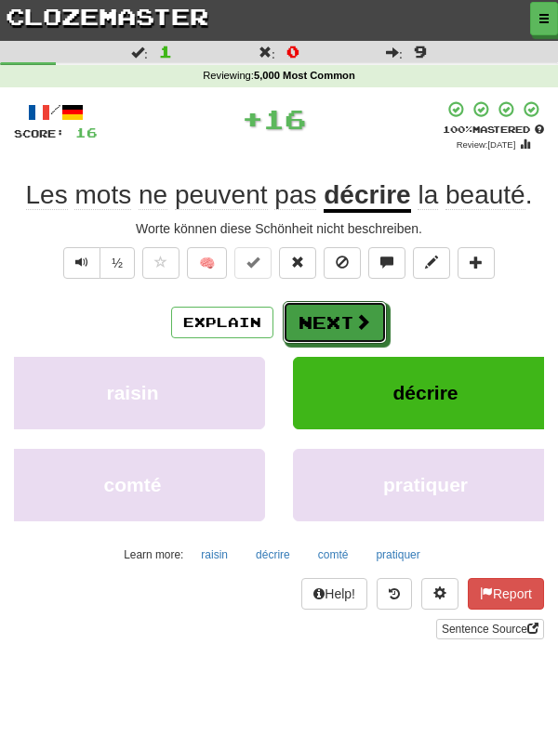
click at [338, 315] on button "Next" at bounding box center [335, 322] width 104 height 43
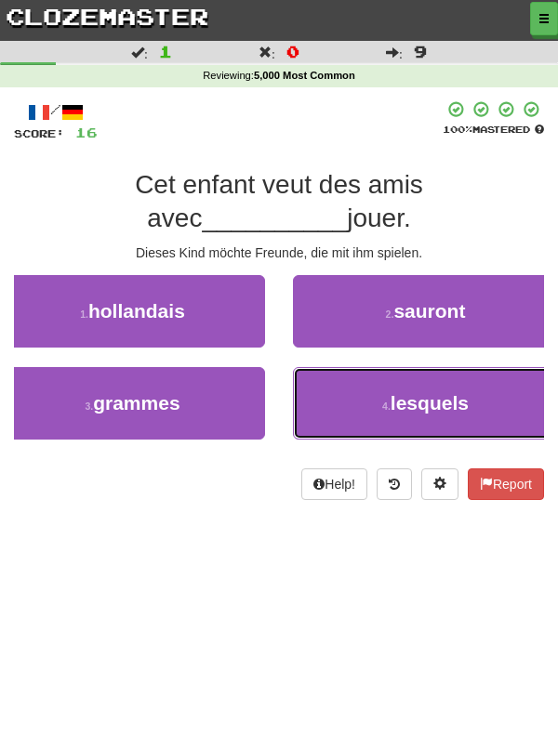
click at [443, 410] on span "lesquels" at bounding box center [429, 402] width 78 height 21
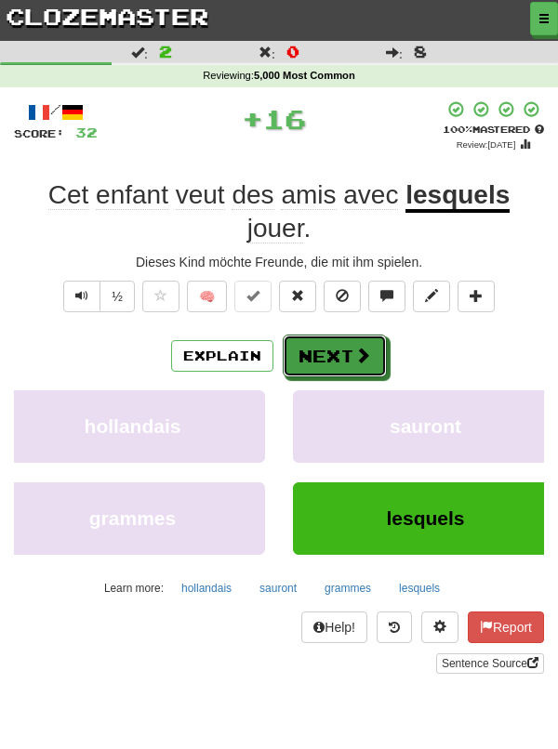
click at [349, 335] on button "Next" at bounding box center [335, 356] width 104 height 43
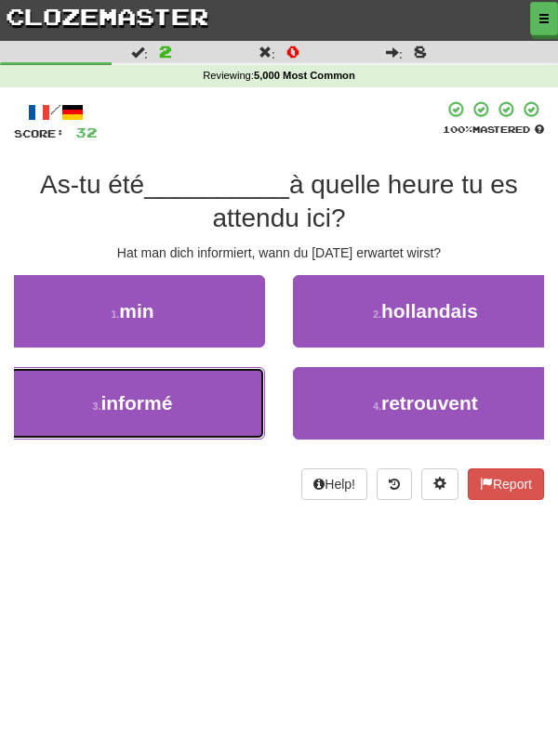
click at [217, 388] on button "3 . informé" at bounding box center [132, 403] width 265 height 72
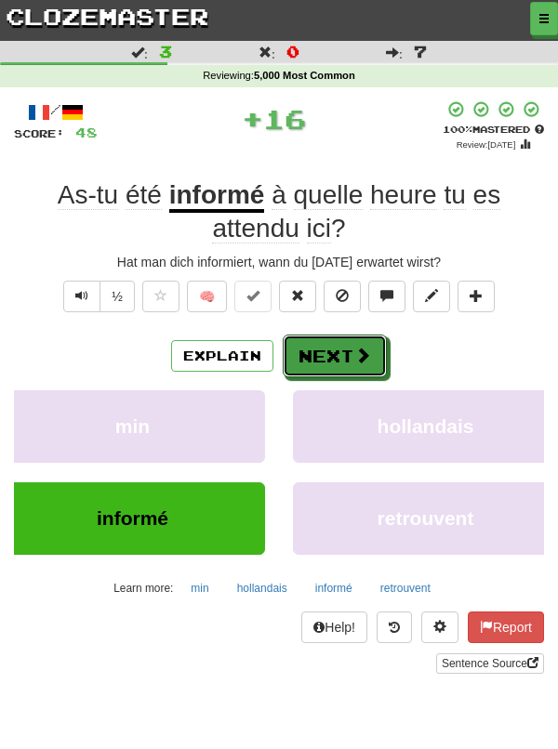
click at [343, 349] on button "Next" at bounding box center [335, 356] width 104 height 43
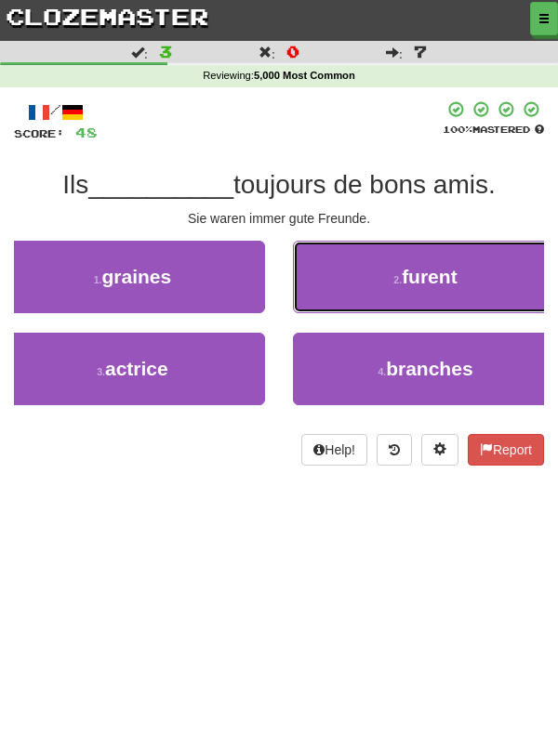
click at [475, 295] on button "2 . furent" at bounding box center [425, 277] width 265 height 72
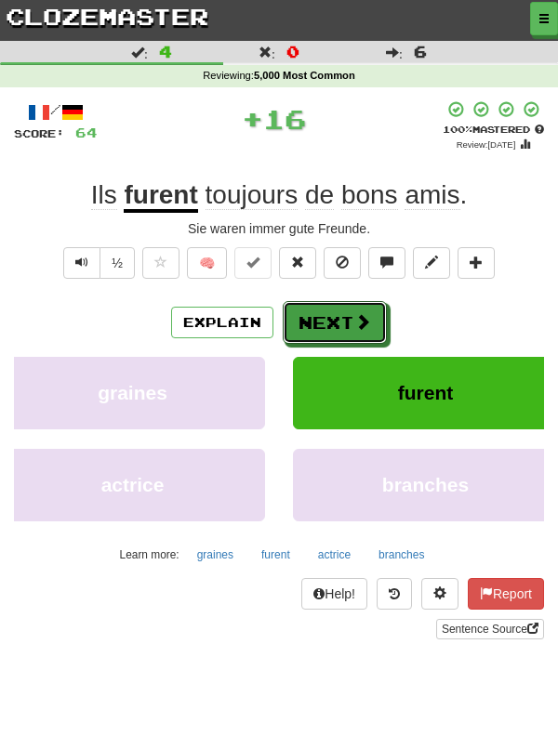
click at [341, 324] on button "Next" at bounding box center [335, 322] width 104 height 43
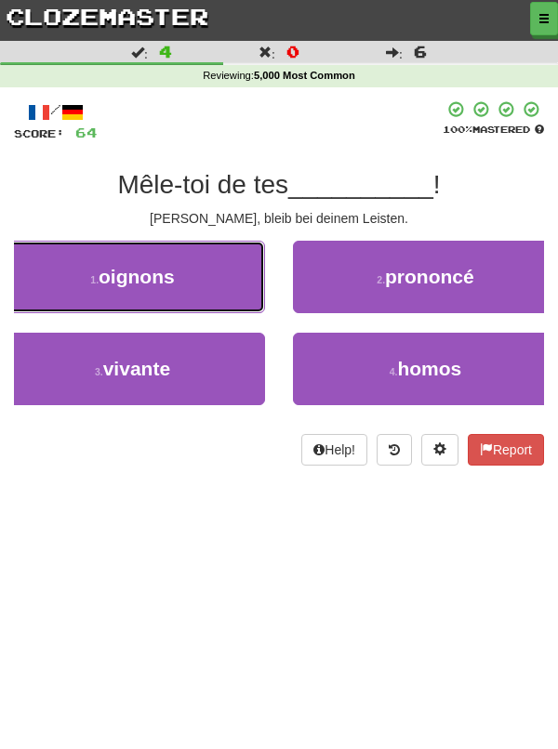
click at [195, 303] on button "1 . oignons" at bounding box center [132, 277] width 265 height 72
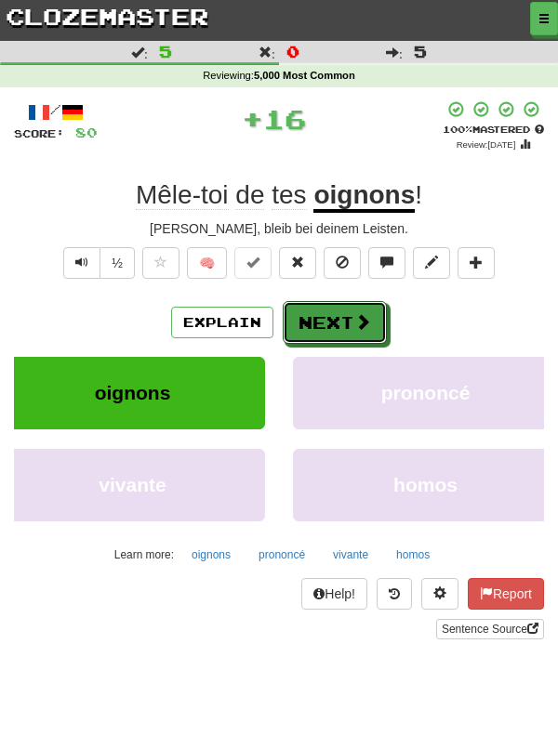
click at [336, 328] on button "Next" at bounding box center [335, 322] width 104 height 43
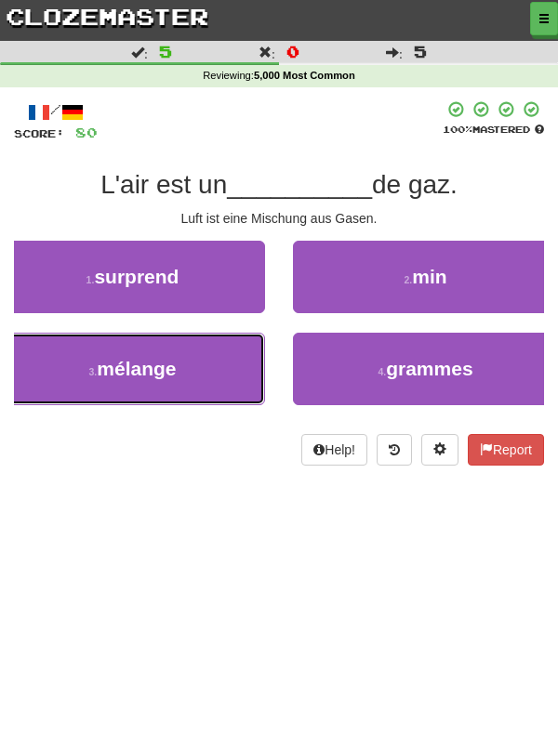
click at [209, 386] on button "3 . mélange" at bounding box center [132, 369] width 265 height 72
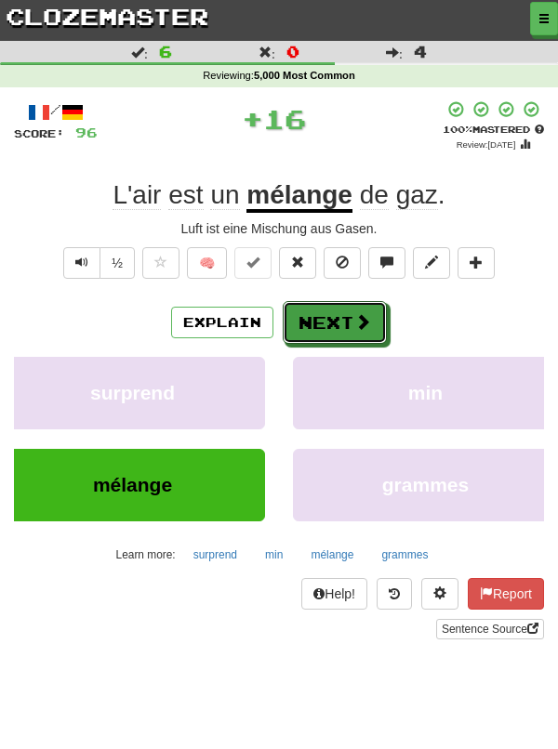
click at [354, 320] on span at bounding box center [362, 321] width 17 height 17
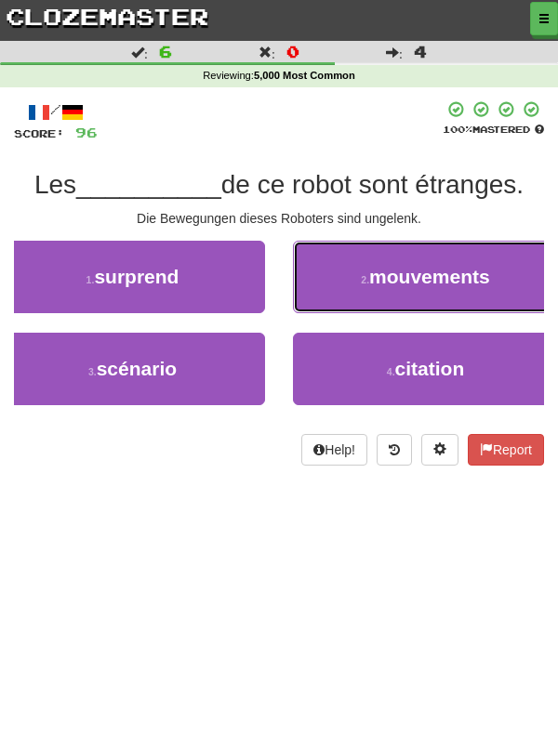
click at [478, 301] on button "2 . mouvements" at bounding box center [425, 277] width 265 height 72
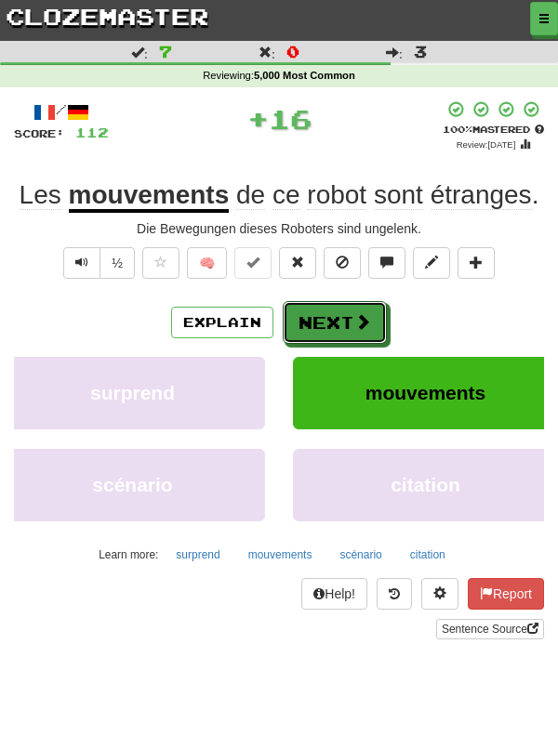
click at [337, 323] on button "Next" at bounding box center [335, 322] width 104 height 43
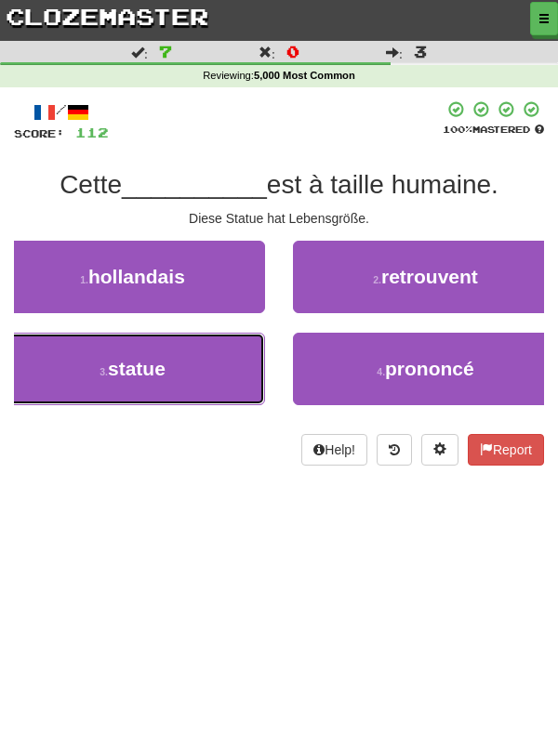
click at [196, 382] on button "3 . statue" at bounding box center [132, 369] width 265 height 72
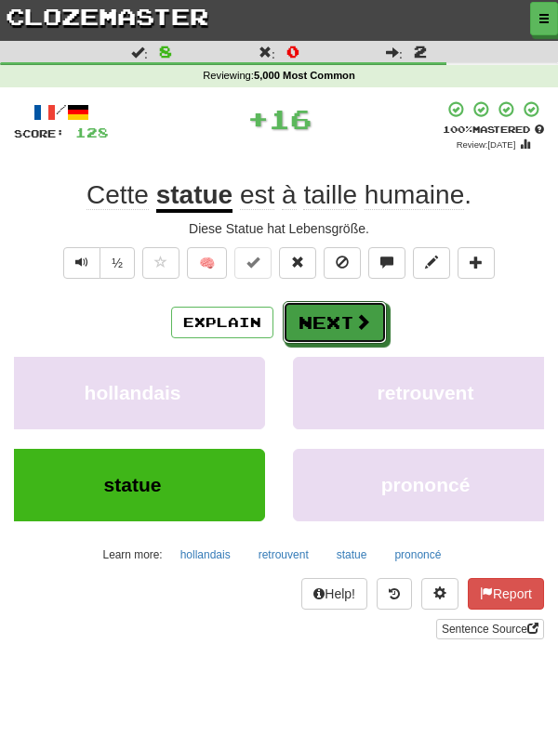
click at [336, 321] on button "Next" at bounding box center [335, 322] width 104 height 43
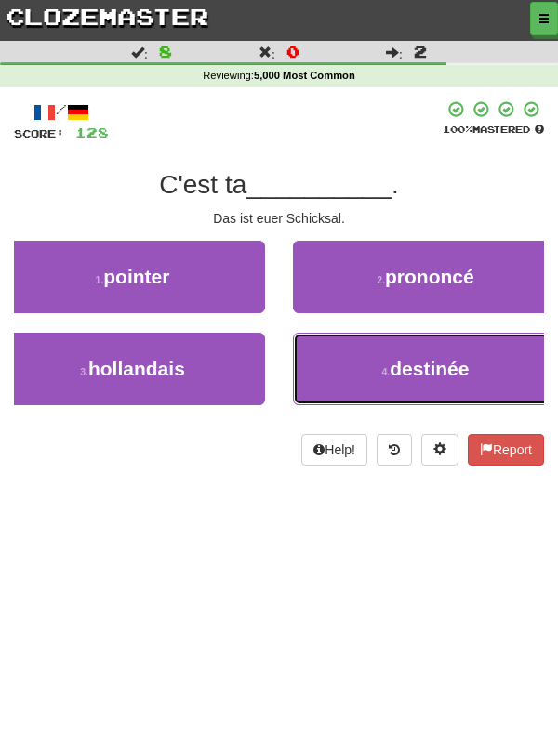
click at [494, 376] on button "4 . destinée" at bounding box center [425, 369] width 265 height 72
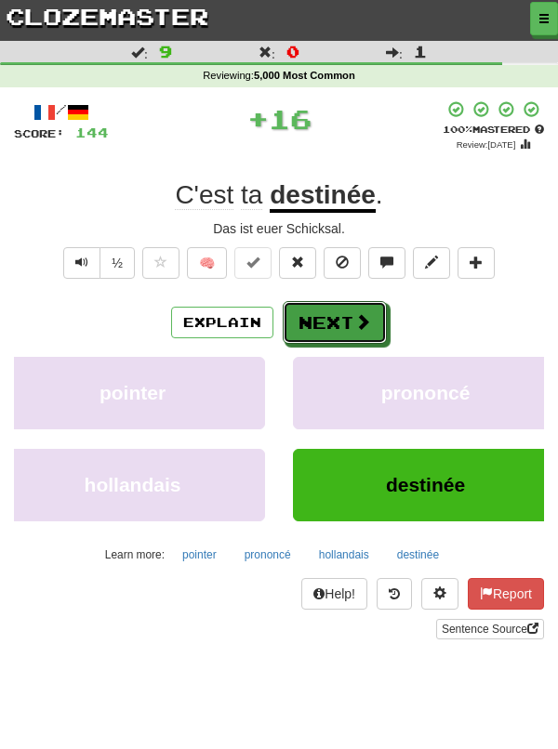
click at [333, 335] on button "Next" at bounding box center [335, 322] width 104 height 43
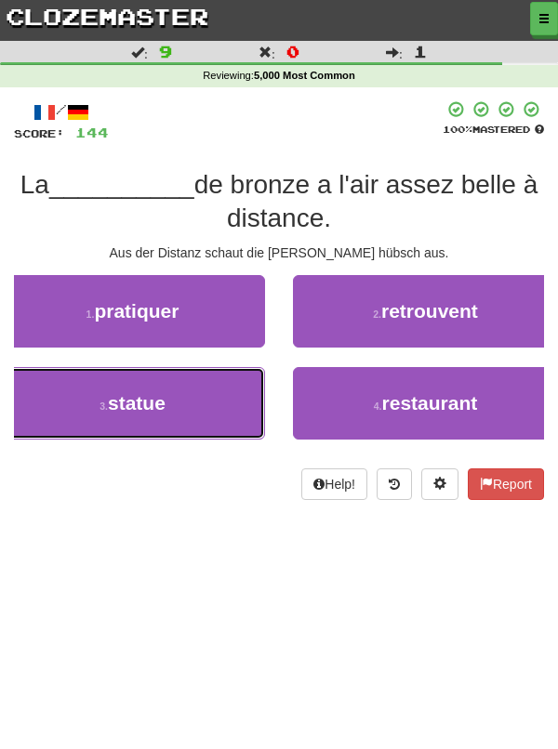
click at [184, 408] on button "3 . statue" at bounding box center [132, 403] width 265 height 72
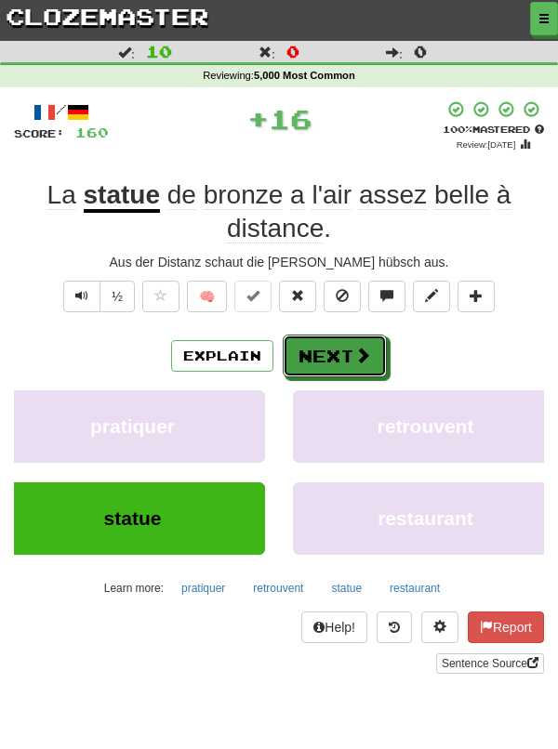
click at [338, 345] on button "Next" at bounding box center [335, 356] width 104 height 43
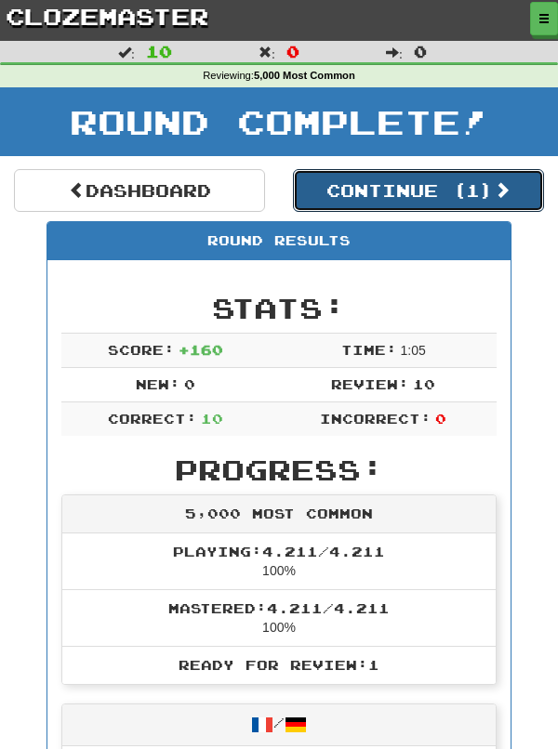
click at [446, 200] on button "Continue ( 1 )" at bounding box center [418, 190] width 251 height 43
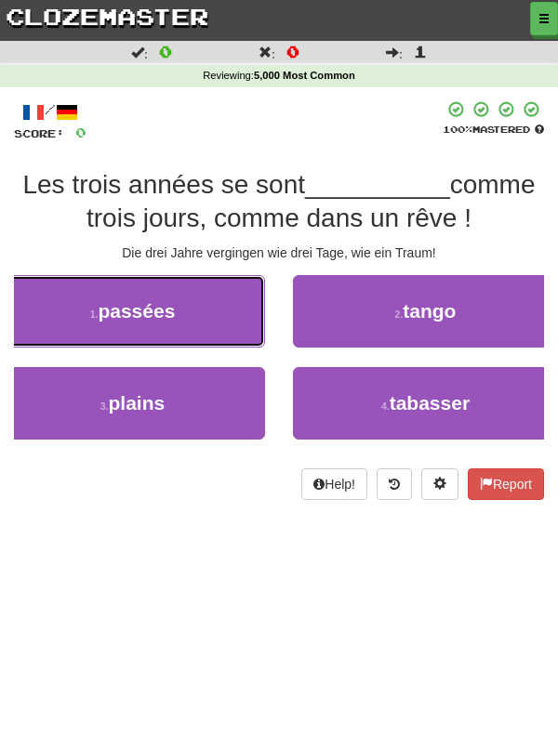
click at [194, 317] on button "1 . passées" at bounding box center [132, 311] width 265 height 72
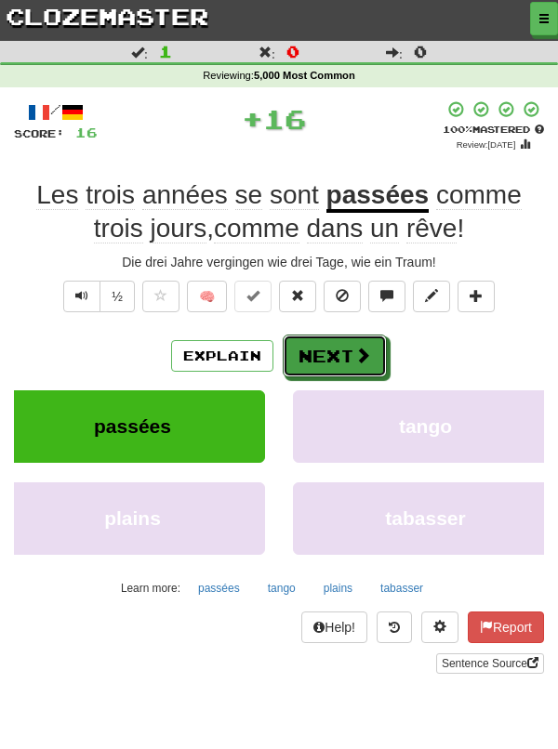
click at [336, 355] on button "Next" at bounding box center [335, 356] width 104 height 43
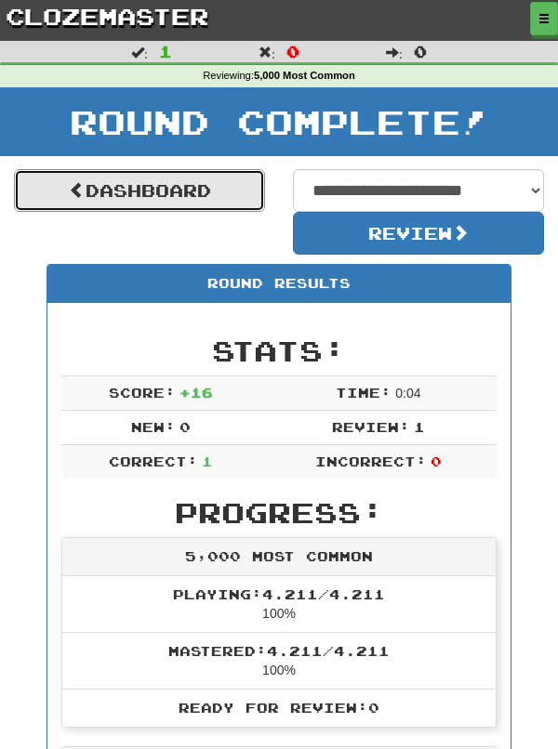
click at [216, 200] on link "Dashboard" at bounding box center [139, 190] width 251 height 43
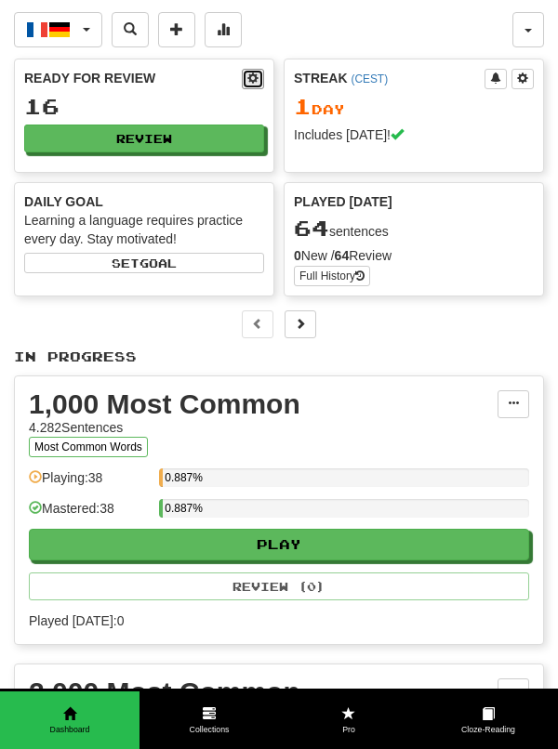
click at [263, 87] on button at bounding box center [253, 79] width 22 height 20
select select "**"
select select "*"
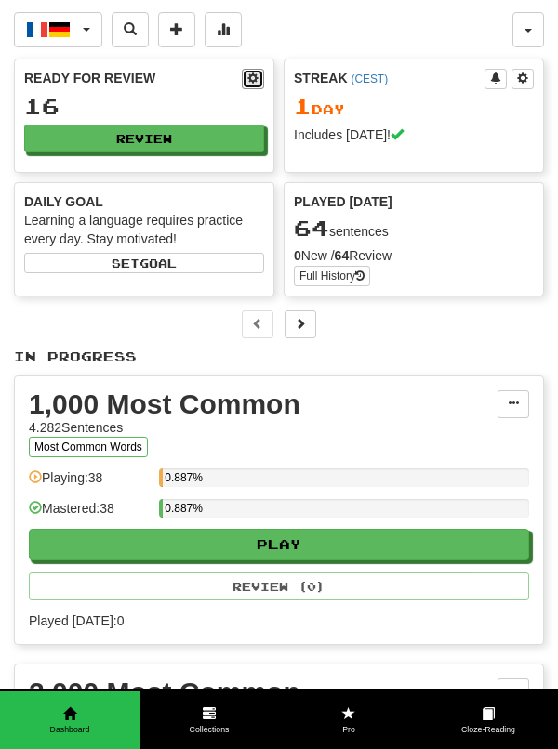
select select "*"
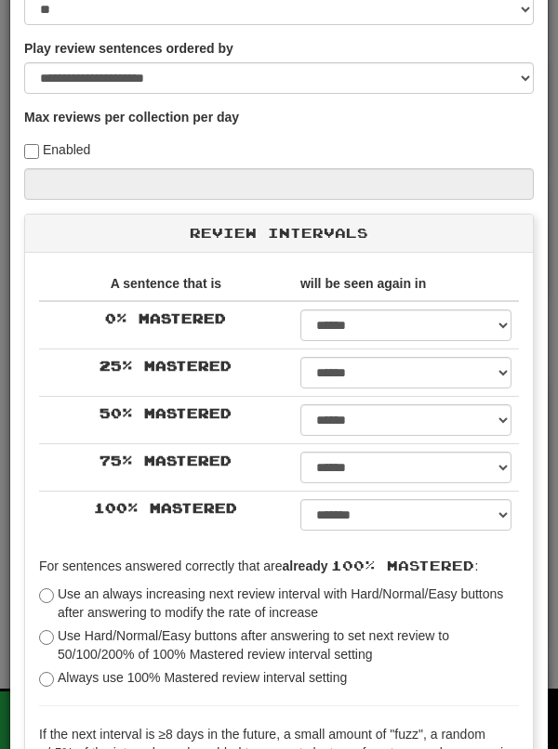
scroll to position [139, 0]
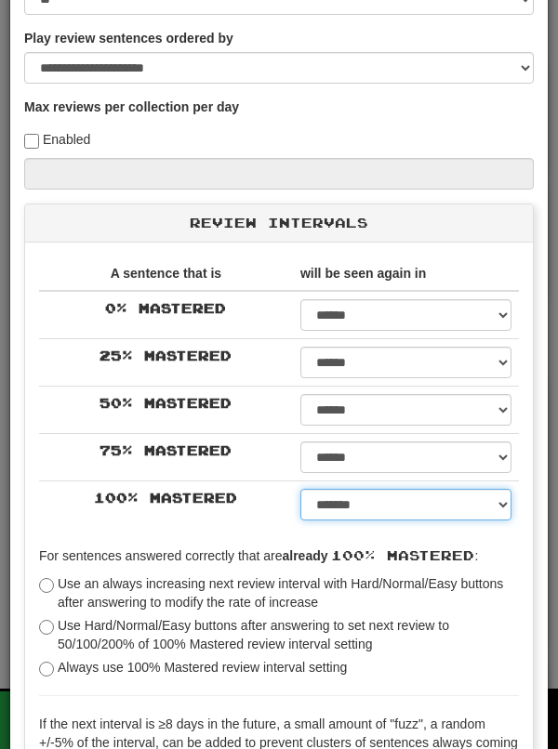
click at [510, 517] on select "****** ****** ****** ****** ****** ****** ****** ****** ****** ******* ******* …" at bounding box center [405, 505] width 211 height 32
select select "*****"
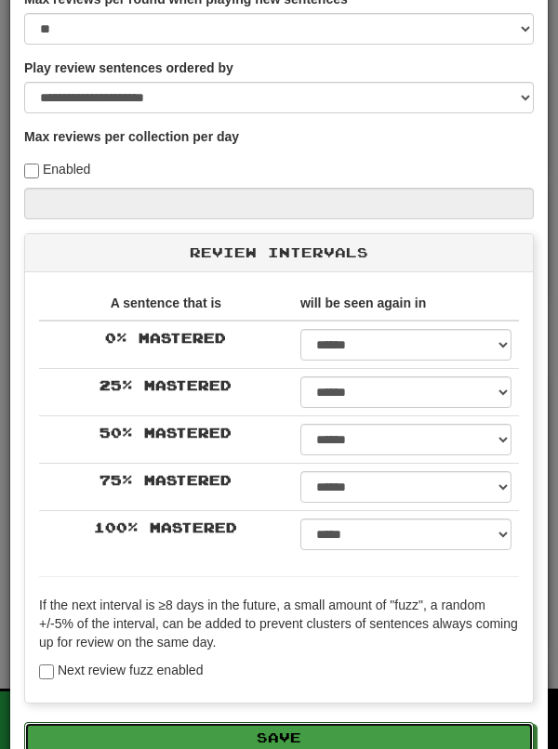
click at [437, 743] on button "Save" at bounding box center [278, 738] width 509 height 32
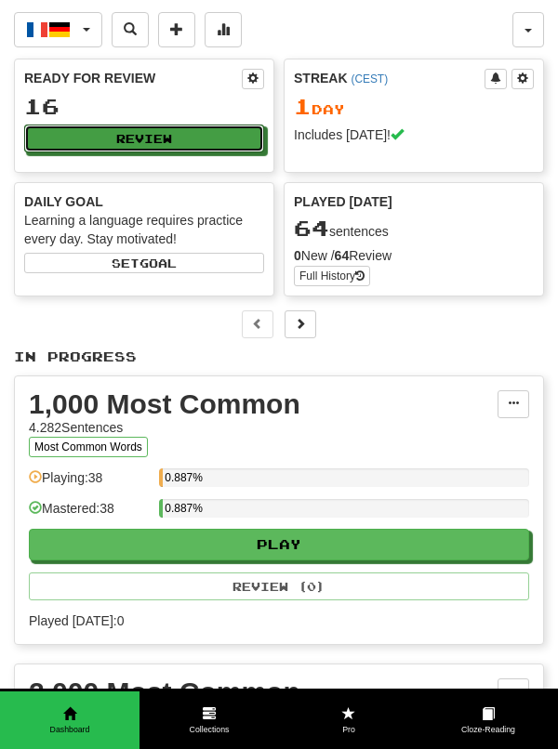
click at [237, 150] on button "Review" at bounding box center [144, 139] width 240 height 28
select select "**"
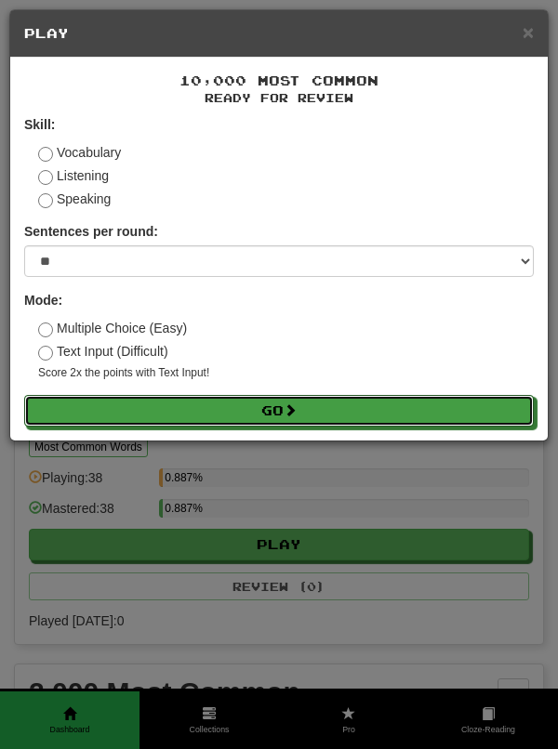
click at [441, 422] on button "Go" at bounding box center [278, 411] width 509 height 32
click at [382, 423] on button "Go" at bounding box center [278, 411] width 509 height 32
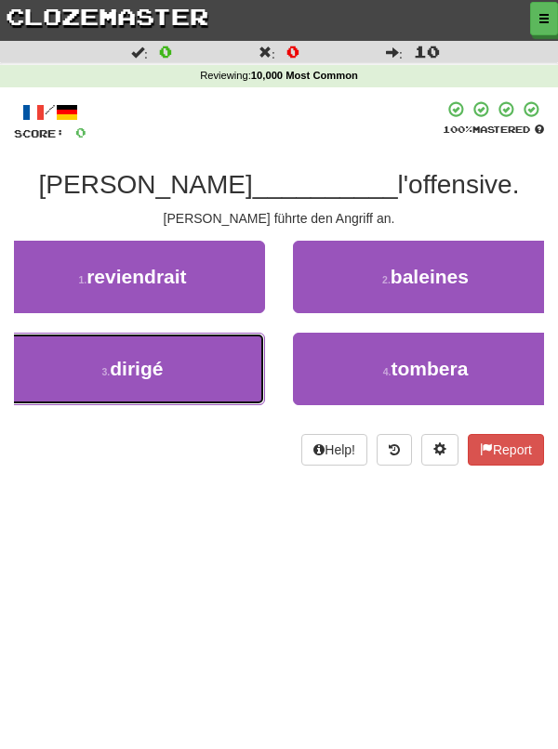
click at [203, 385] on button "3 . dirigé" at bounding box center [132, 369] width 265 height 72
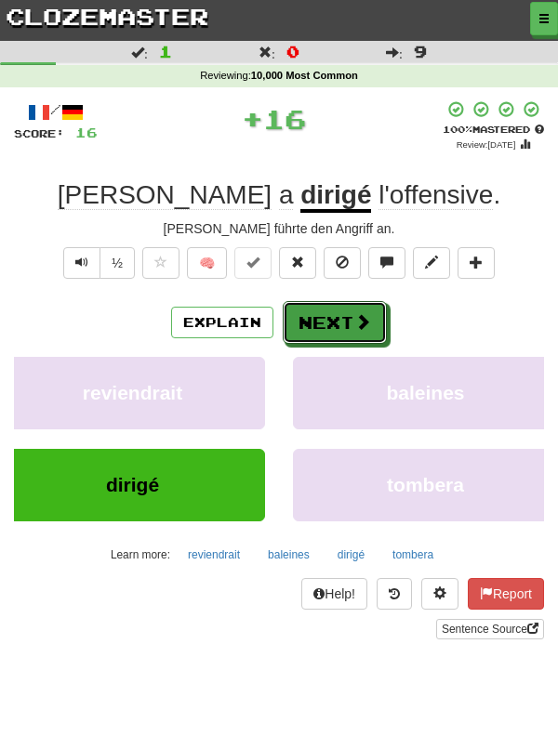
click at [349, 321] on button "Next" at bounding box center [335, 322] width 104 height 43
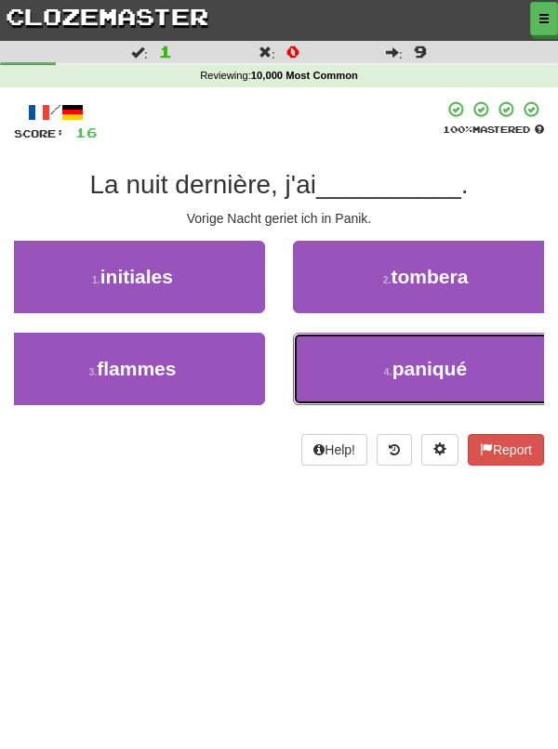
click at [480, 375] on button "4 . paniqué" at bounding box center [425, 369] width 265 height 72
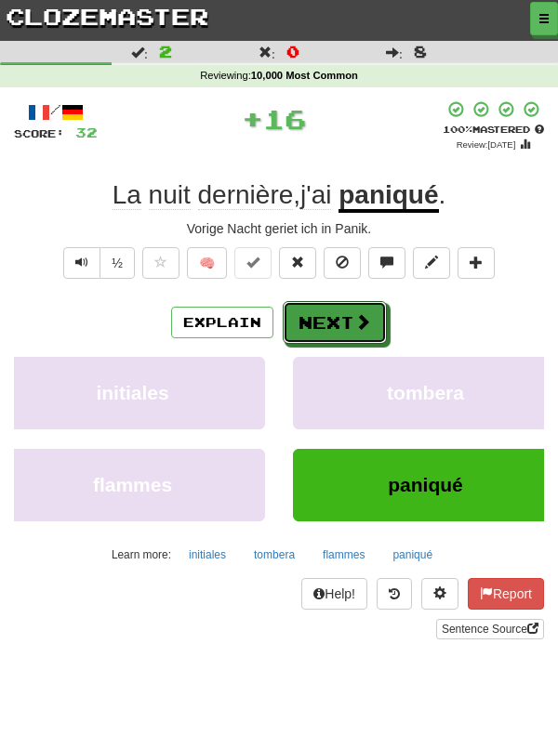
click at [342, 324] on button "Next" at bounding box center [335, 322] width 104 height 43
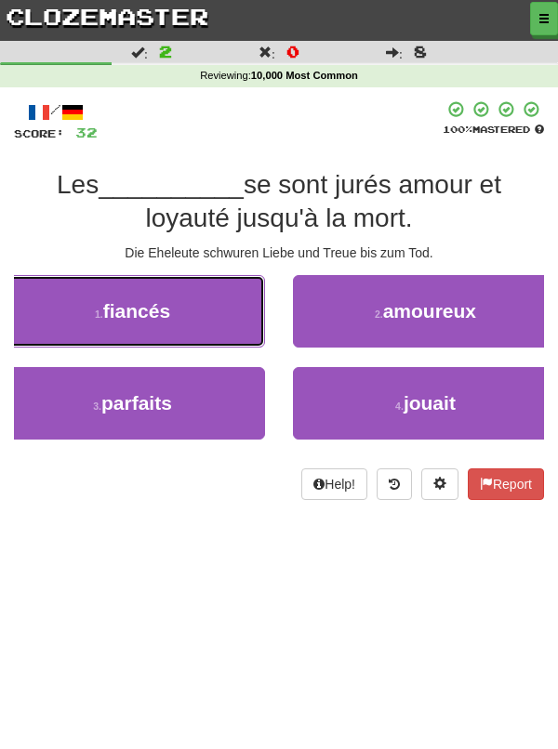
click at [205, 319] on button "1 . fiancés" at bounding box center [132, 311] width 265 height 72
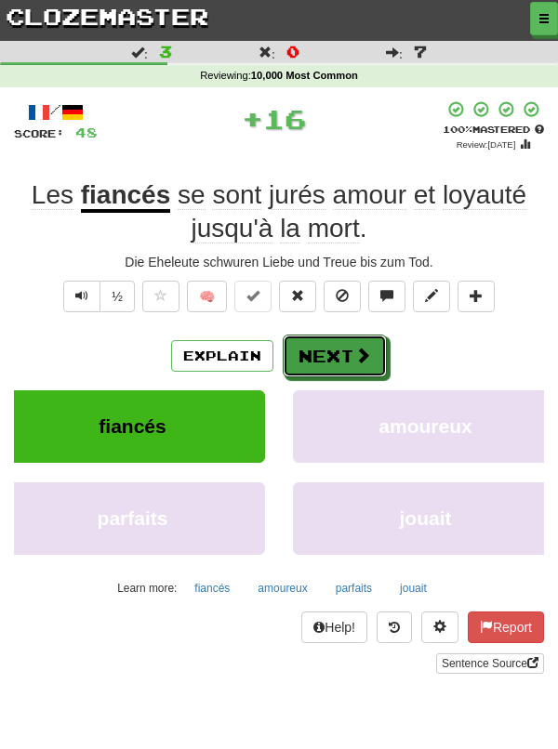
click at [345, 341] on button "Next" at bounding box center [335, 356] width 104 height 43
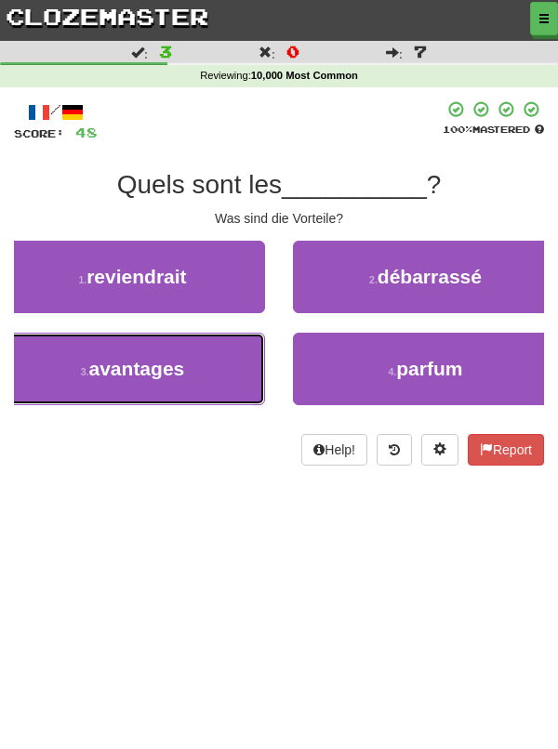
click at [177, 384] on button "3 . avantages" at bounding box center [132, 369] width 265 height 72
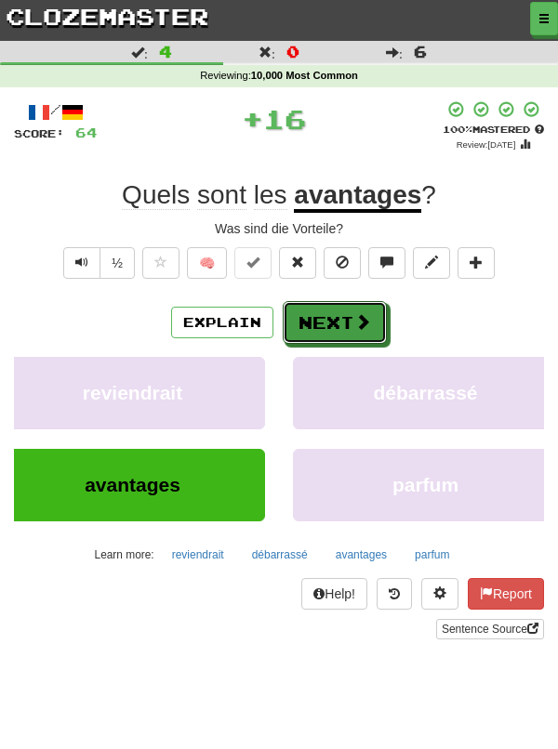
click at [351, 320] on button "Next" at bounding box center [335, 322] width 104 height 43
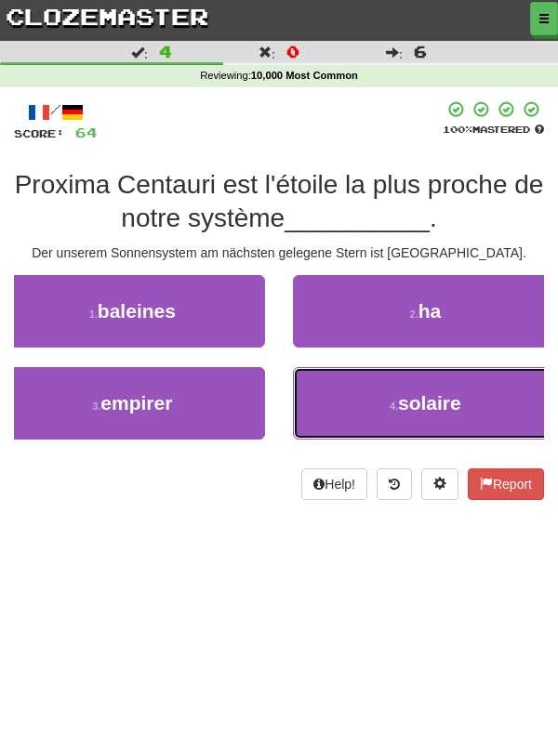
click at [417, 408] on span "solaire" at bounding box center [429, 402] width 63 height 21
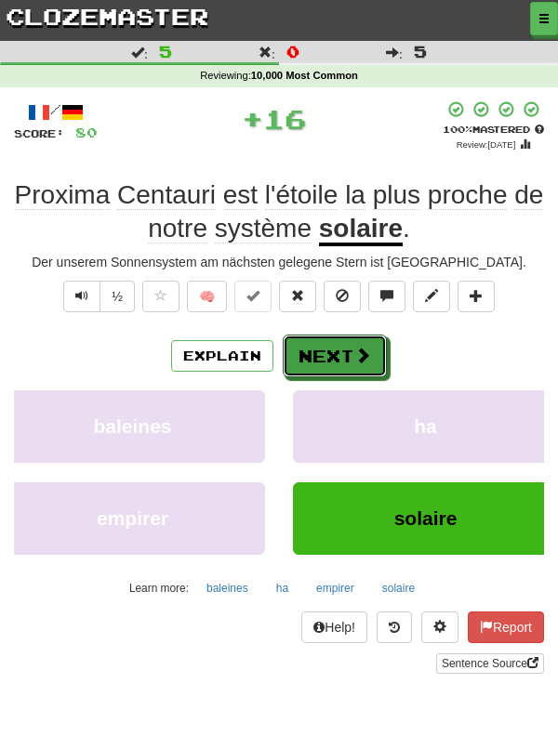
click at [349, 356] on button "Next" at bounding box center [335, 356] width 104 height 43
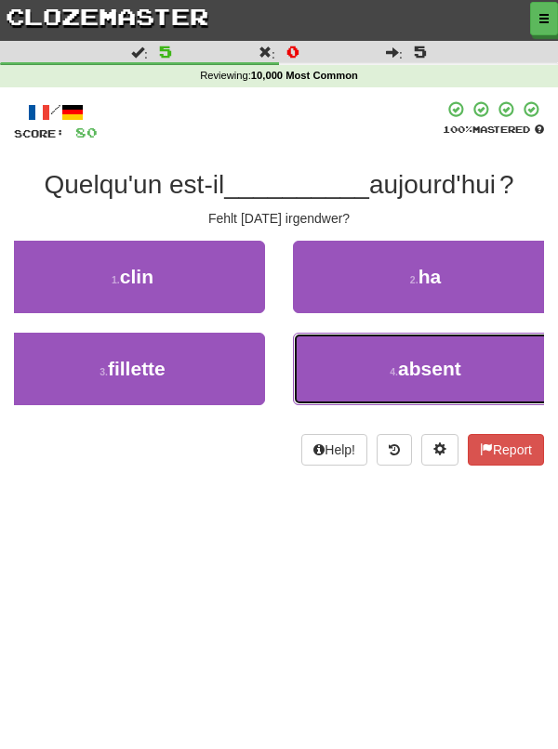
click at [466, 378] on button "4 . absent" at bounding box center [425, 369] width 265 height 72
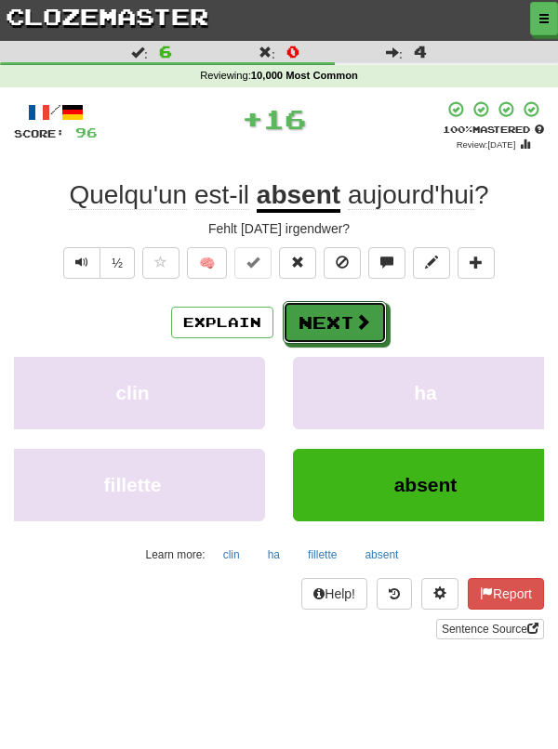
click at [359, 327] on span at bounding box center [362, 321] width 17 height 17
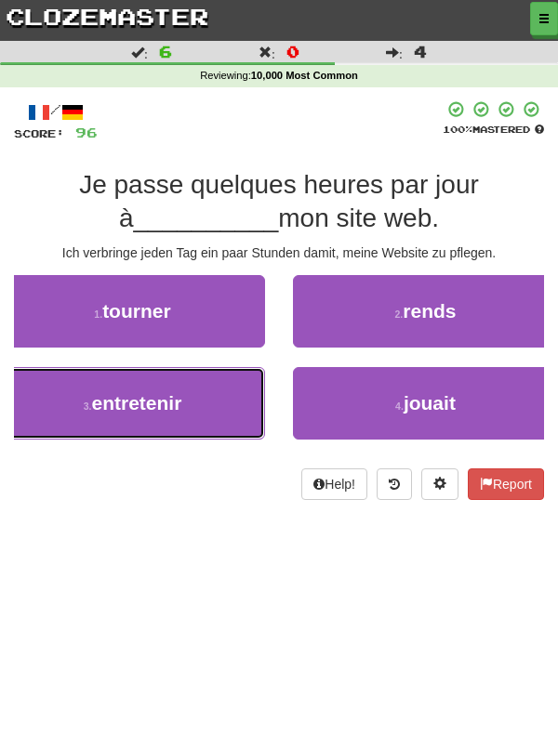
click at [217, 408] on button "3 . entretenir" at bounding box center [132, 403] width 265 height 72
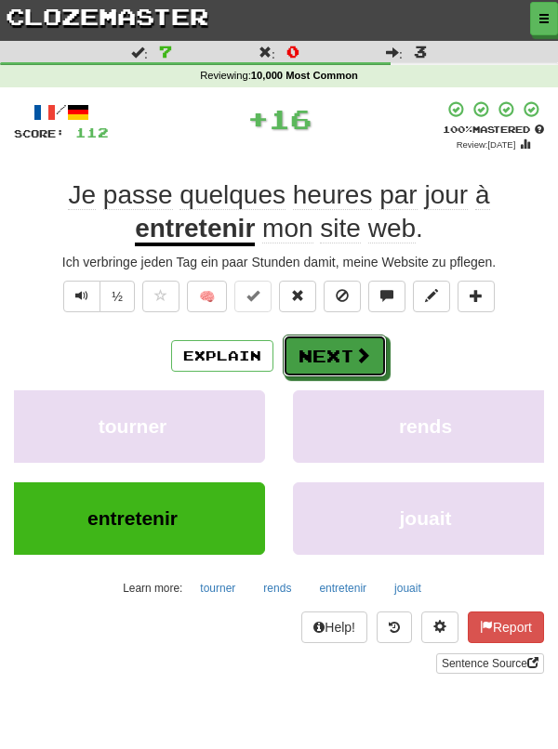
click at [341, 358] on button "Next" at bounding box center [335, 356] width 104 height 43
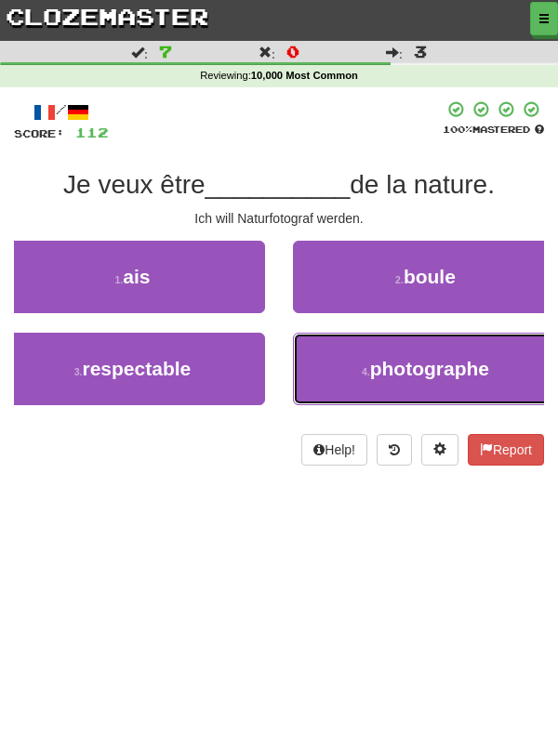
click at [441, 374] on span "photographe" at bounding box center [429, 368] width 119 height 21
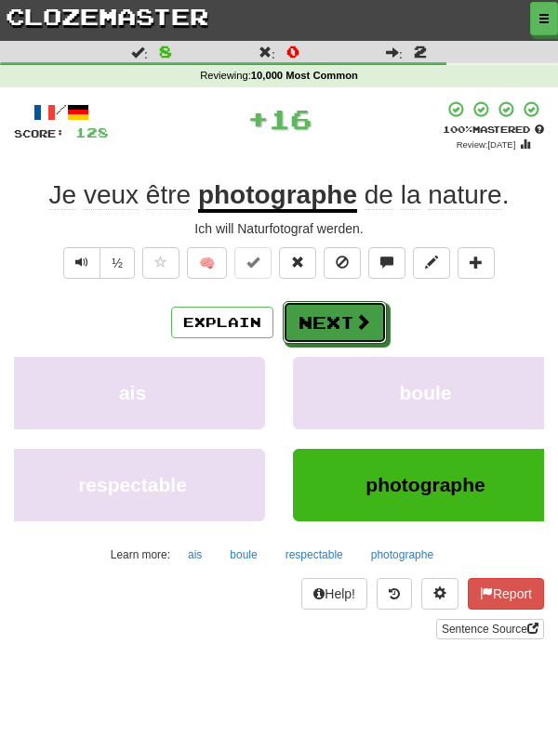
click at [325, 335] on button "Next" at bounding box center [335, 322] width 104 height 43
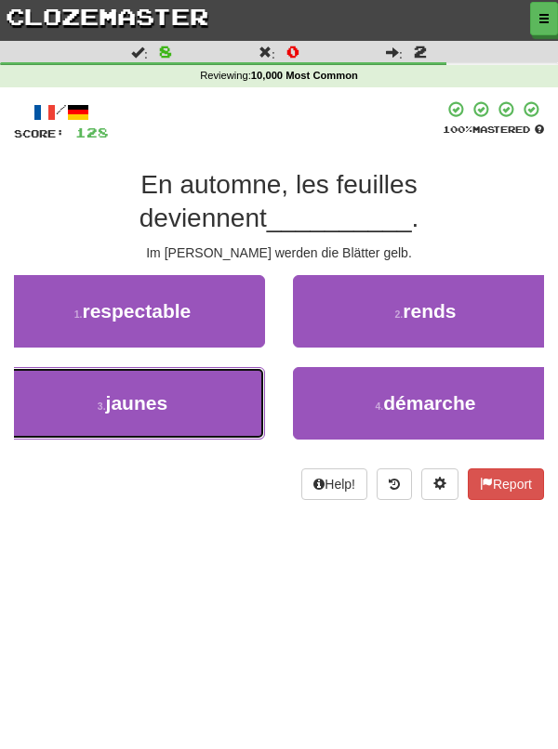
click at [204, 404] on button "3 . jaunes" at bounding box center [132, 403] width 265 height 72
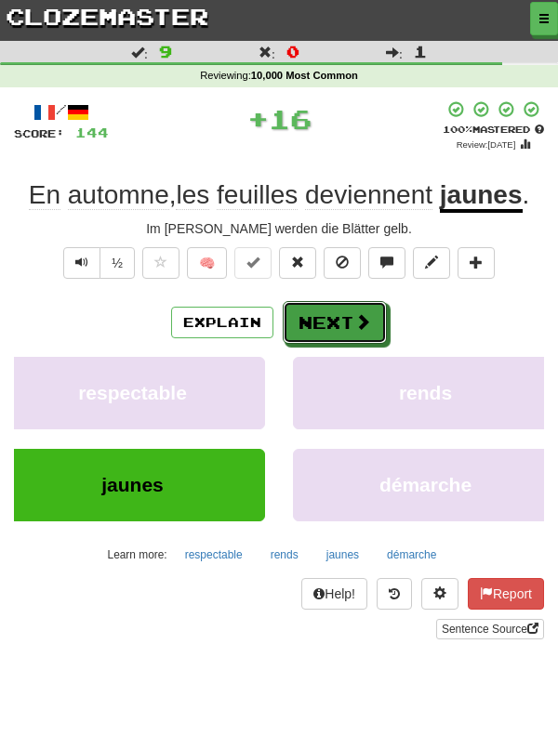
click at [340, 338] on button "Next" at bounding box center [335, 322] width 104 height 43
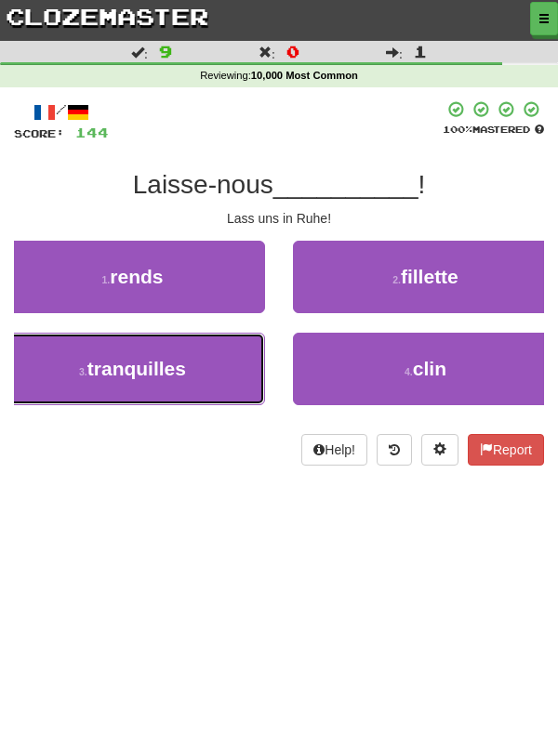
click at [187, 388] on button "3 . tranquilles" at bounding box center [132, 369] width 265 height 72
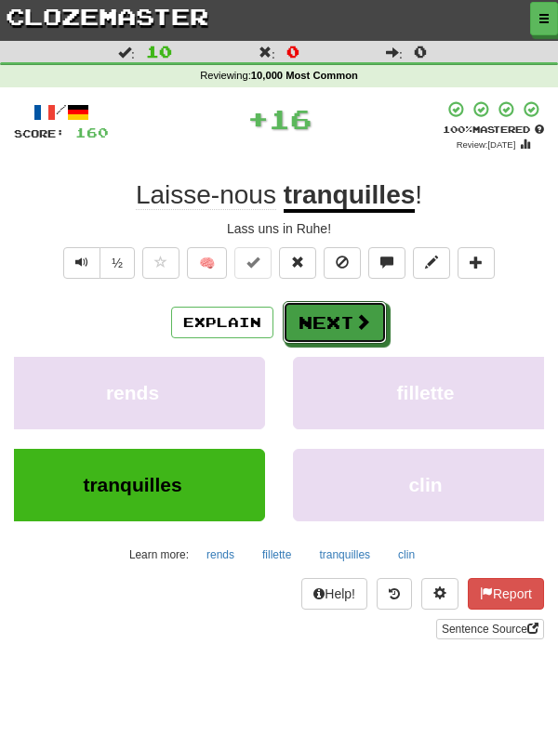
click at [343, 323] on button "Next" at bounding box center [335, 322] width 104 height 43
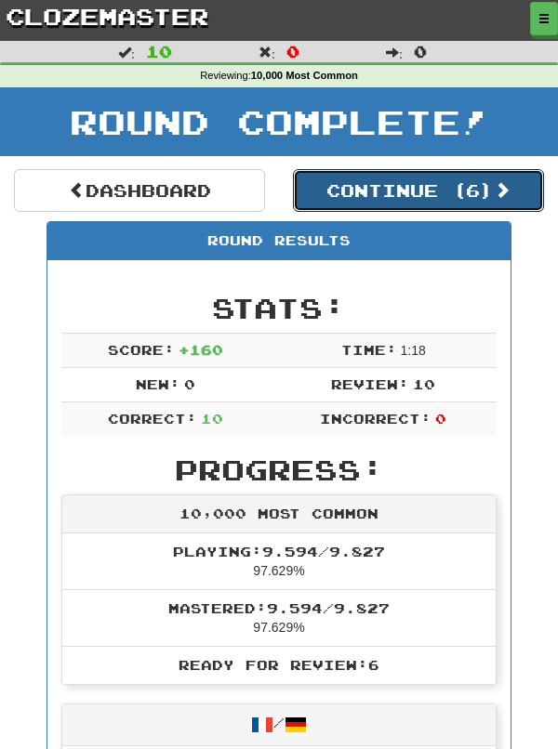
click at [415, 196] on button "Continue ( 6 )" at bounding box center [418, 190] width 251 height 43
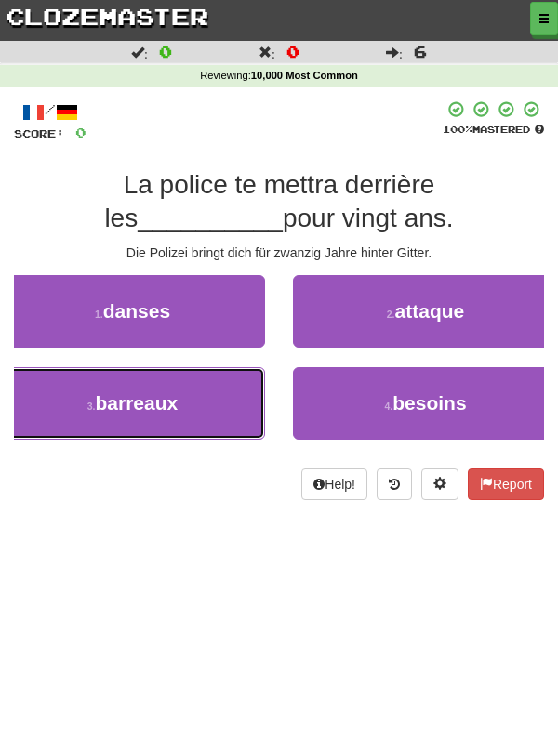
click at [214, 417] on button "3 . barreaux" at bounding box center [132, 403] width 265 height 72
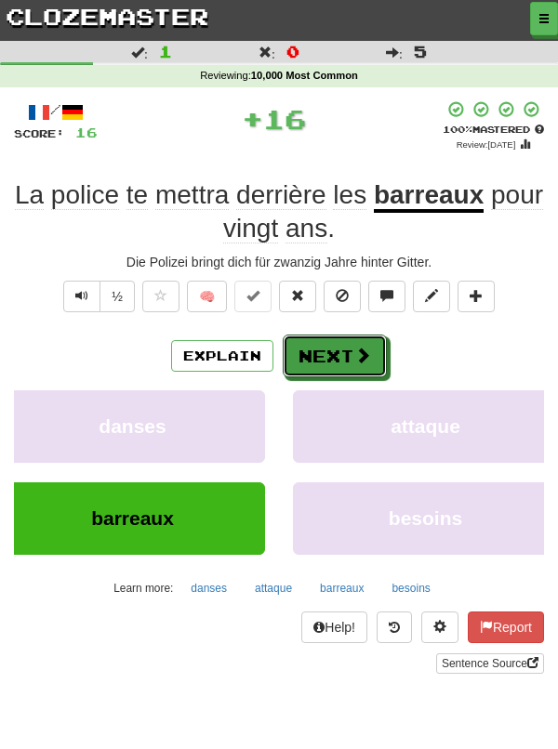
click at [356, 353] on span at bounding box center [362, 355] width 17 height 17
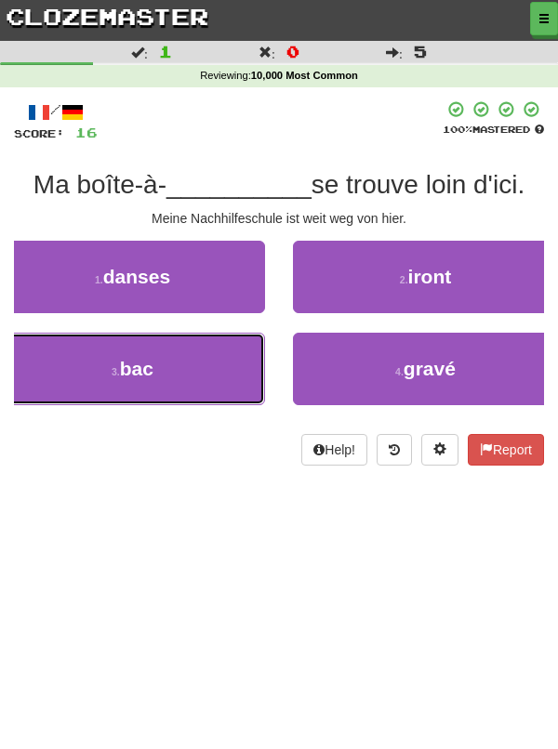
click at [189, 389] on button "3 . bac" at bounding box center [132, 369] width 265 height 72
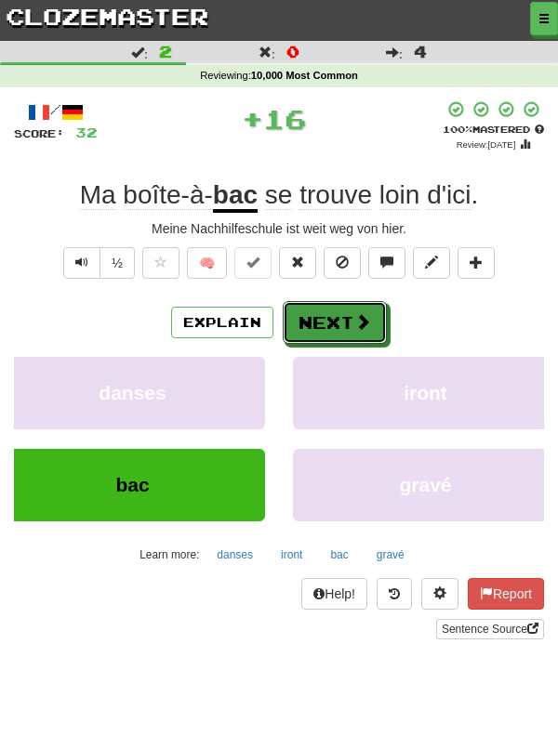
click at [336, 320] on button "Next" at bounding box center [335, 322] width 104 height 43
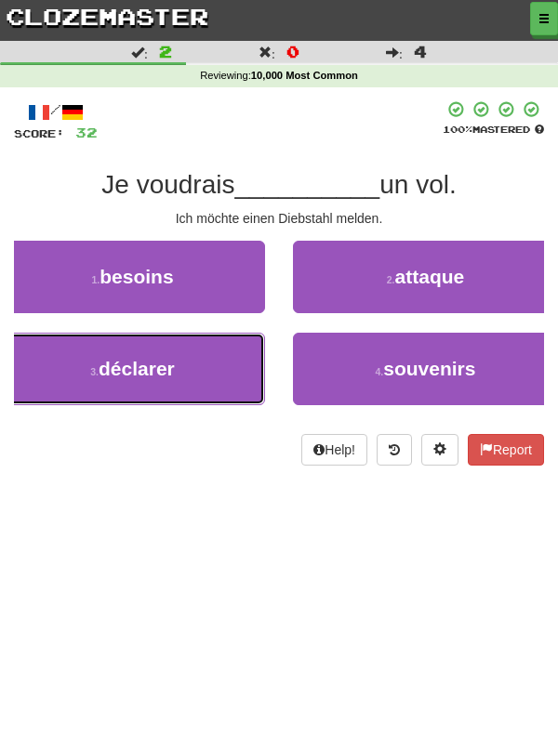
click at [205, 375] on button "3 . déclarer" at bounding box center [132, 369] width 265 height 72
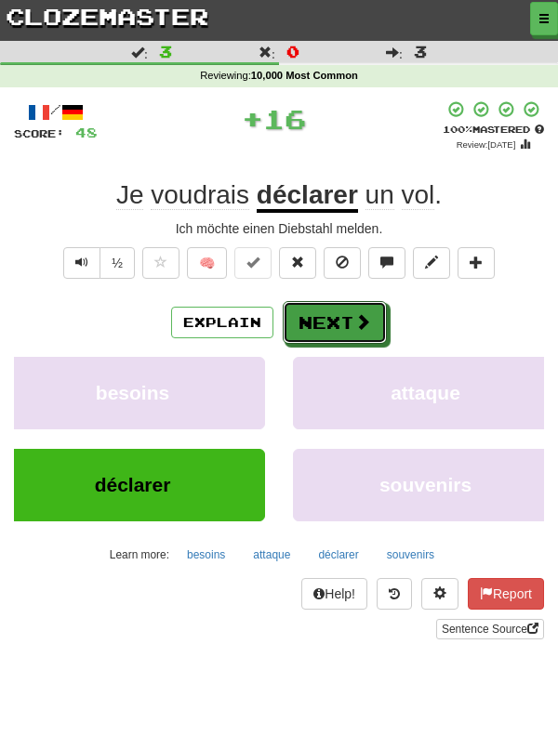
click at [334, 327] on button "Next" at bounding box center [335, 322] width 104 height 43
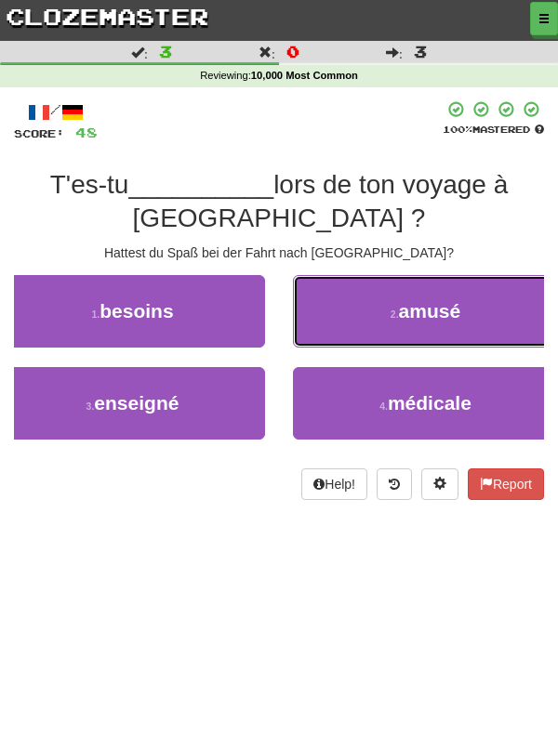
click at [441, 328] on button "2 . amusé" at bounding box center [425, 311] width 265 height 72
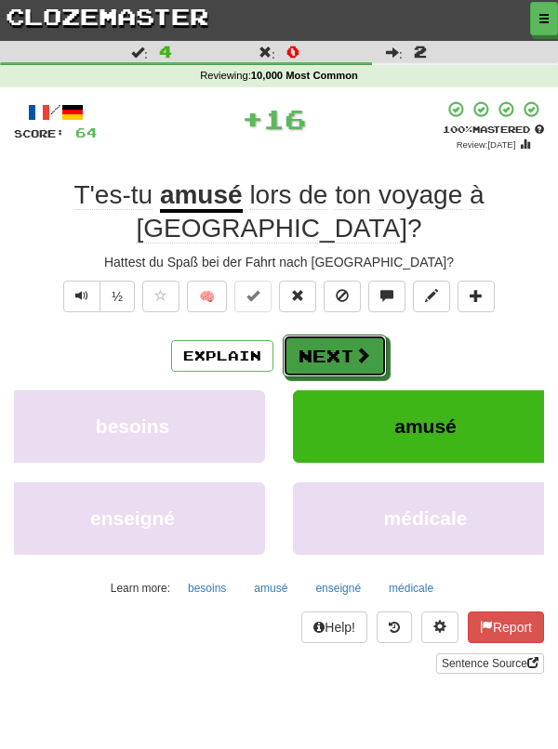
click at [327, 335] on button "Next" at bounding box center [335, 356] width 104 height 43
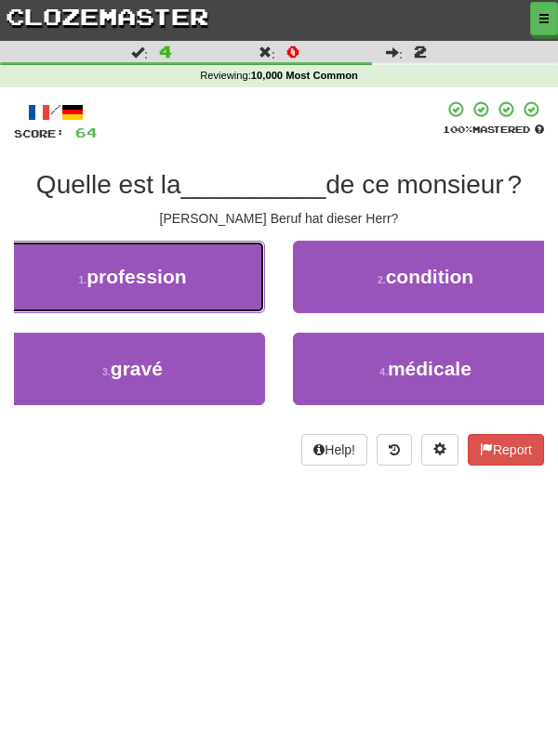
click at [209, 292] on button "1 . profession" at bounding box center [132, 277] width 265 height 72
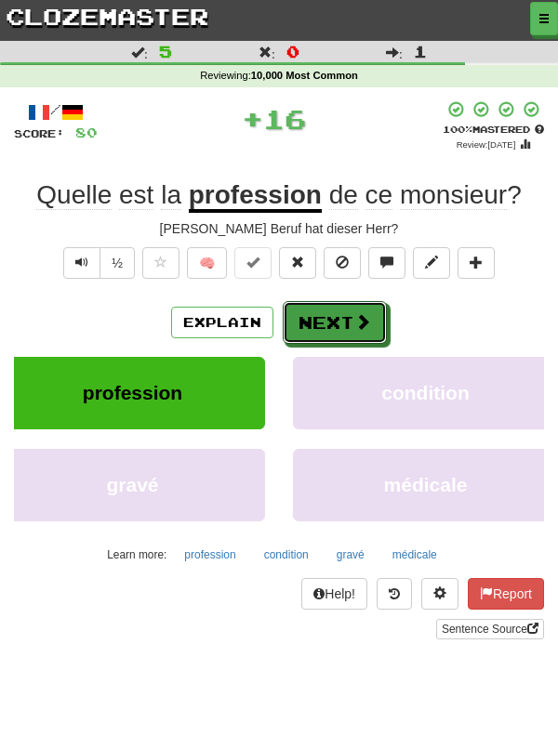
click at [349, 324] on button "Next" at bounding box center [335, 322] width 104 height 43
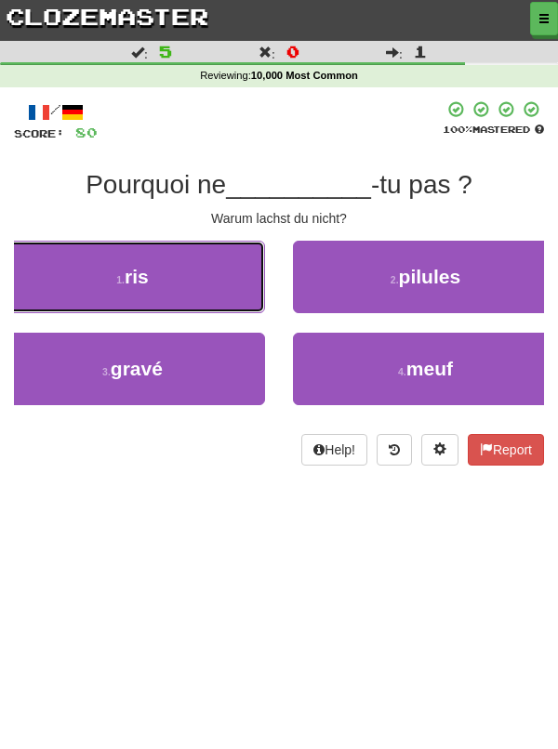
click at [203, 292] on button "1 . ris" at bounding box center [132, 277] width 265 height 72
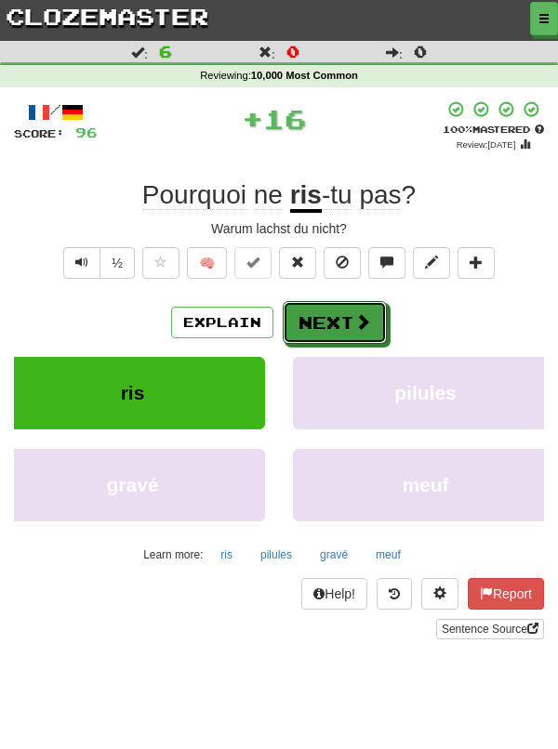
click at [351, 329] on button "Next" at bounding box center [335, 322] width 104 height 43
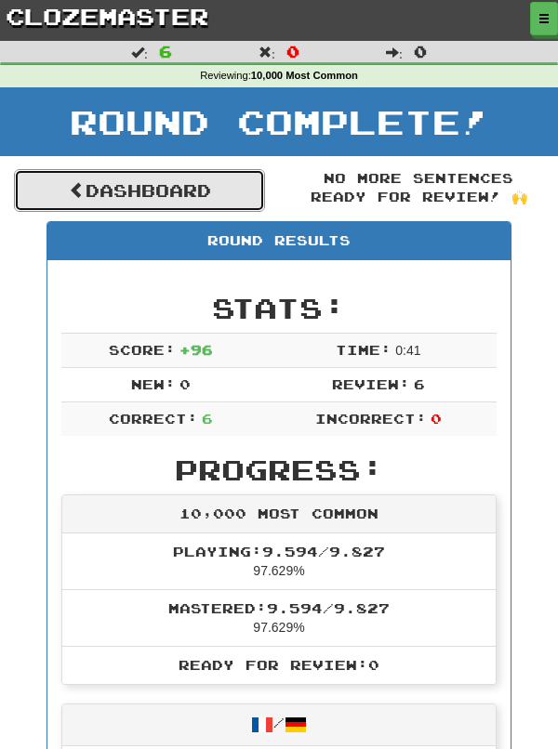
click at [235, 193] on link "Dashboard" at bounding box center [139, 190] width 251 height 43
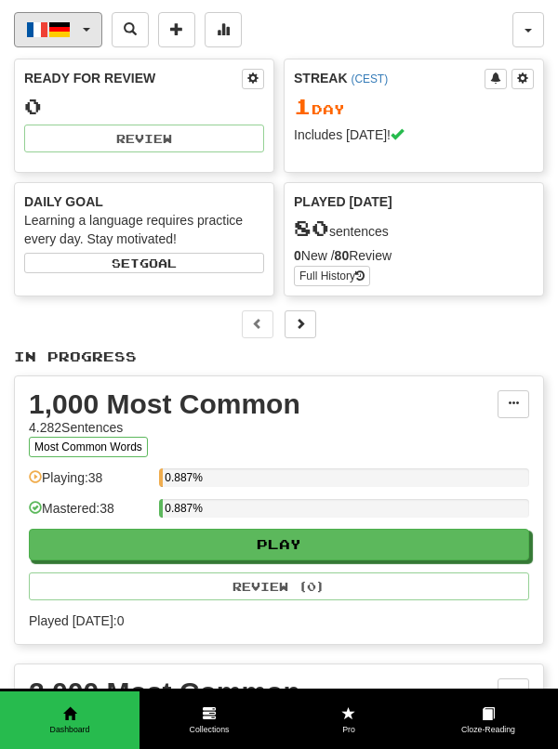
click at [85, 32] on button "Français / Deutsch" at bounding box center [58, 29] width 88 height 35
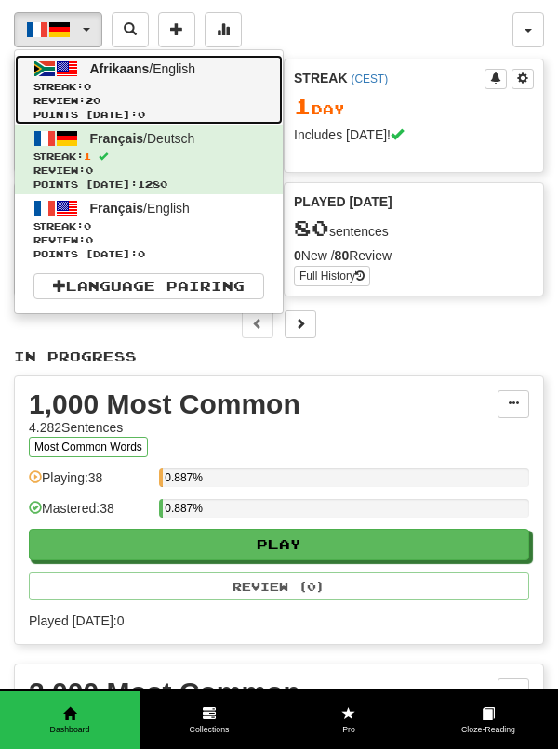
click at [108, 100] on span "Review: 20" at bounding box center [148, 101] width 230 height 14
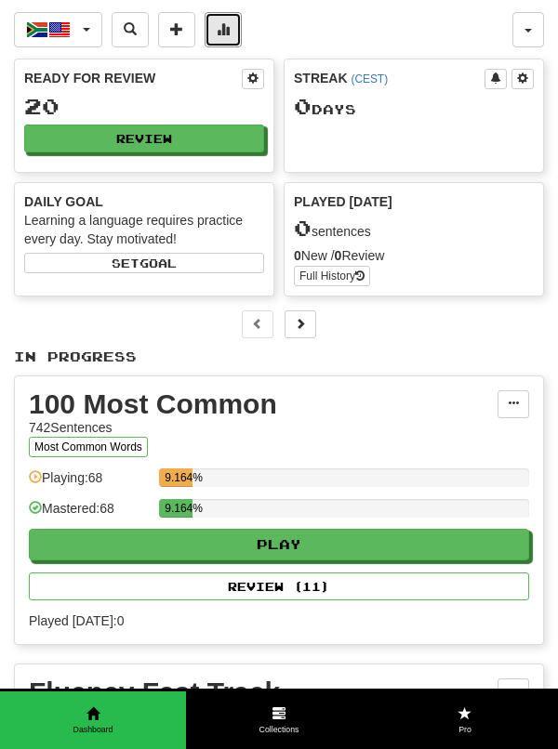
click at [233, 30] on button at bounding box center [222, 29] width 37 height 35
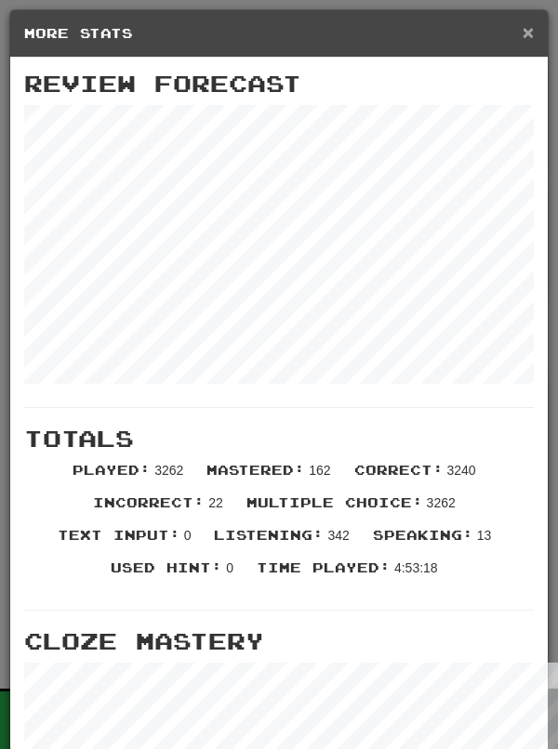
click at [526, 28] on span "×" at bounding box center [527, 31] width 11 height 21
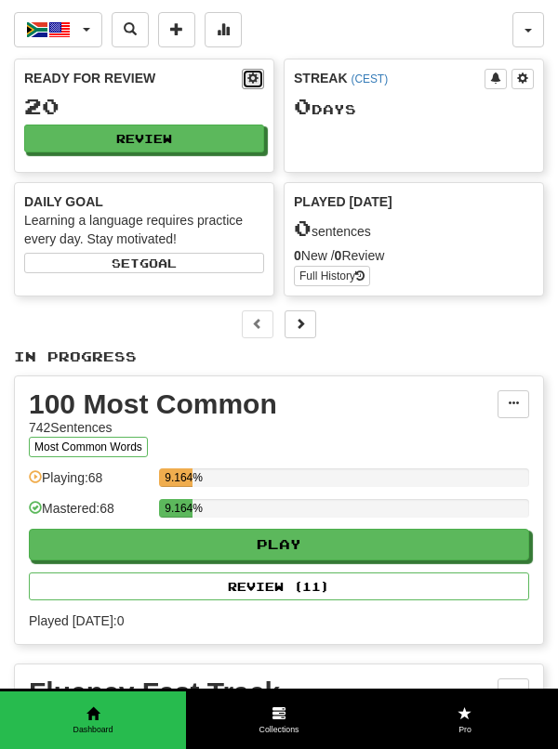
click at [253, 69] on button at bounding box center [253, 79] width 22 height 20
select select "*"
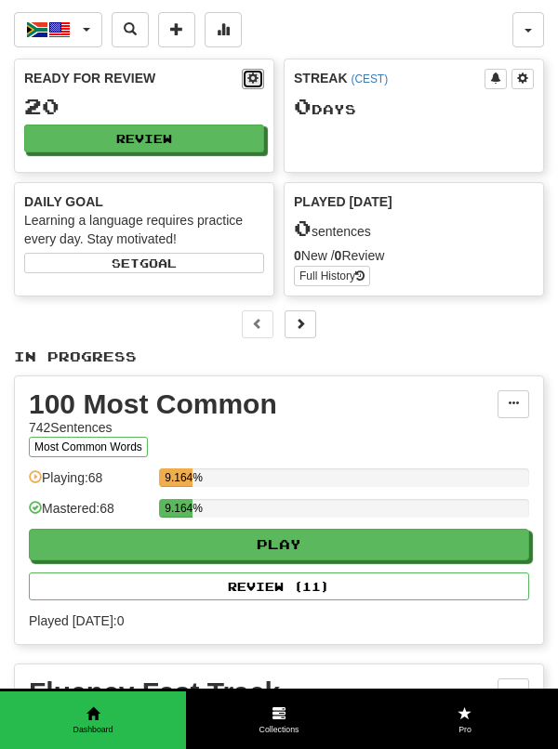
select select "**"
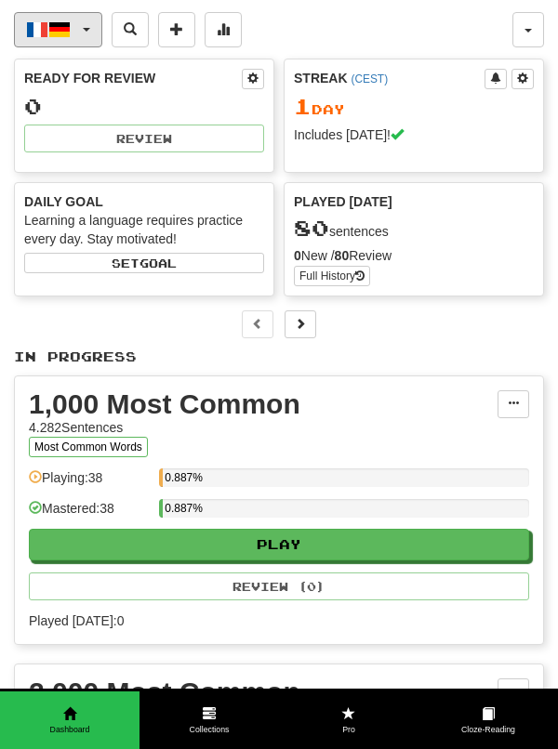
click at [82, 39] on button "Français / Deutsch" at bounding box center [58, 29] width 88 height 35
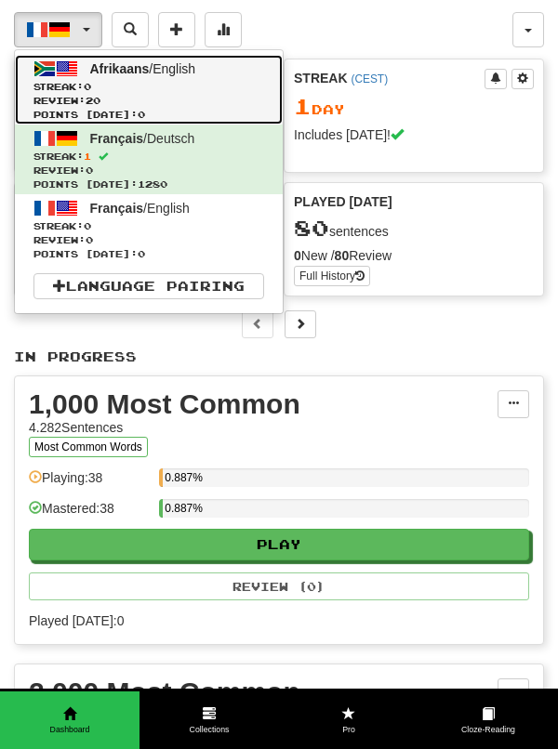
click at [72, 99] on span "Review: 20" at bounding box center [148, 101] width 230 height 14
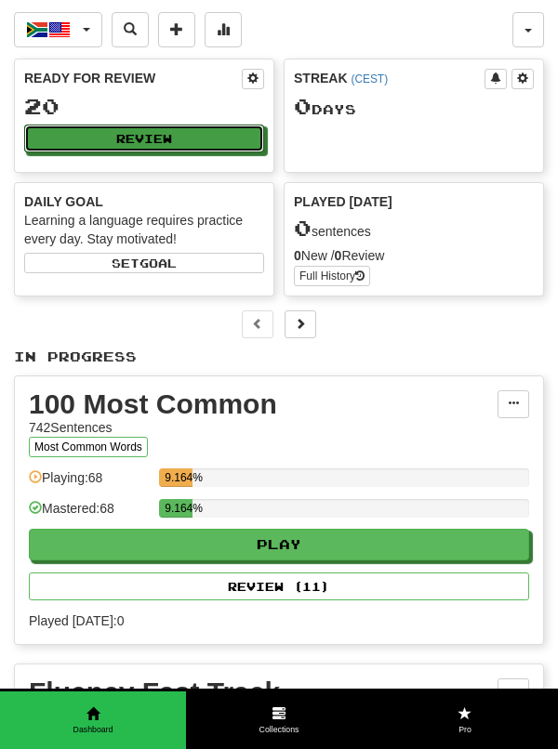
click at [166, 138] on button "Review" at bounding box center [144, 139] width 240 height 28
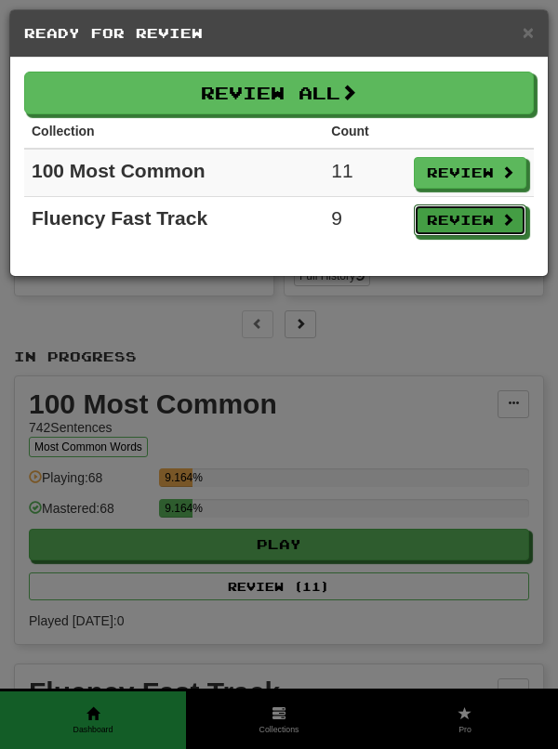
click at [474, 224] on button "Review" at bounding box center [470, 220] width 112 height 32
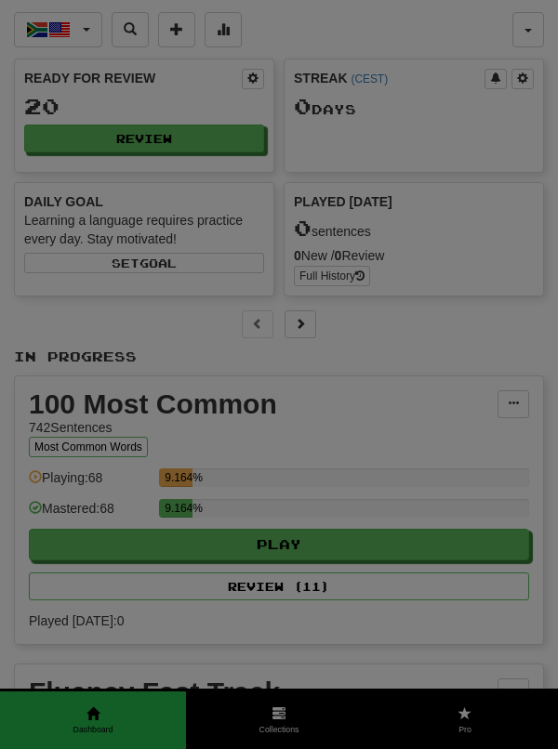
select select "**"
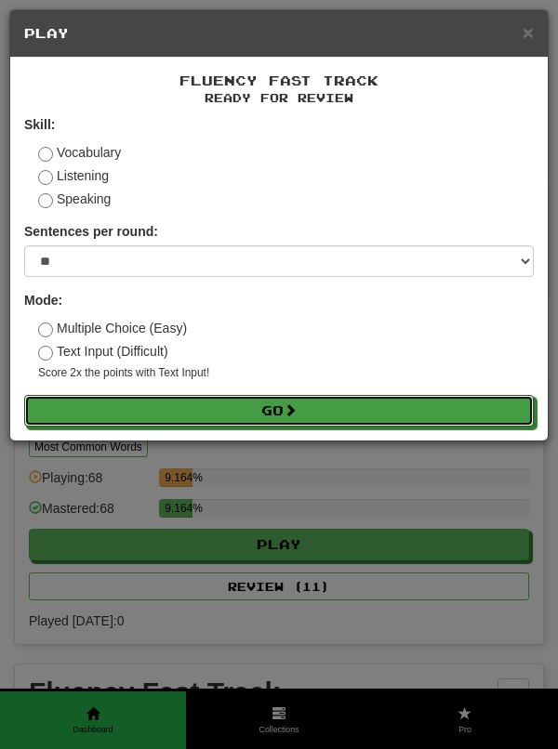
click at [230, 415] on button "Go" at bounding box center [278, 411] width 509 height 32
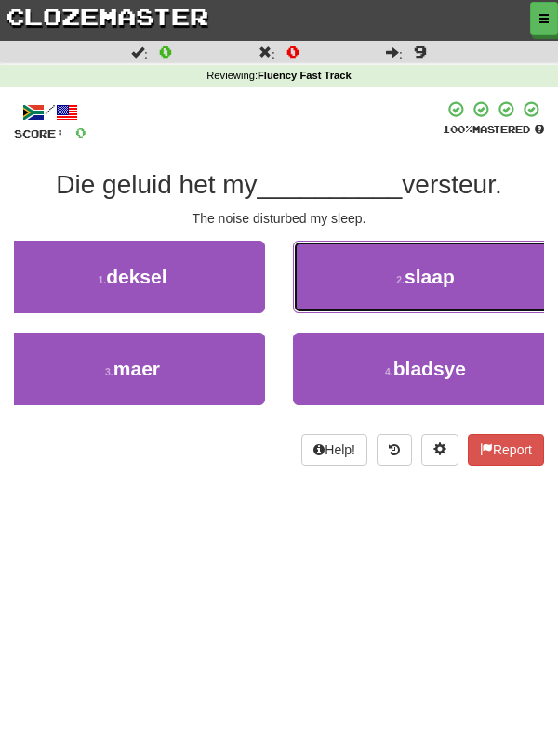
click at [396, 288] on button "2 . slaap" at bounding box center [425, 277] width 265 height 72
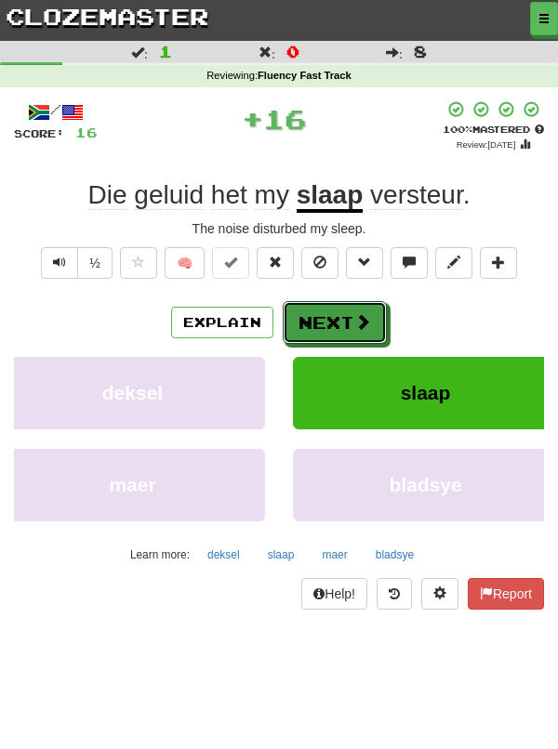
click at [335, 324] on button "Next" at bounding box center [335, 322] width 104 height 43
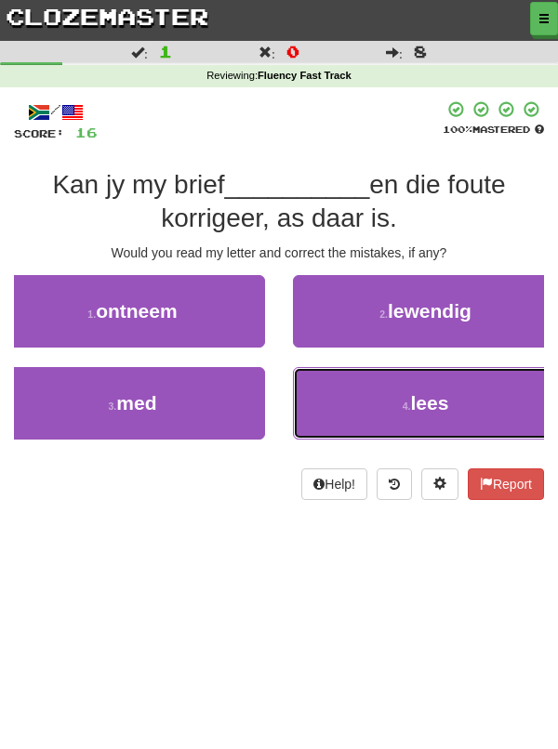
click at [388, 419] on button "4 . lees" at bounding box center [425, 403] width 265 height 72
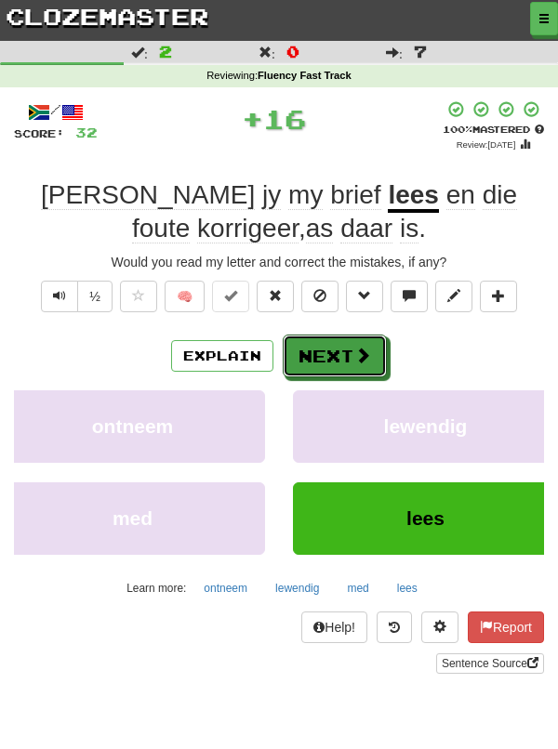
click at [333, 352] on button "Next" at bounding box center [335, 356] width 104 height 43
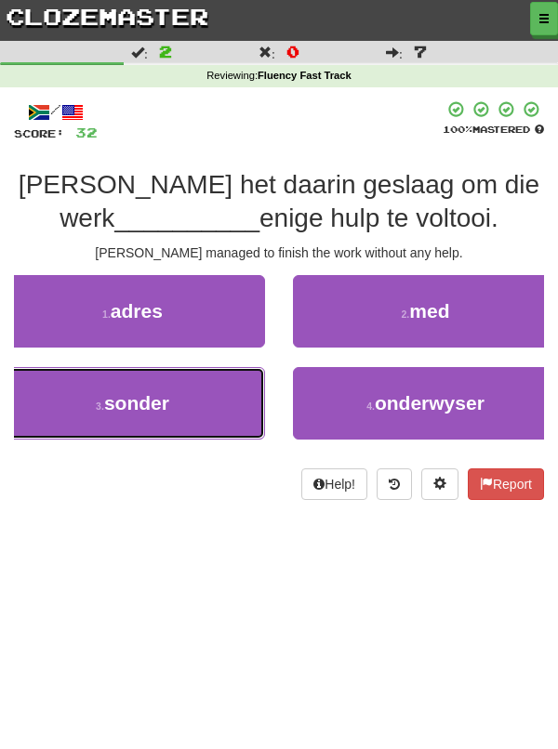
click at [191, 405] on button "3 . sonder" at bounding box center [132, 403] width 265 height 72
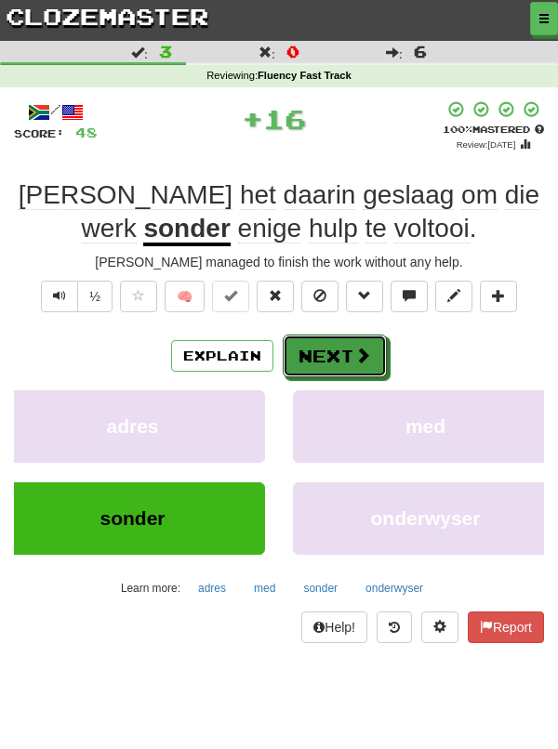
click at [345, 360] on button "Next" at bounding box center [335, 356] width 104 height 43
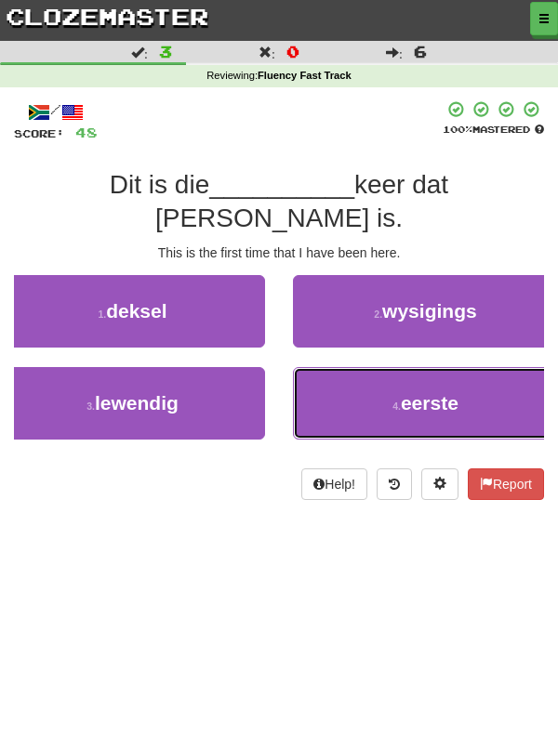
click at [393, 379] on button "4 . eerste" at bounding box center [425, 403] width 265 height 72
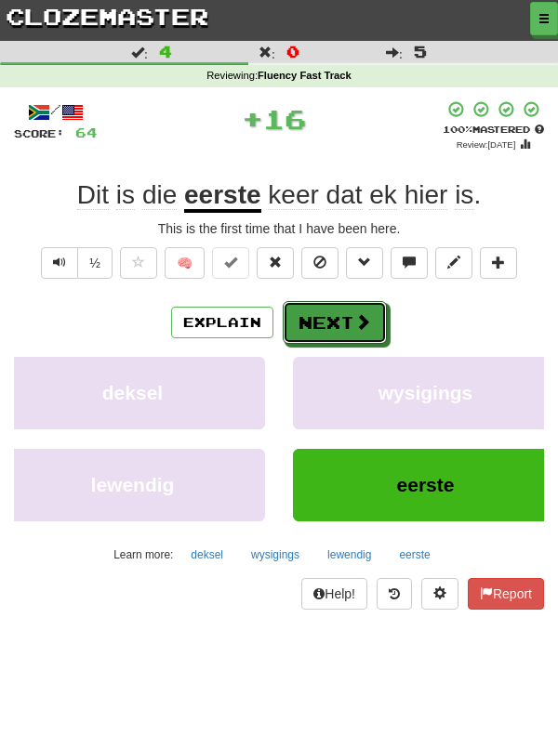
click at [347, 324] on button "Next" at bounding box center [335, 322] width 104 height 43
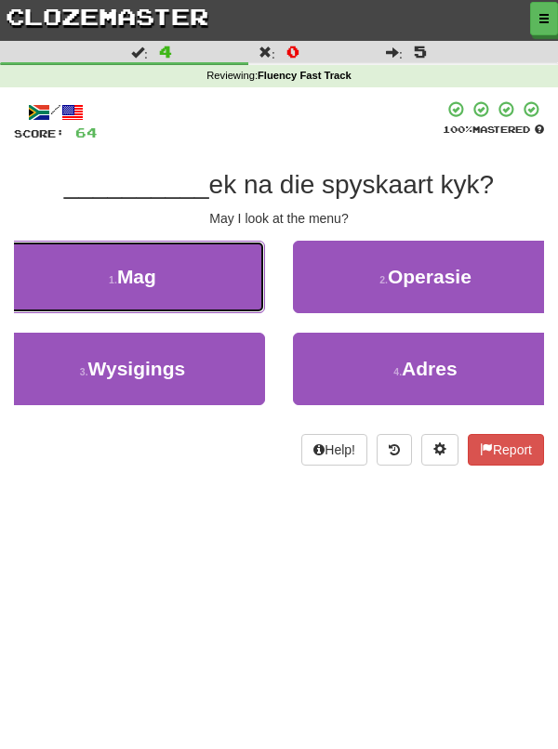
click at [147, 278] on span "Mag" at bounding box center [136, 276] width 39 height 21
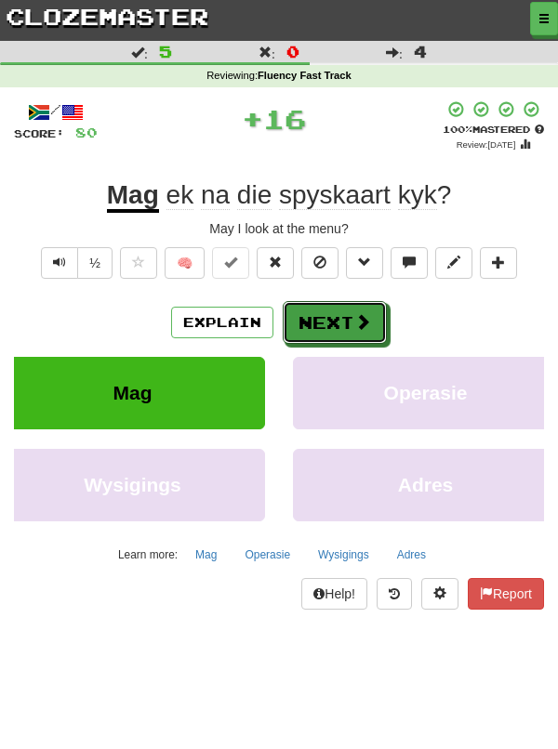
click at [354, 313] on span at bounding box center [362, 321] width 17 height 17
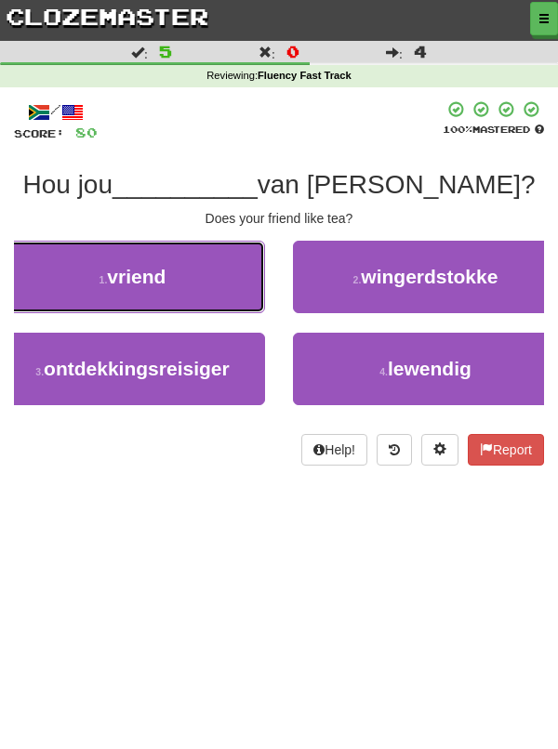
click at [154, 277] on span "vriend" at bounding box center [136, 276] width 59 height 21
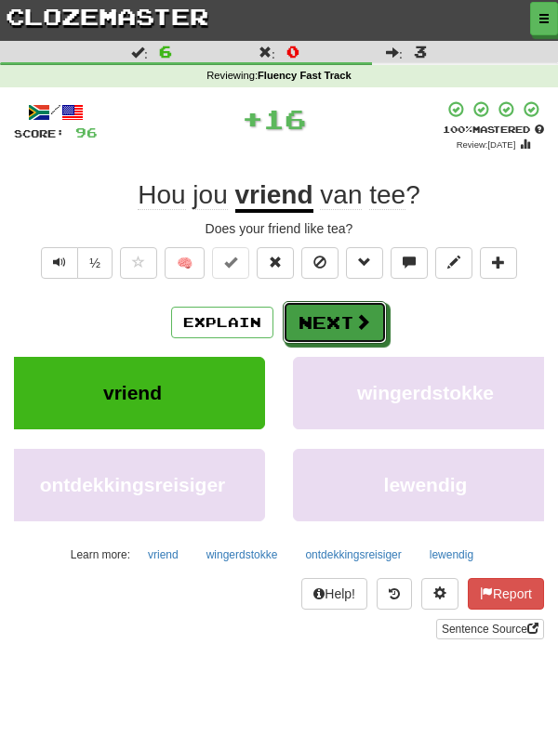
click at [344, 316] on button "Next" at bounding box center [335, 322] width 104 height 43
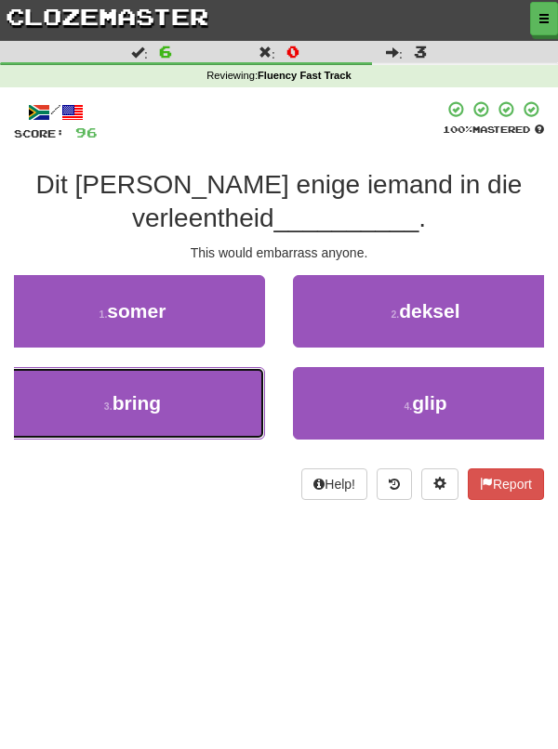
click at [193, 404] on button "3 . bring" at bounding box center [132, 403] width 265 height 72
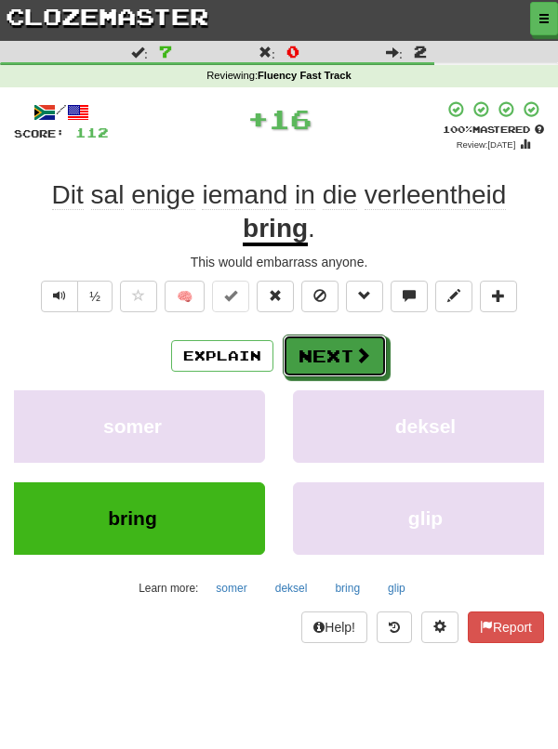
click at [364, 347] on span at bounding box center [362, 355] width 17 height 17
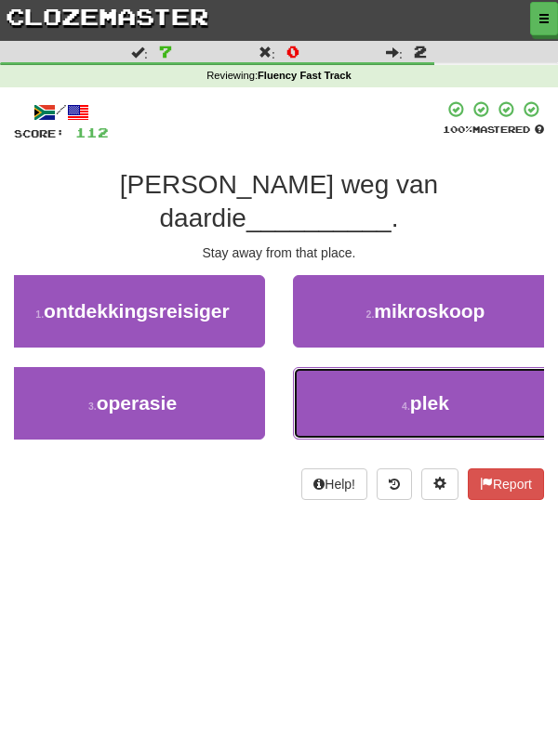
click at [365, 382] on button "4 . plek" at bounding box center [425, 403] width 265 height 72
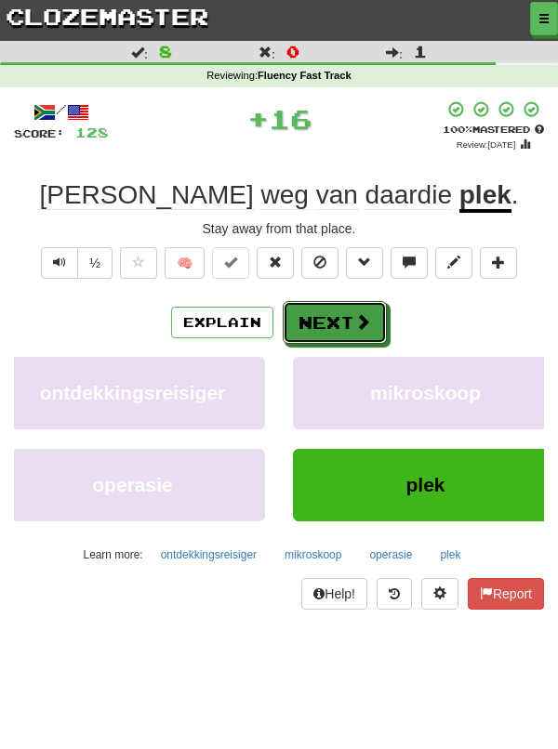
click at [333, 323] on button "Next" at bounding box center [335, 322] width 104 height 43
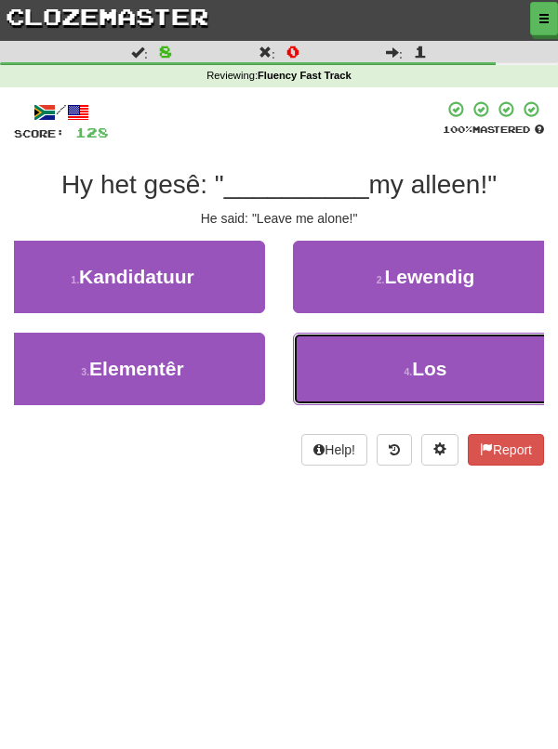
click at [381, 375] on button "4 . Los" at bounding box center [425, 369] width 265 height 72
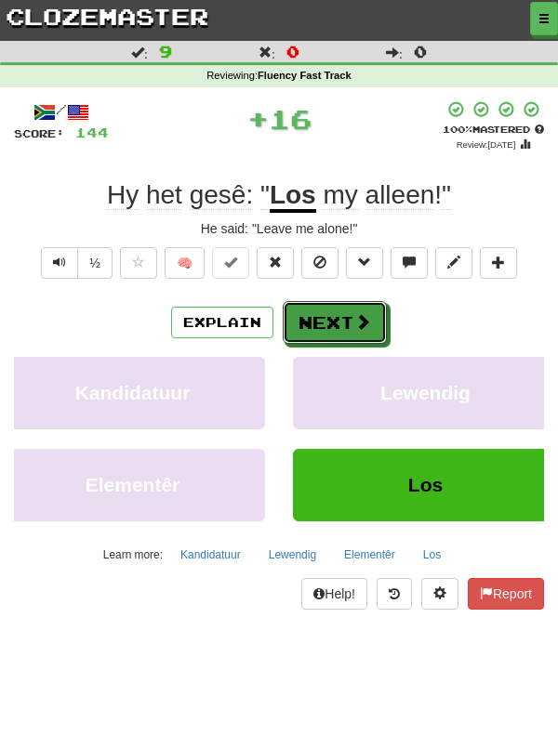
click at [340, 324] on button "Next" at bounding box center [335, 322] width 104 height 43
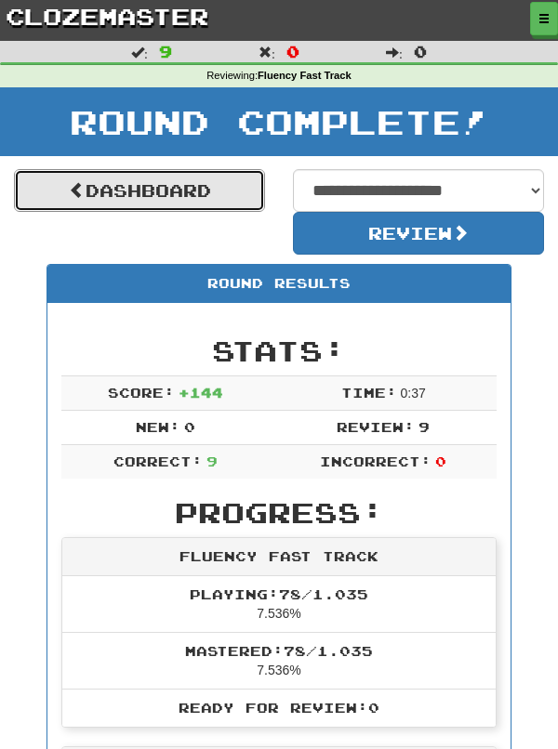
click at [193, 189] on link "Dashboard" at bounding box center [139, 190] width 251 height 43
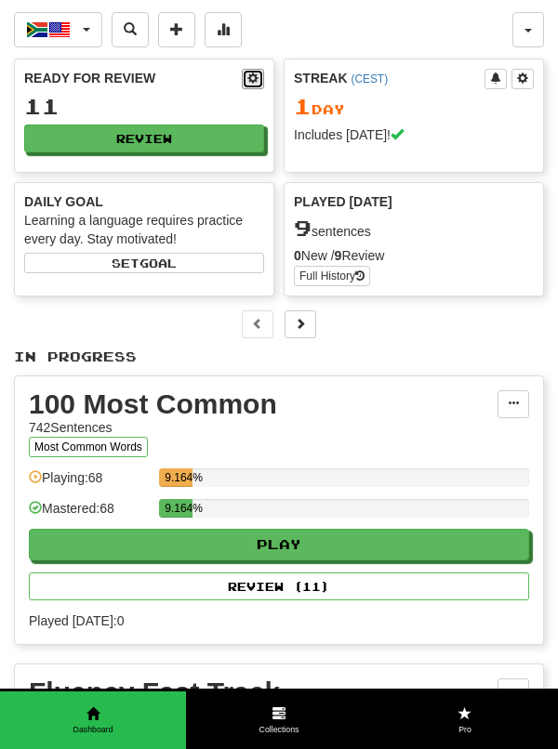
click at [249, 84] on span at bounding box center [252, 77] width 11 height 11
select select "*"
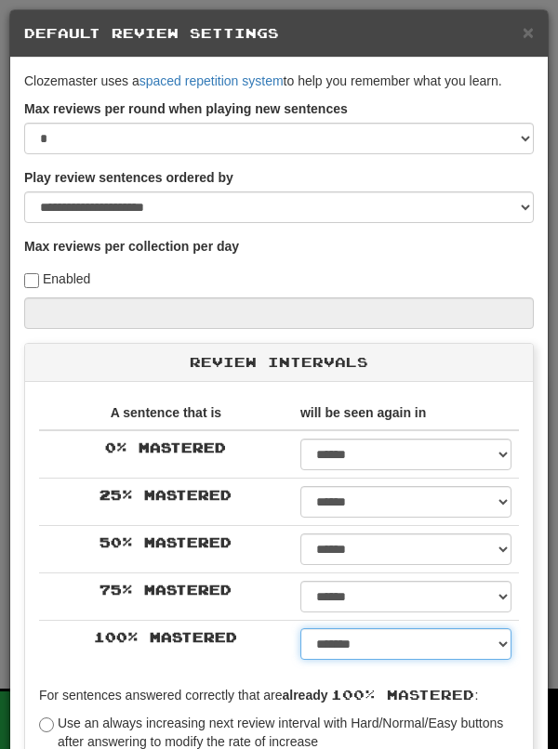
click at [495, 657] on select "****** ****** ****** ****** ****** ****** ****** ****** ****** ******* ******* …" at bounding box center [405, 644] width 211 height 32
select select "**"
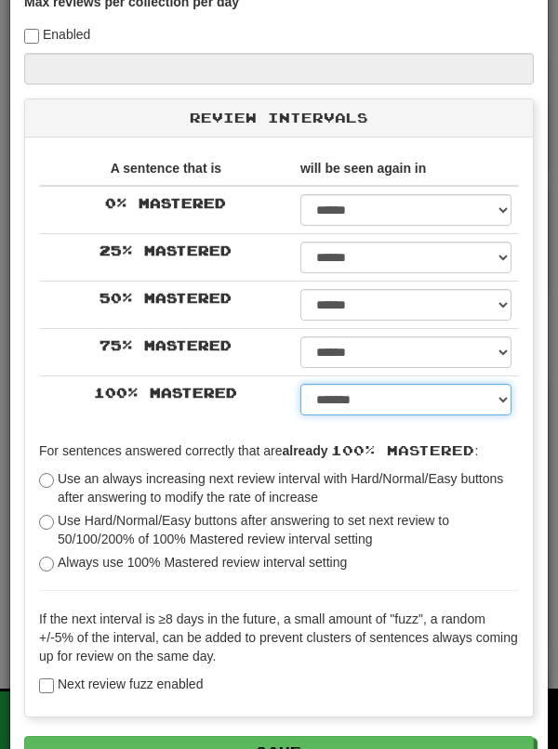
scroll to position [259, 0]
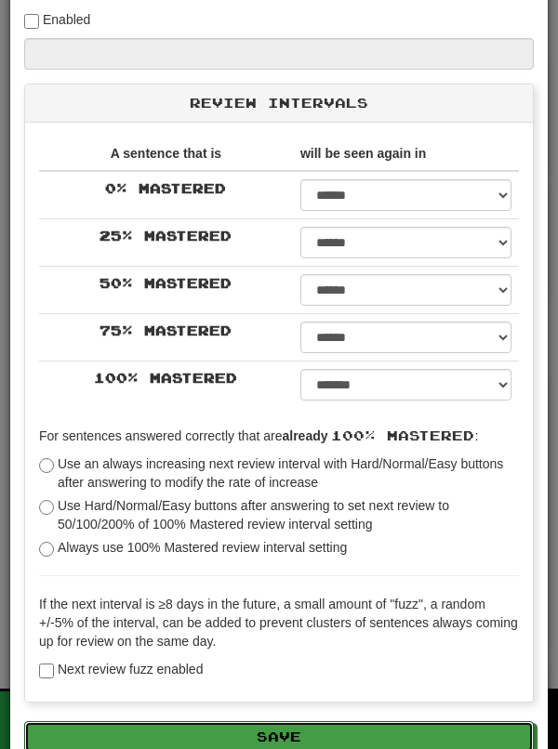
click at [397, 741] on button "Save" at bounding box center [278, 737] width 509 height 32
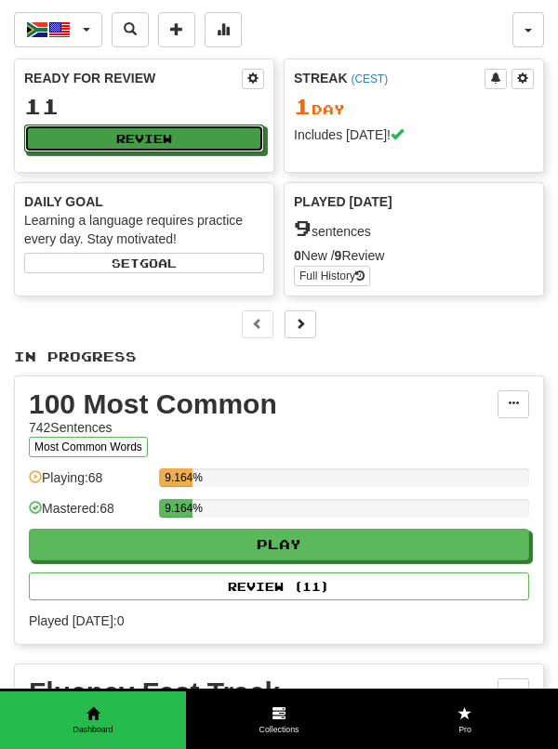
click at [208, 135] on button "Review" at bounding box center [144, 139] width 240 height 28
select select "**"
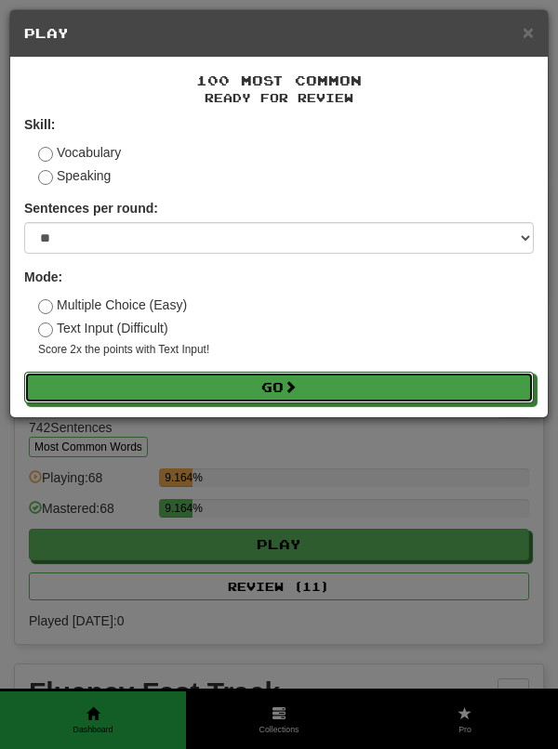
click at [204, 399] on button "Go" at bounding box center [278, 388] width 509 height 32
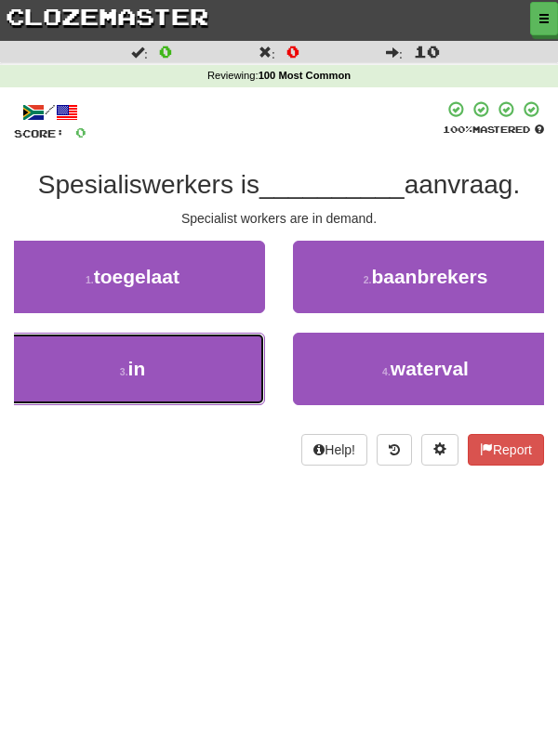
click at [228, 370] on button "3 . in" at bounding box center [132, 369] width 265 height 72
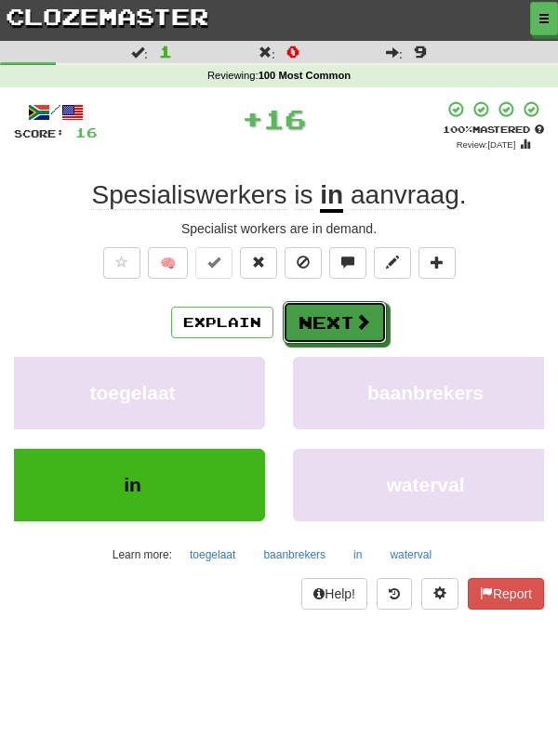
click at [354, 323] on span at bounding box center [362, 321] width 17 height 17
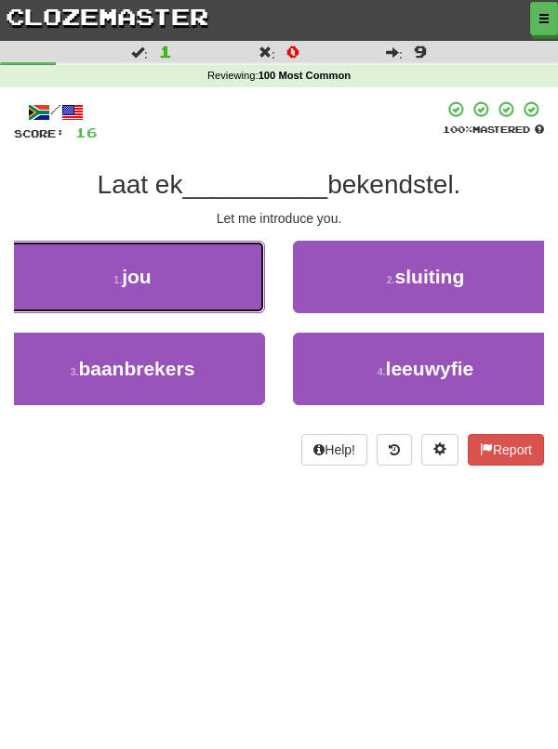
click at [201, 282] on button "1 . jou" at bounding box center [132, 277] width 265 height 72
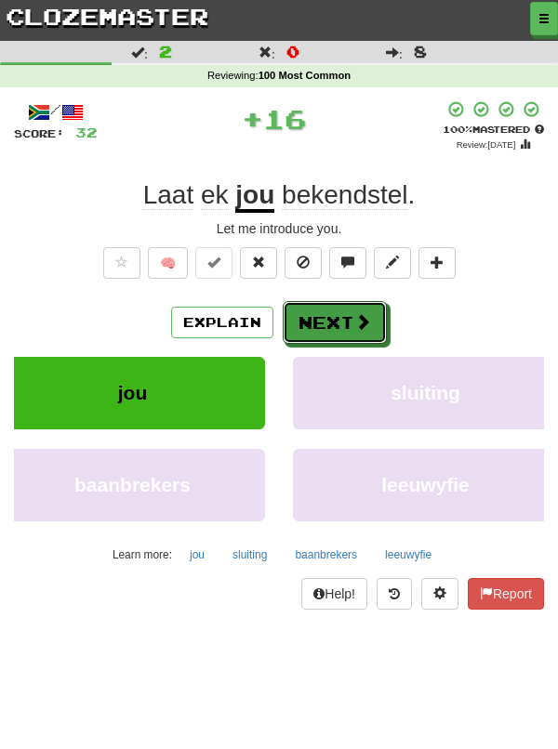
click at [354, 322] on span at bounding box center [362, 321] width 17 height 17
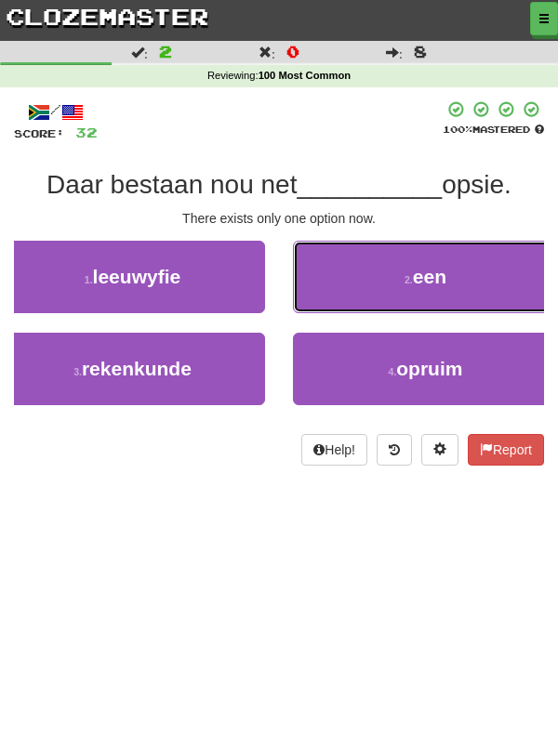
click at [388, 287] on button "2 . een" at bounding box center [425, 277] width 265 height 72
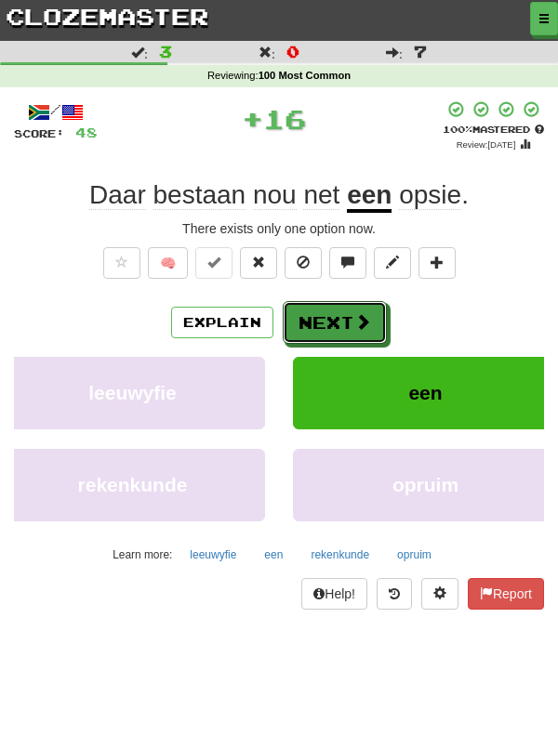
click at [348, 321] on button "Next" at bounding box center [335, 322] width 104 height 43
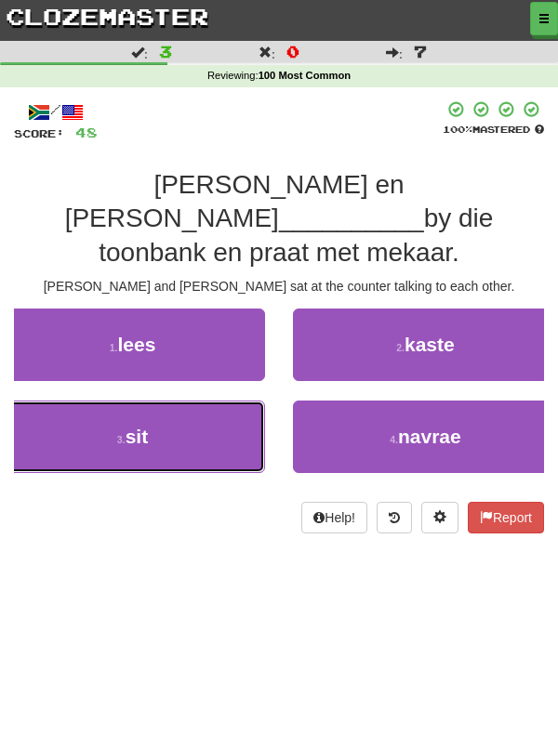
click at [197, 407] on button "3 . sit" at bounding box center [132, 437] width 265 height 72
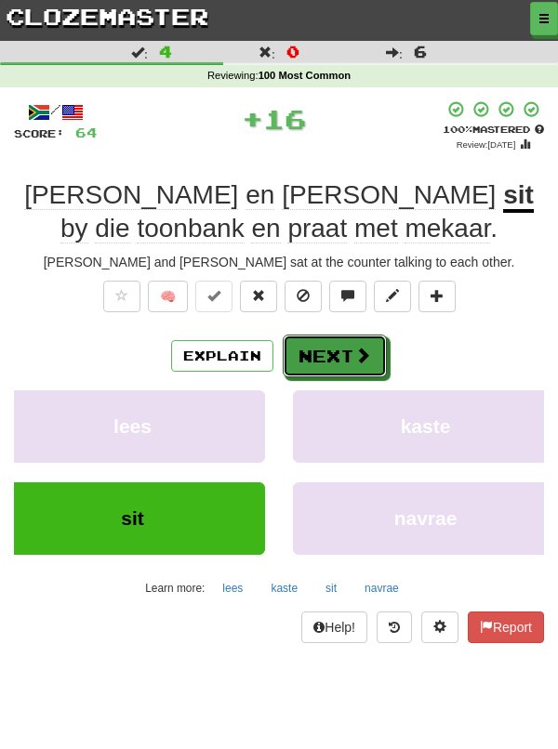
click at [362, 347] on span at bounding box center [362, 355] width 17 height 17
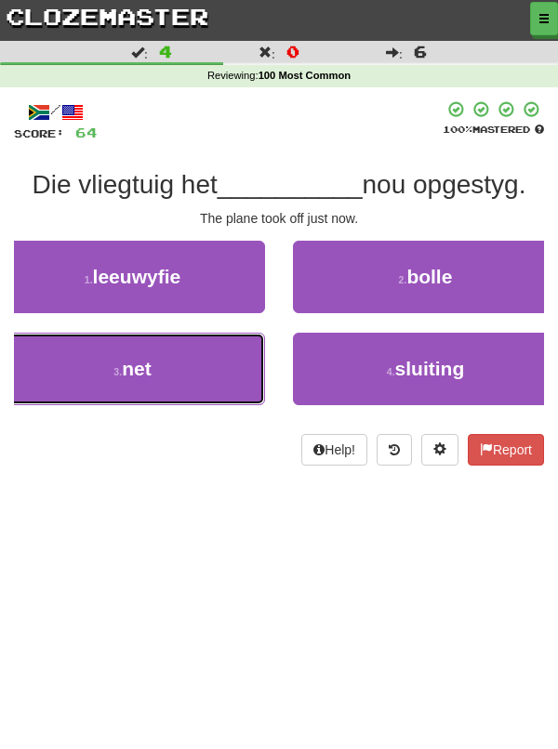
click at [192, 368] on button "3 . net" at bounding box center [132, 369] width 265 height 72
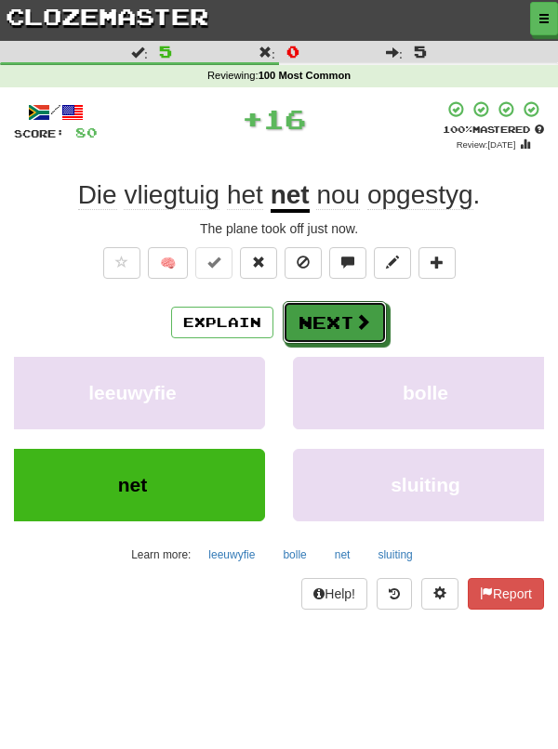
click at [348, 316] on button "Next" at bounding box center [335, 322] width 104 height 43
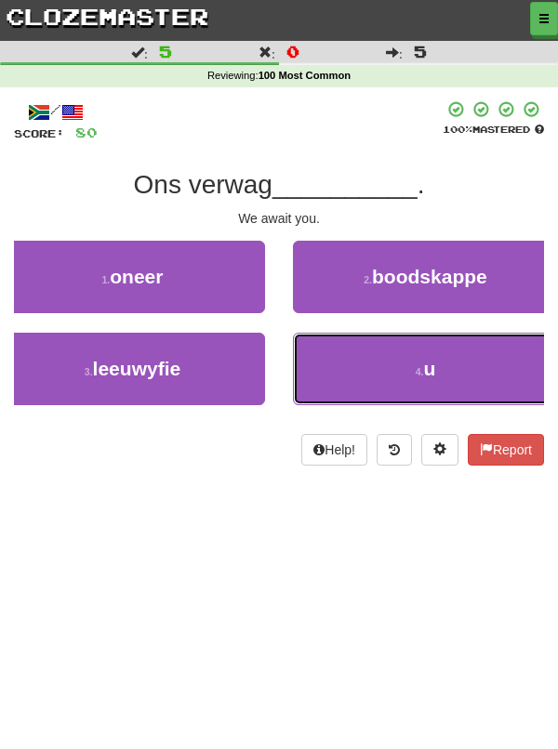
click at [378, 381] on button "4 . u" at bounding box center [425, 369] width 265 height 72
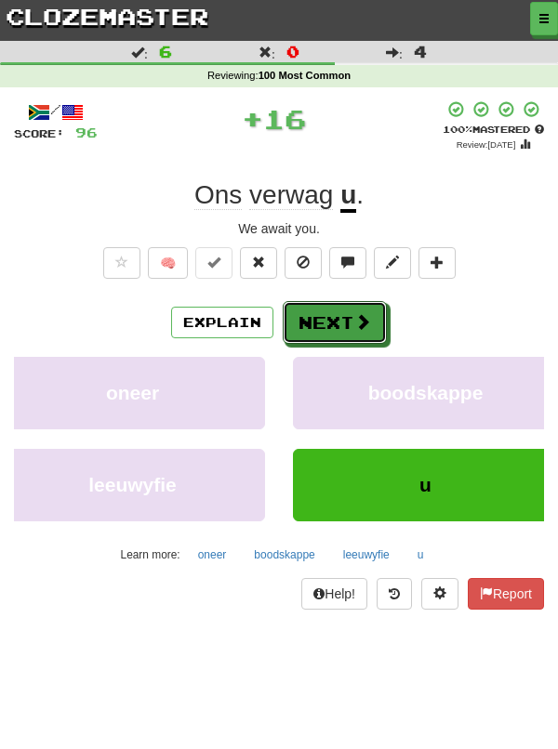
click at [339, 322] on button "Next" at bounding box center [335, 322] width 104 height 43
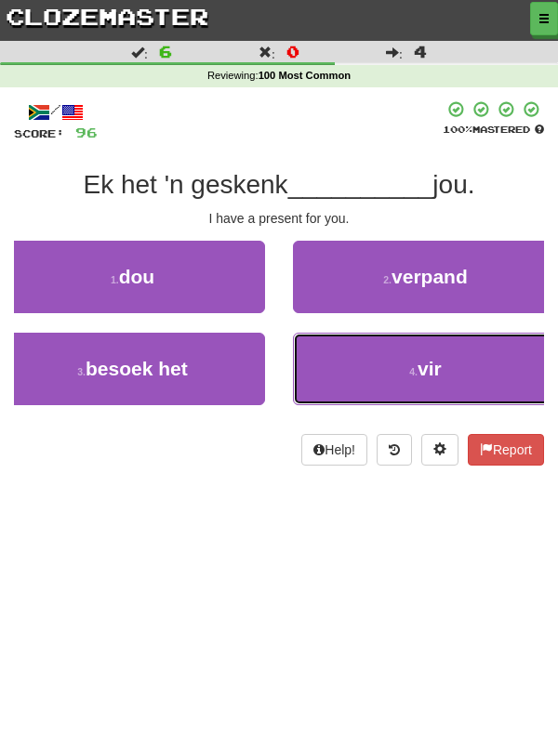
click at [382, 383] on button "4 . vir" at bounding box center [425, 369] width 265 height 72
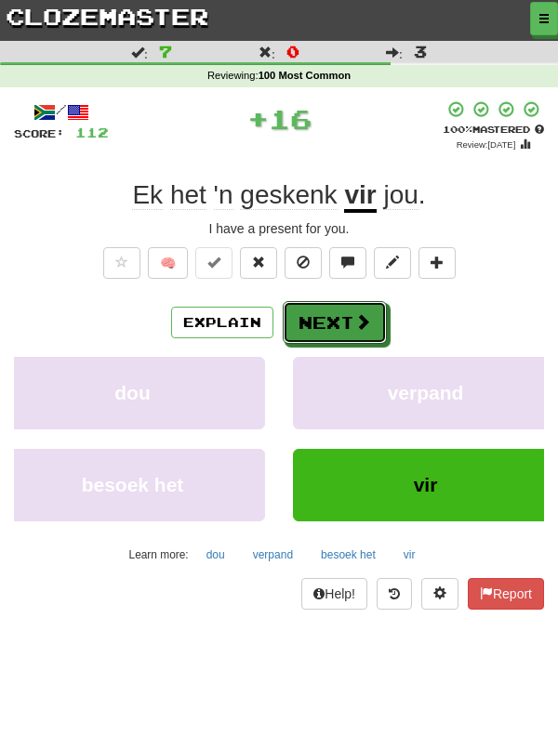
click at [344, 326] on button "Next" at bounding box center [335, 322] width 104 height 43
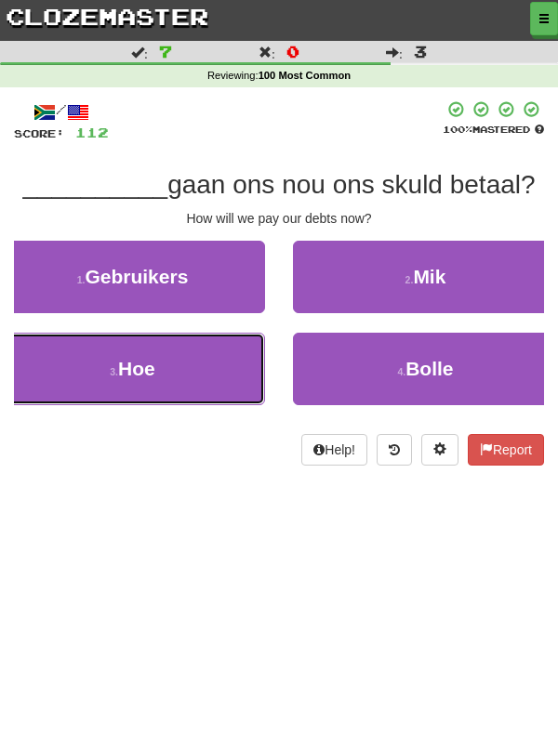
click at [210, 364] on button "3 . Hoe" at bounding box center [132, 369] width 265 height 72
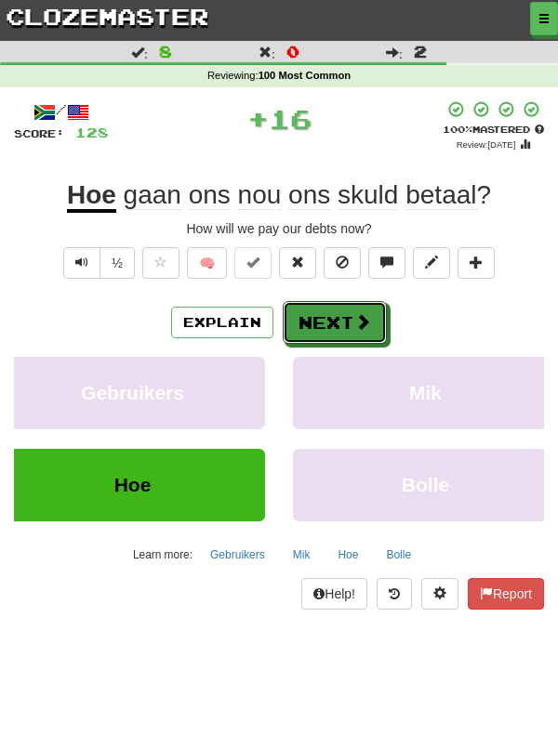
click at [347, 322] on button "Next" at bounding box center [335, 322] width 104 height 43
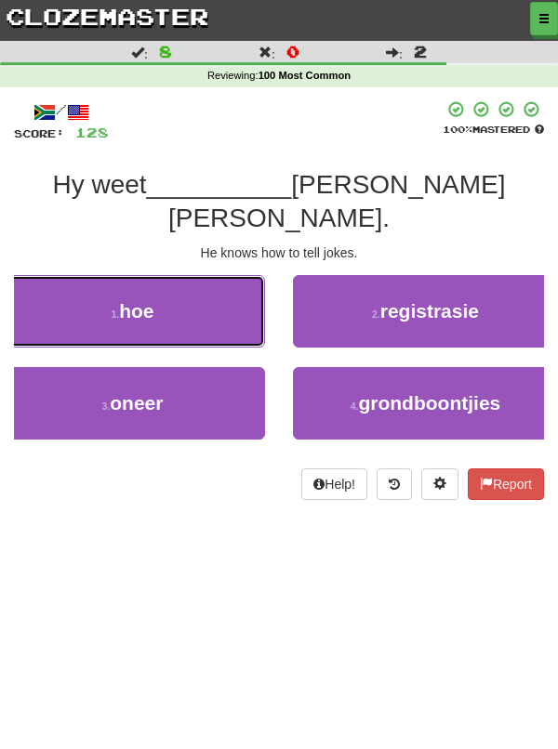
click at [196, 301] on button "1 . hoe" at bounding box center [132, 311] width 265 height 72
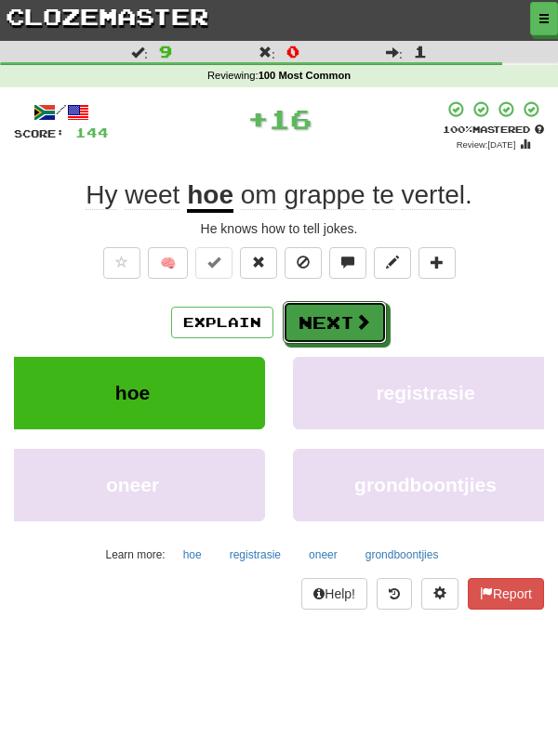
click at [362, 325] on span at bounding box center [362, 321] width 17 height 17
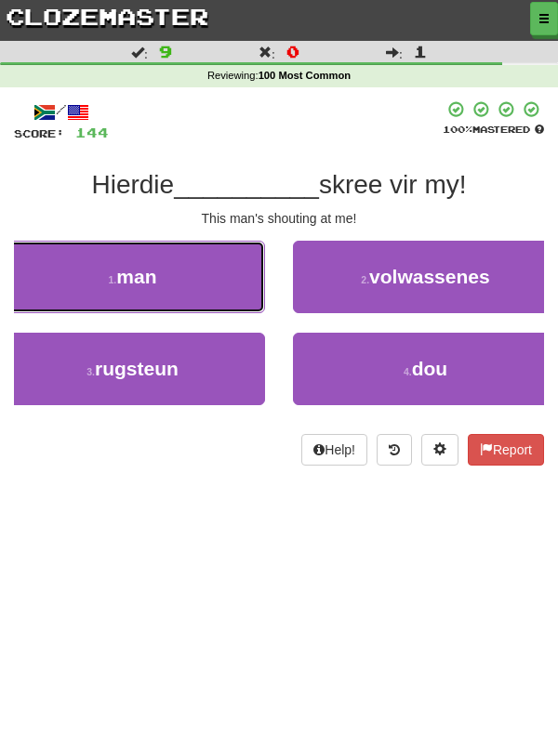
click at [208, 284] on button "1 . man" at bounding box center [132, 277] width 265 height 72
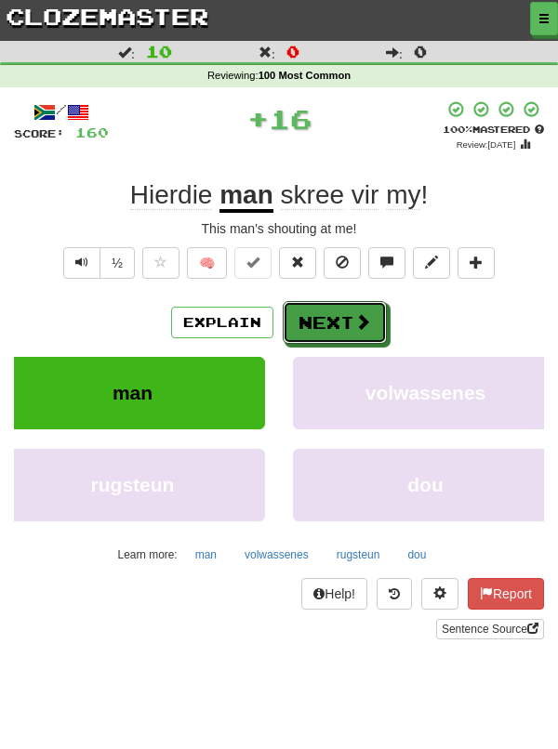
click at [349, 319] on button "Next" at bounding box center [335, 322] width 104 height 43
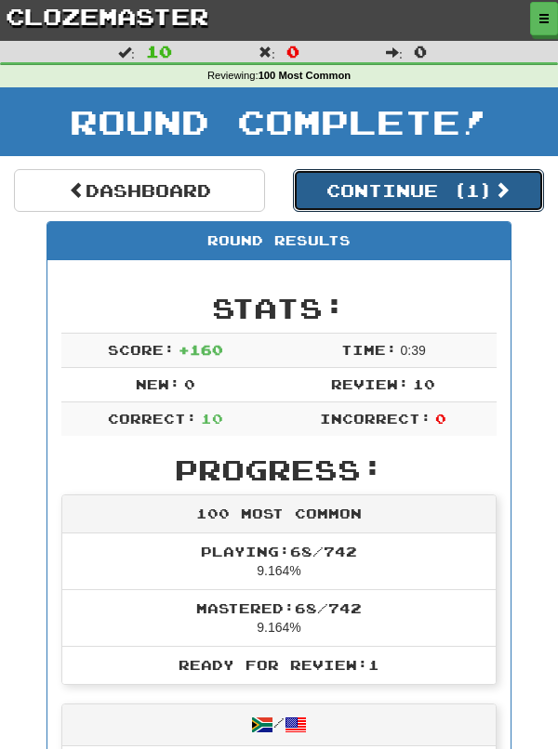
click at [388, 194] on button "Continue ( 1 )" at bounding box center [418, 190] width 251 height 43
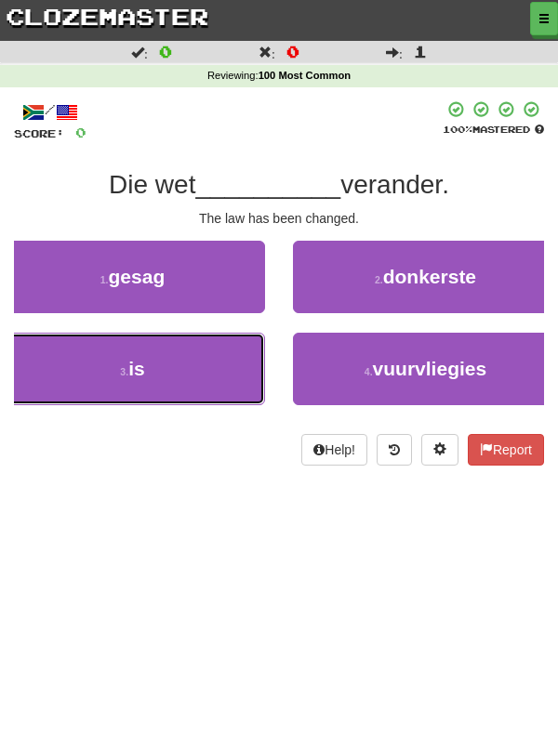
click at [210, 363] on button "3 . is" at bounding box center [132, 369] width 265 height 72
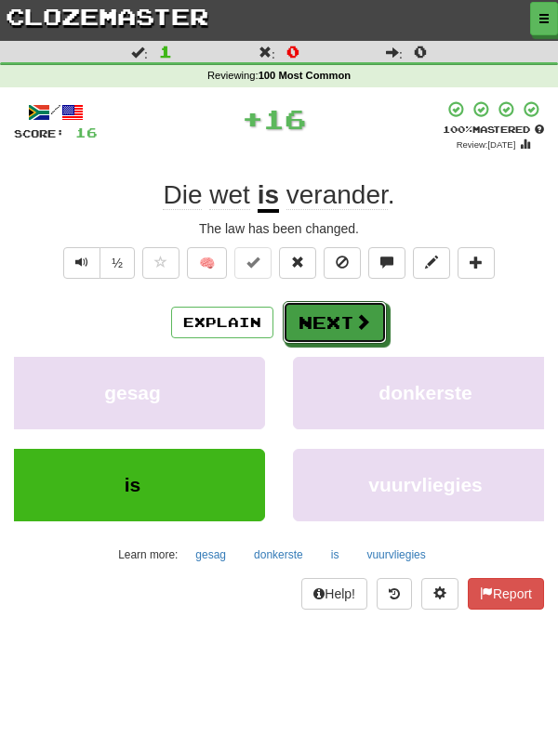
click at [344, 323] on button "Next" at bounding box center [335, 322] width 104 height 43
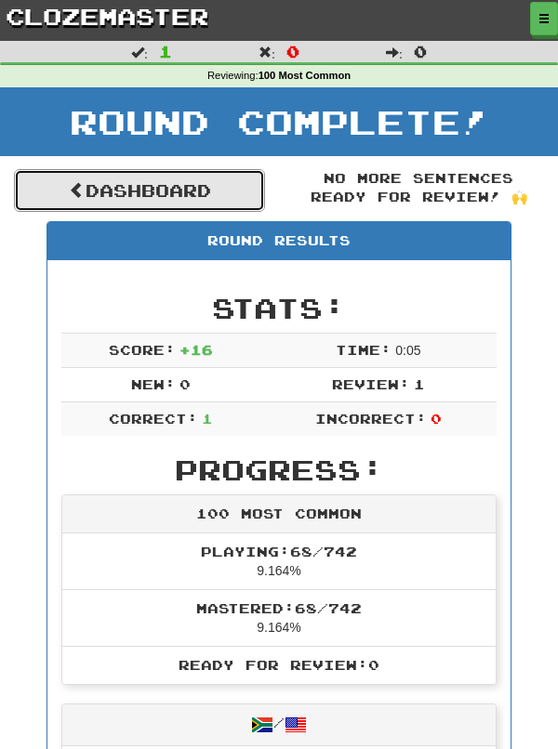
click at [196, 197] on link "Dashboard" at bounding box center [139, 190] width 251 height 43
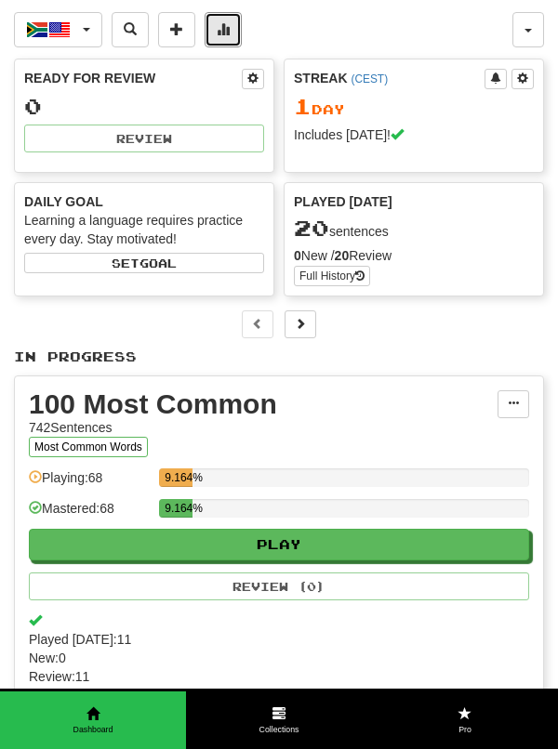
click at [221, 33] on span at bounding box center [223, 28] width 13 height 13
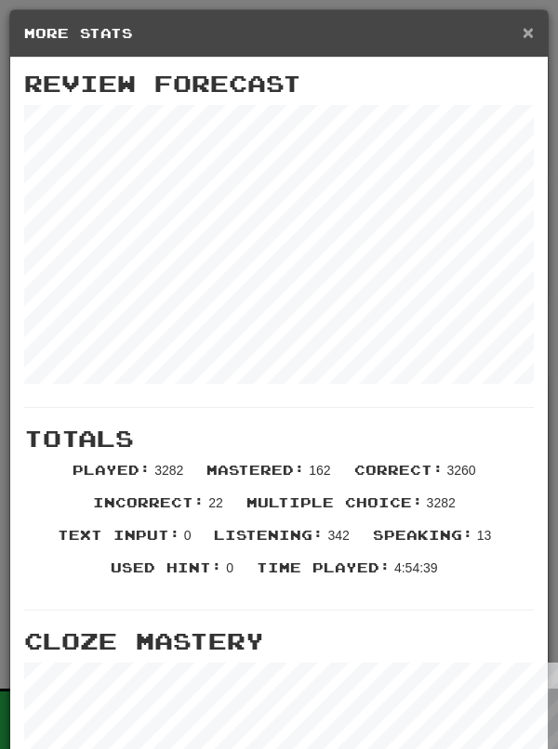
click at [530, 27] on span "×" at bounding box center [527, 31] width 11 height 21
